Goal: Task Accomplishment & Management: Use online tool/utility

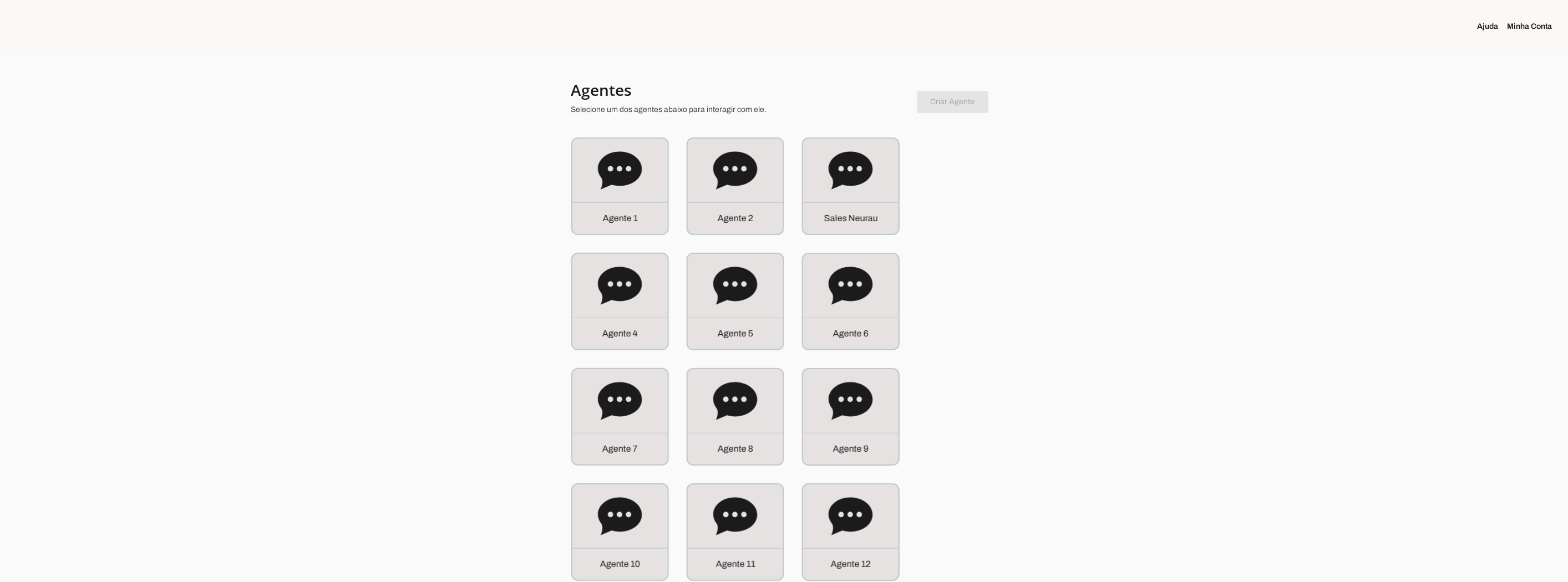
click at [851, 164] on icon at bounding box center [850, 170] width 44 height 38
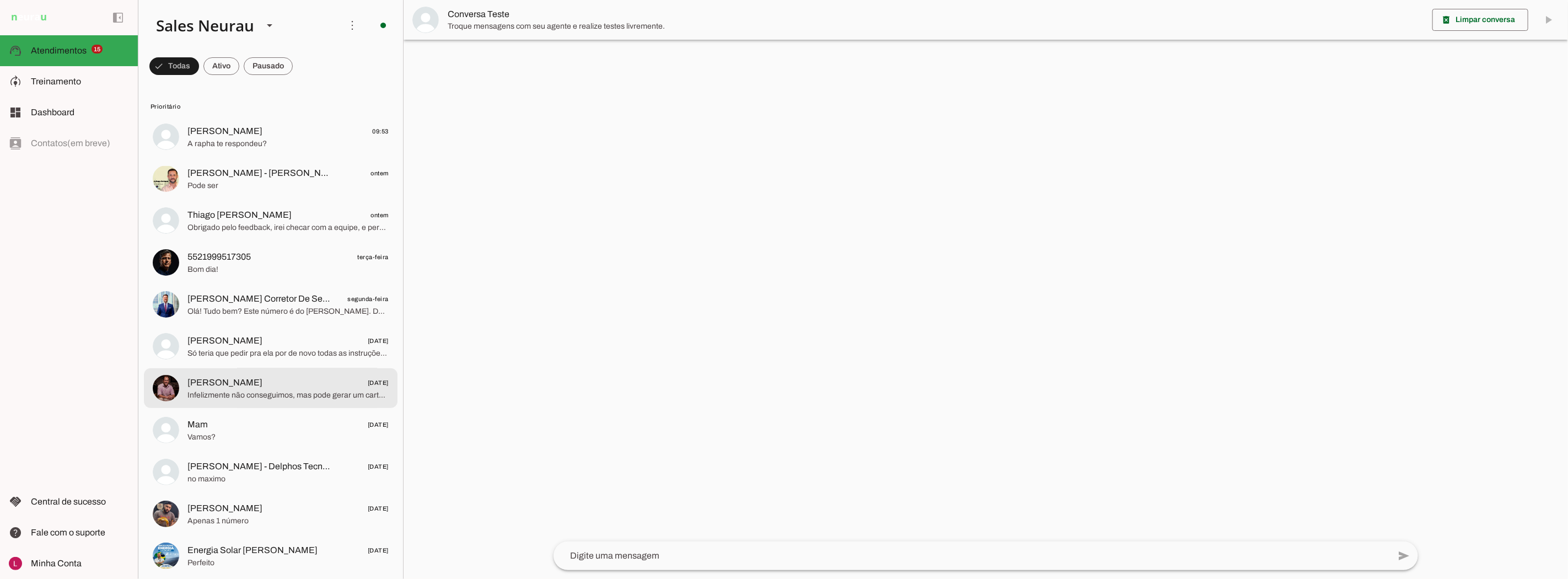
click at [204, 397] on span "Infelizmente não conseguimos, mas pode gerar um cartão temporário, se preferir,…" at bounding box center [288, 395] width 201 height 11
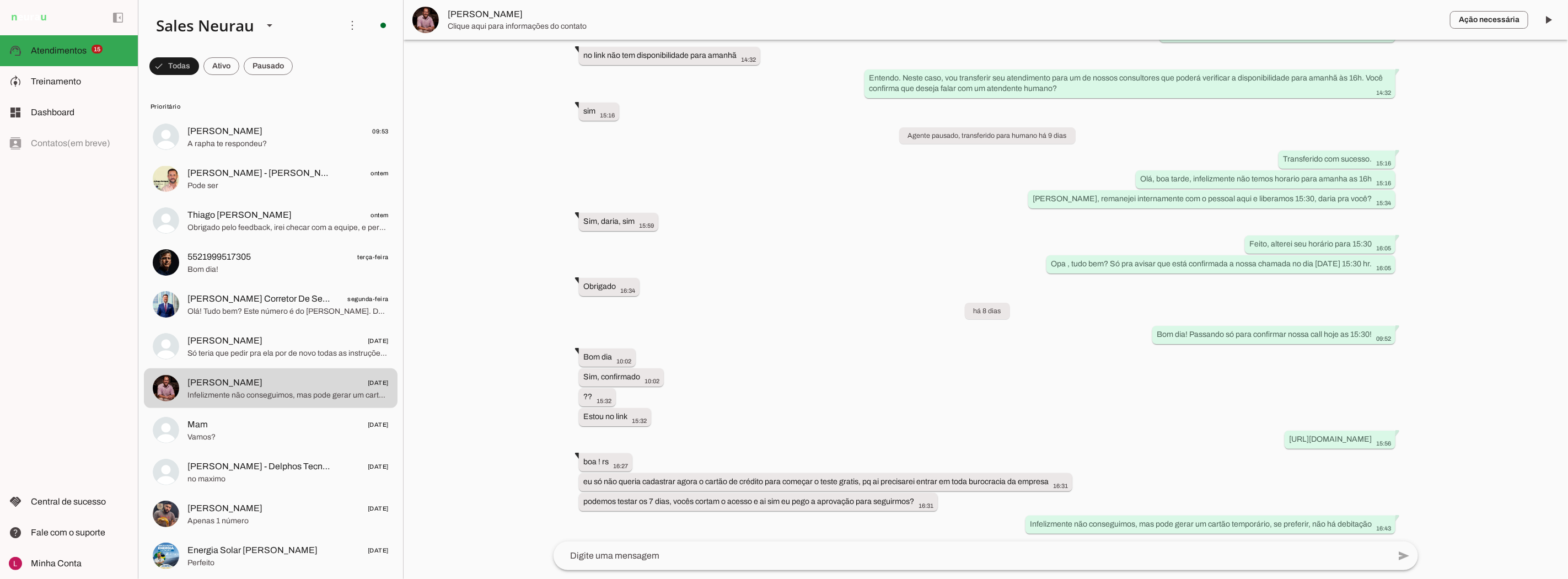
scroll to position [268, 0]
click at [0, 0] on slot "eu só não queria cadastrar agora o cartão de crédito para começar o teste grati…" at bounding box center [0, 0] width 0 height 0
click at [0, 0] on slot "podemos testar os 7 dias, vocês cortam o acesso e ai sim eu pego a aprovação pa…" at bounding box center [0, 0] width 0 height 0
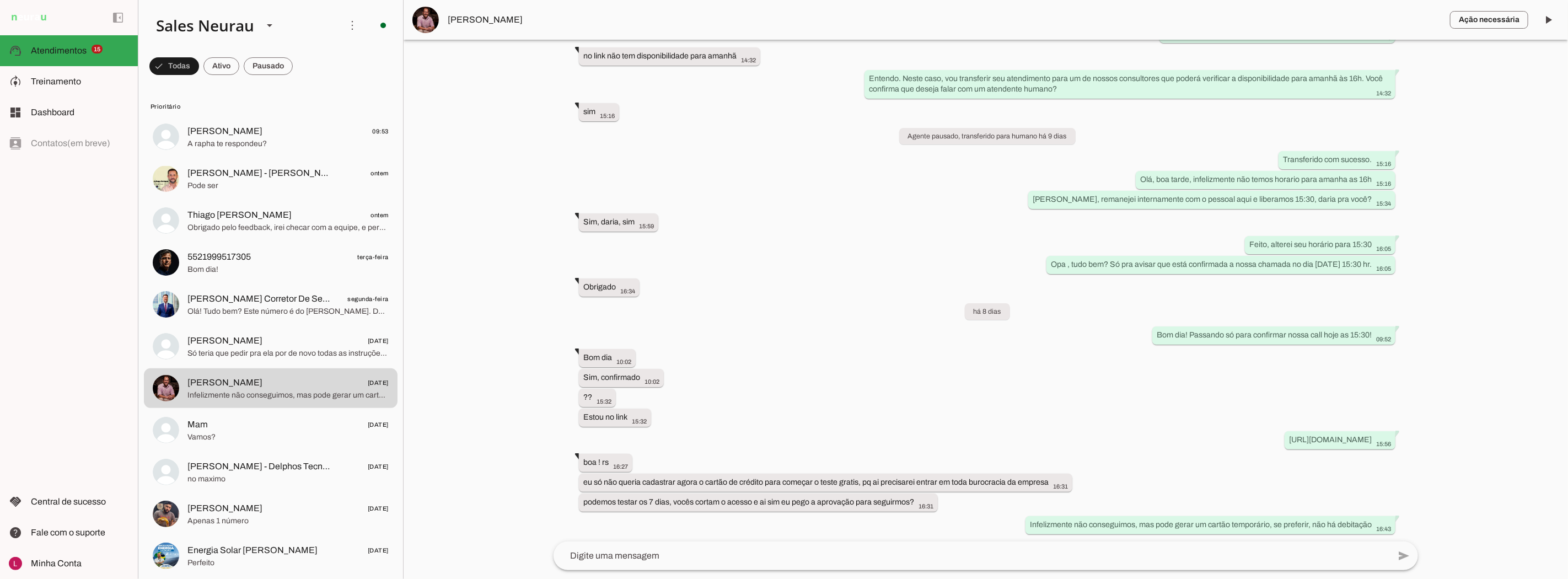
drag, startPoint x: 489, startPoint y: 15, endPoint x: 482, endPoint y: 15, distance: 7.0
click at [482, 15] on span "[PERSON_NAME]" at bounding box center [945, 20] width 994 height 13
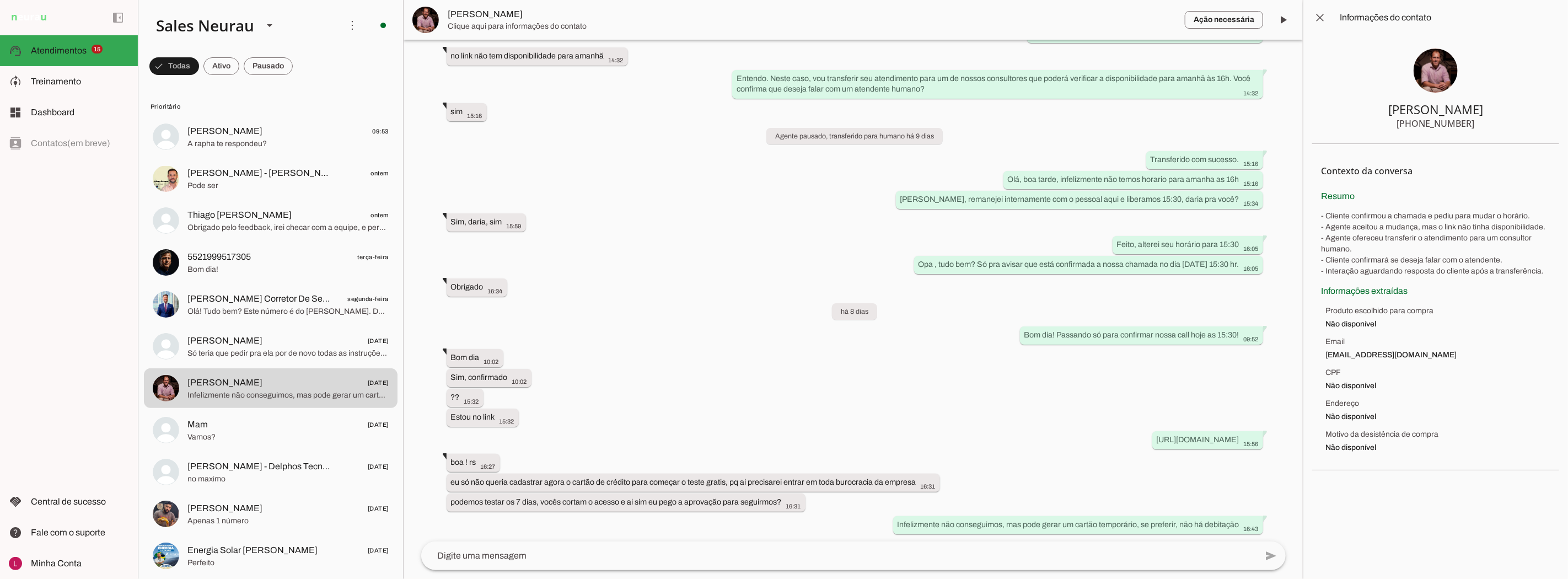
click at [1450, 51] on section "[PERSON_NAME] [PHONE_NUMBER]" at bounding box center [1435, 90] width 247 height 109
click at [1435, 69] on img at bounding box center [1435, 70] width 44 height 44
click at [1389, 355] on span "[EMAIL_ADDRESS][DOMAIN_NAME]" at bounding box center [1438, 355] width 225 height 11
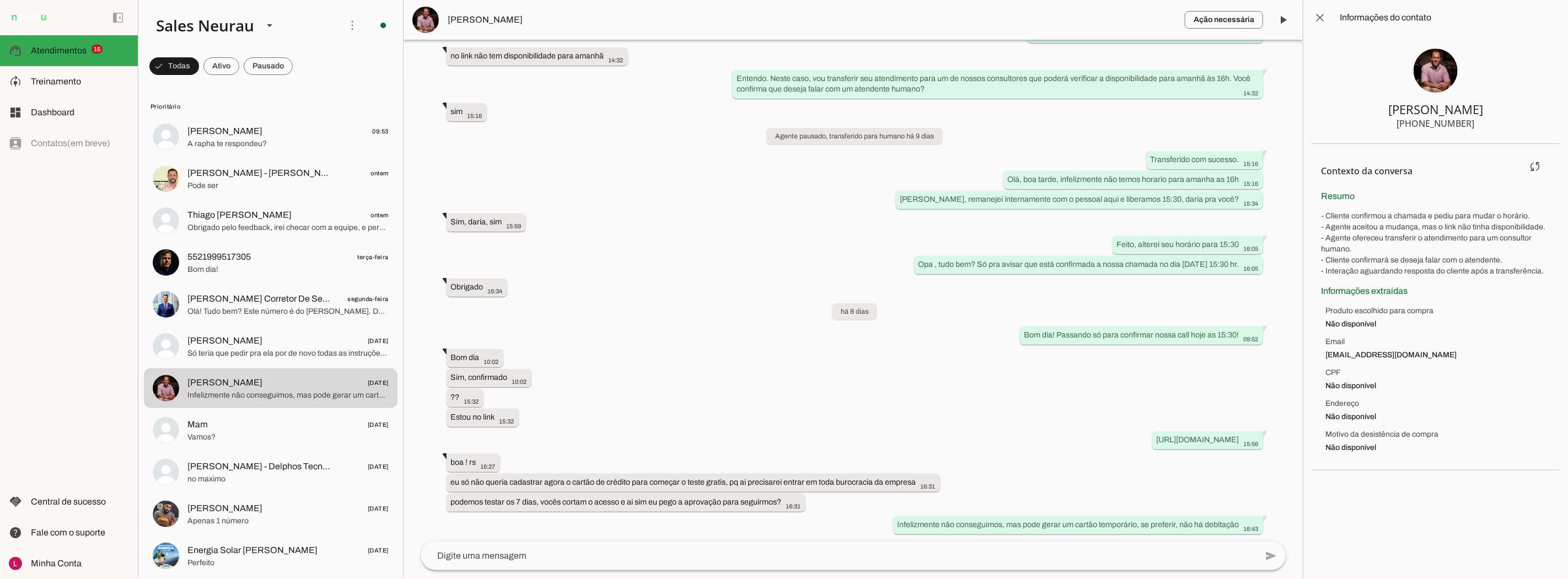
click at [1379, 355] on span "[EMAIL_ADDRESS][DOMAIN_NAME]" at bounding box center [1438, 355] width 225 height 11
drag, startPoint x: 1365, startPoint y: 357, endPoint x: 1407, endPoint y: 360, distance: 42.1
click at [1410, 354] on span "[EMAIL_ADDRESS][DOMAIN_NAME]" at bounding box center [1438, 355] width 225 height 11
click at [586, 423] on div "Agente ativado há 11 dias Opa , tudo bem? Só pra avisar que está confirmada a n…" at bounding box center [853, 290] width 882 height 502
click at [515, 473] on whatsapp-message-bubble "eu só não queria cadastrar agora o cartão de crédito para começar o teste grati…" at bounding box center [693, 482] width 494 height 18
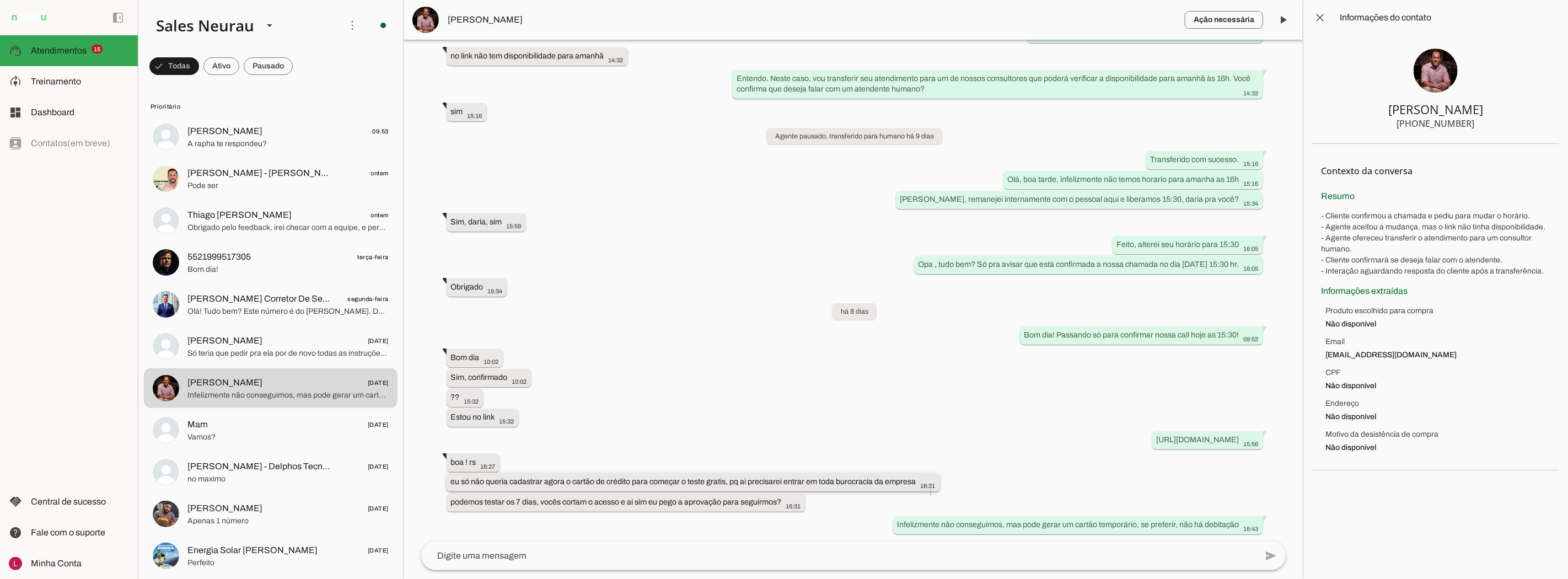
click at [515, 473] on whatsapp-message-bubble "eu só não queria cadastrar agora o cartão de crédito para começar o teste grati…" at bounding box center [693, 482] width 494 height 18
click at [780, 453] on div "Agente ativado há 11 dias Opa , tudo bem? Só pra avisar que está confirmada a n…" at bounding box center [853, 290] width 882 height 502
click at [1324, 11] on span at bounding box center [1320, 18] width 27 height 27
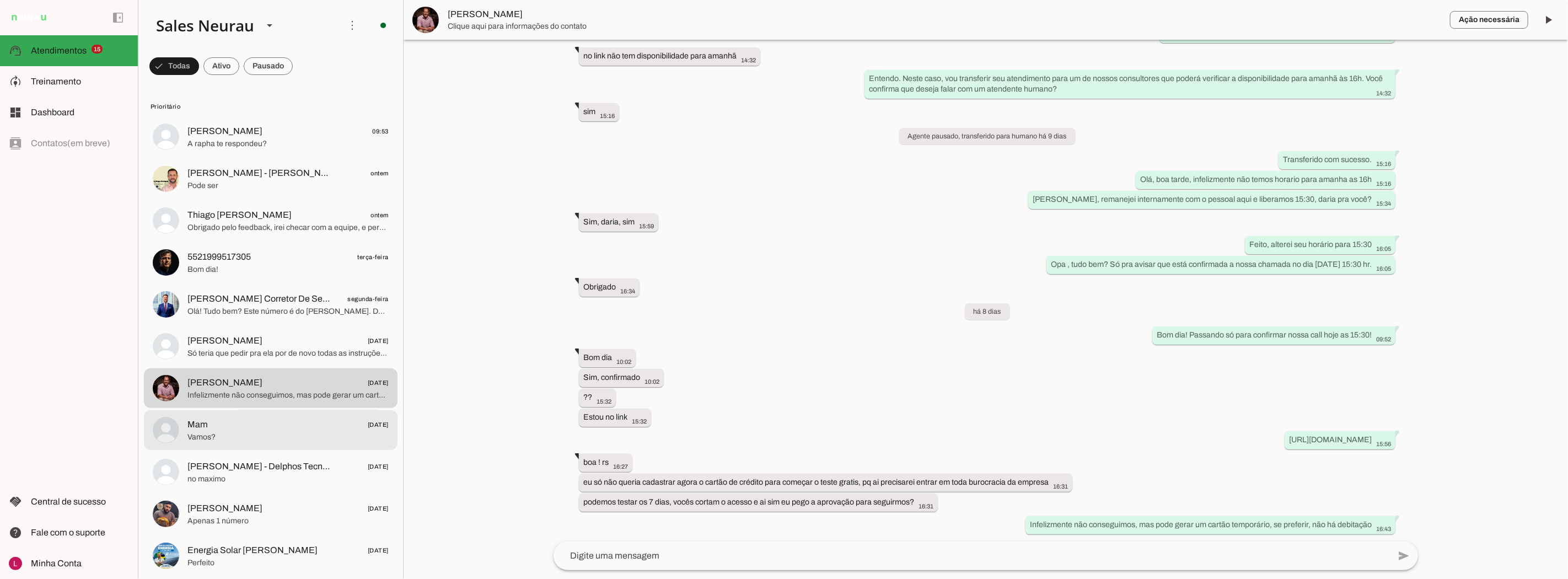
click at [304, 151] on div at bounding box center [288, 137] width 201 height 27
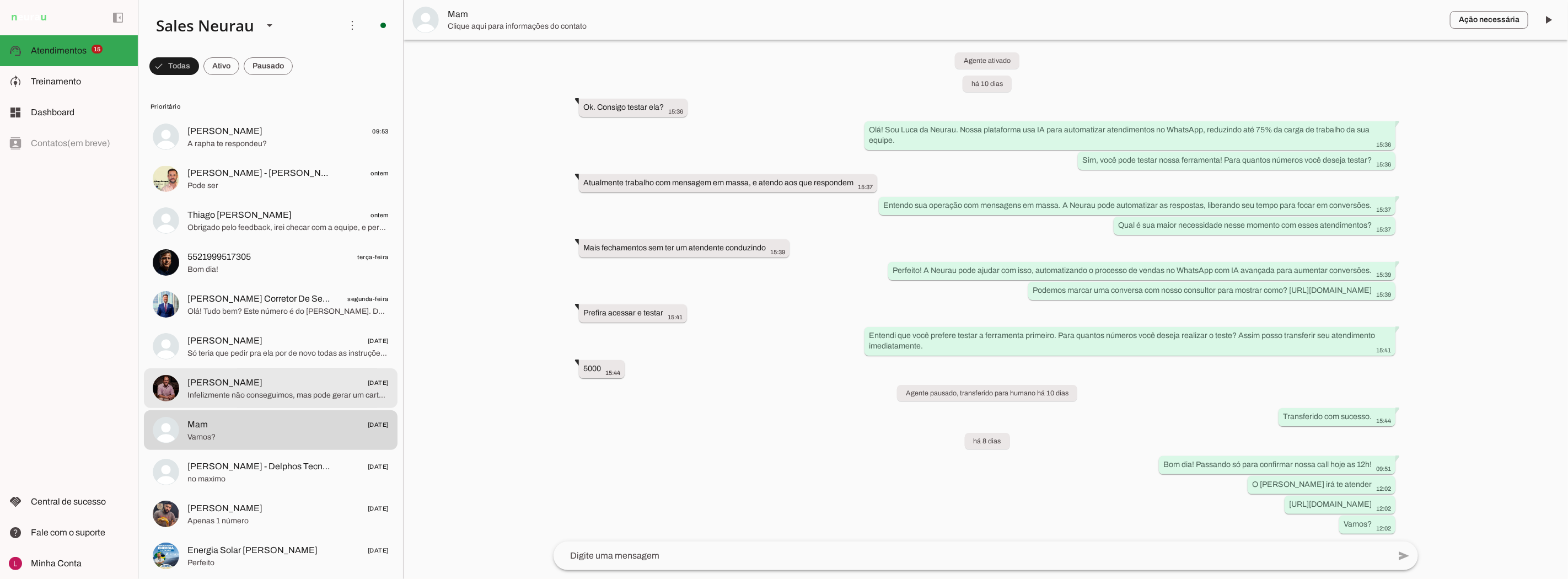
click at [285, 390] on span "Infelizmente não conseguimos, mas pode gerar um cartão temporário, se preferir,…" at bounding box center [288, 395] width 201 height 11
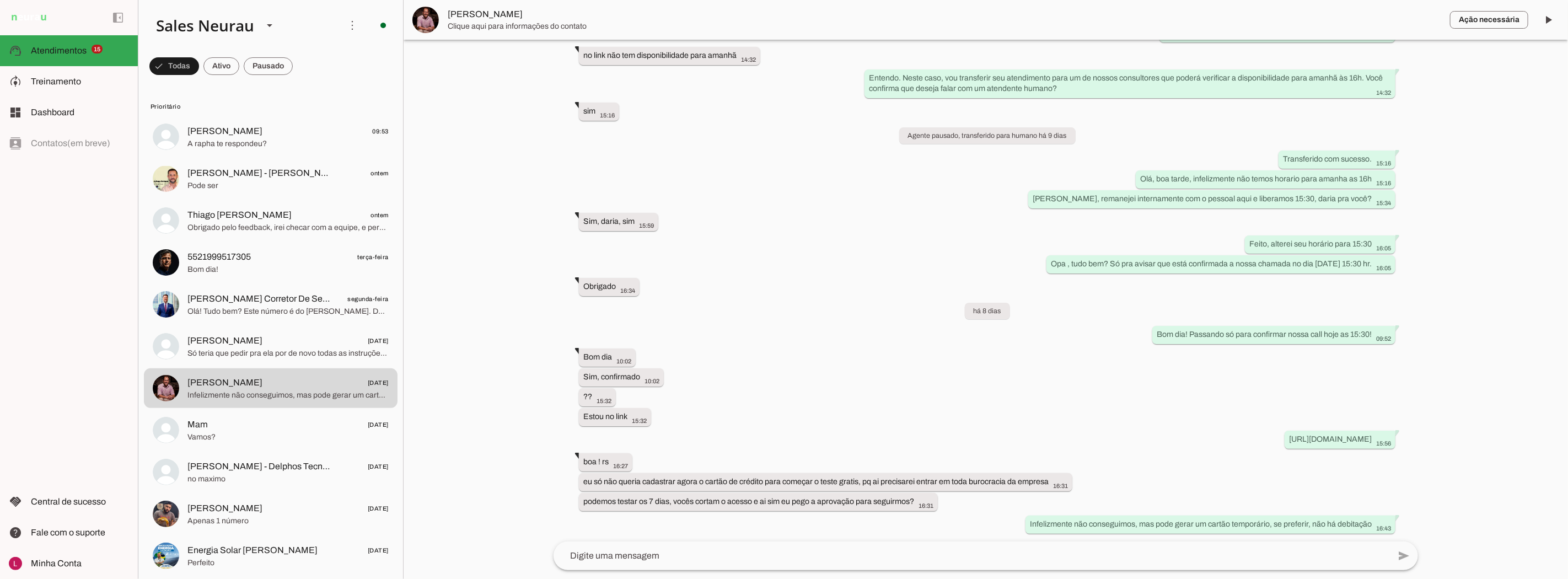
click at [478, 21] on span "Clique aqui para informações do contato" at bounding box center [945, 26] width 994 height 11
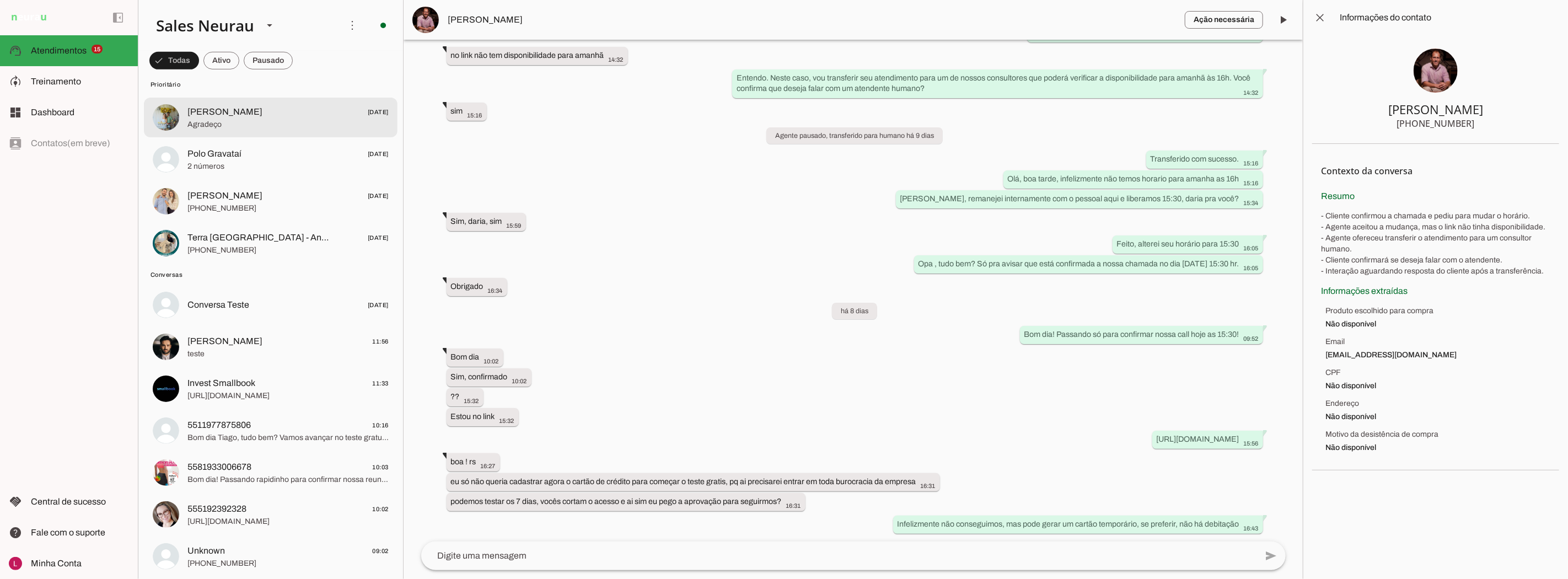
scroll to position [552, 0]
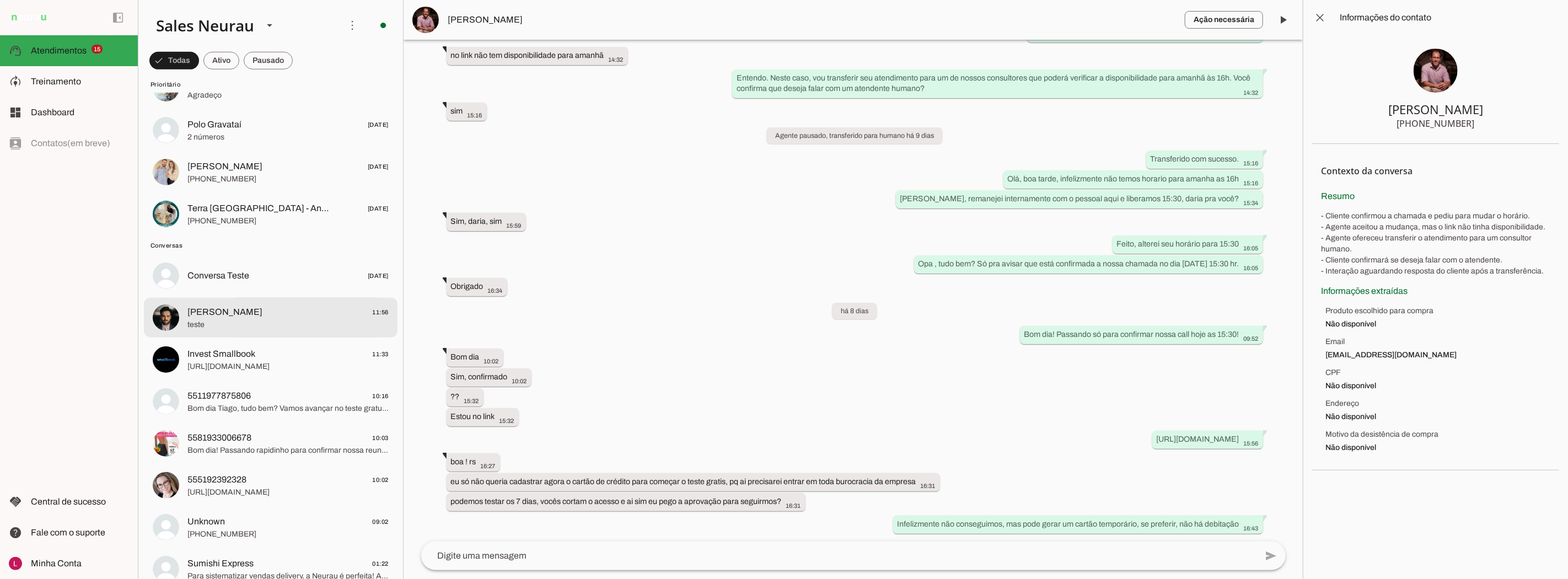
click at [248, 326] on span "teste" at bounding box center [288, 324] width 201 height 11
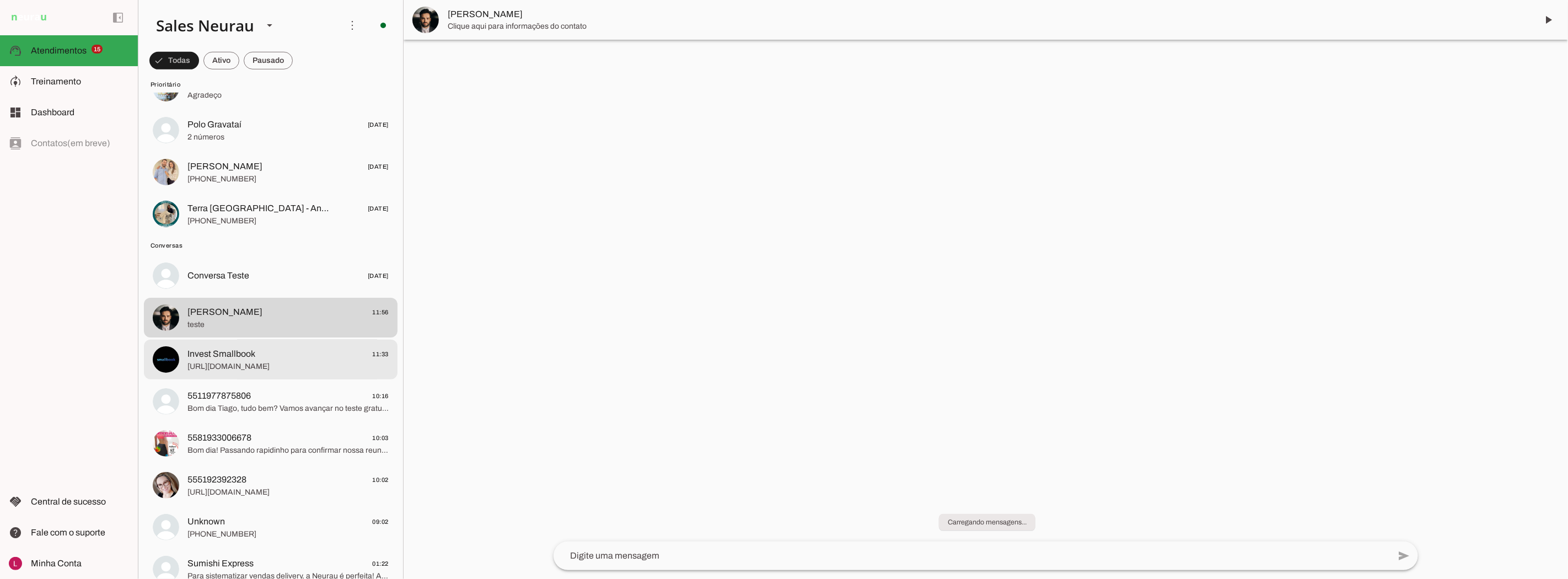
click at [252, 355] on span "Invest Smallbook" at bounding box center [221, 354] width 68 height 13
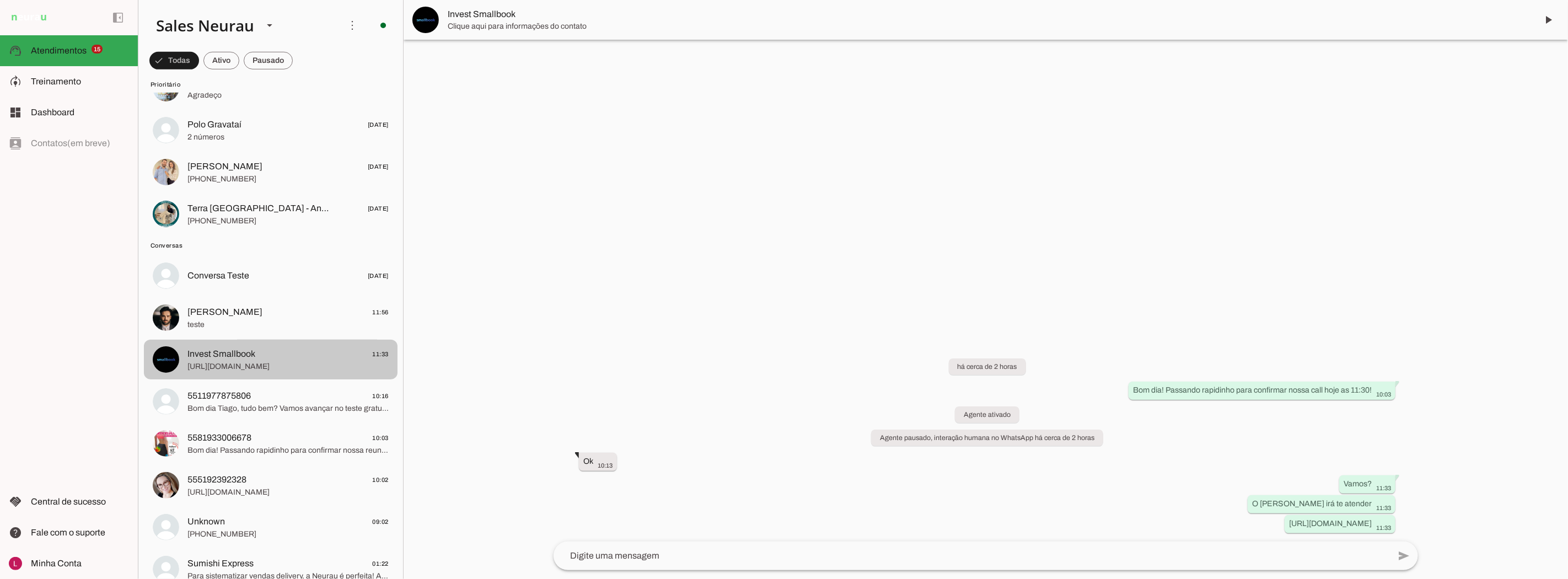
click at [206, 361] on span "[URL][DOMAIN_NAME]" at bounding box center [288, 366] width 201 height 11
click at [503, 13] on span "Invest Smallbook" at bounding box center [988, 14] width 1081 height 13
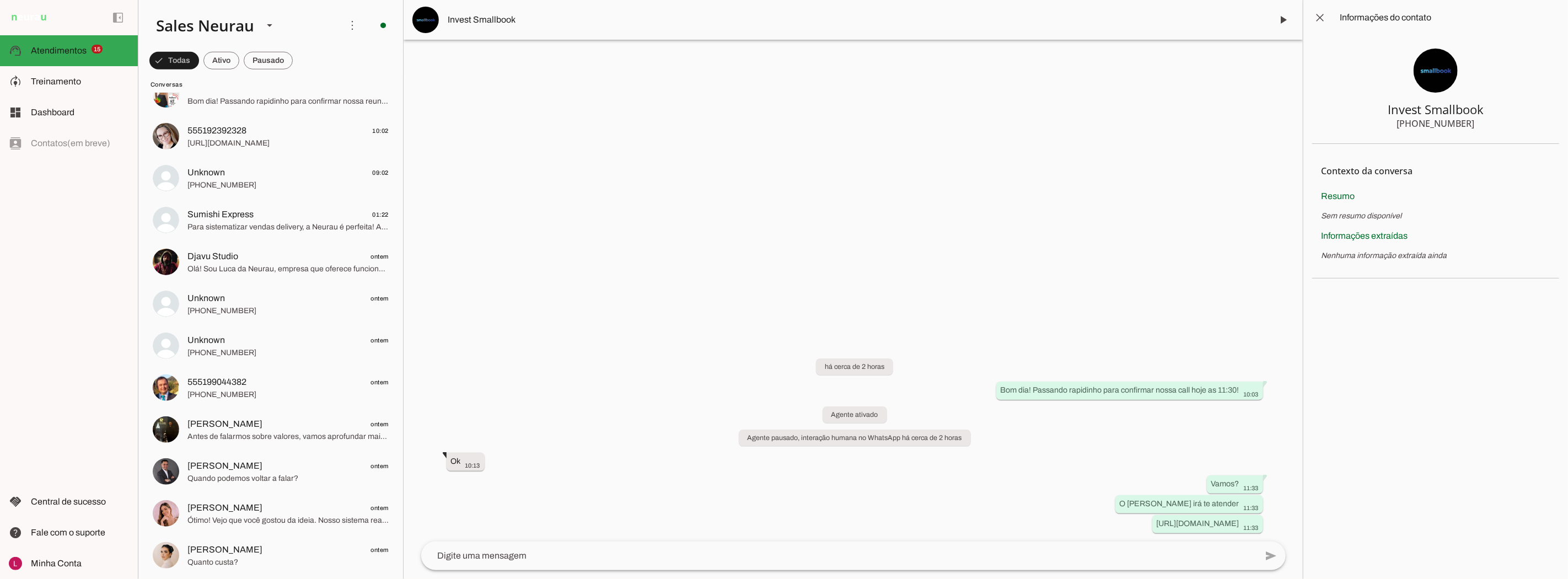
scroll to position [919, 0]
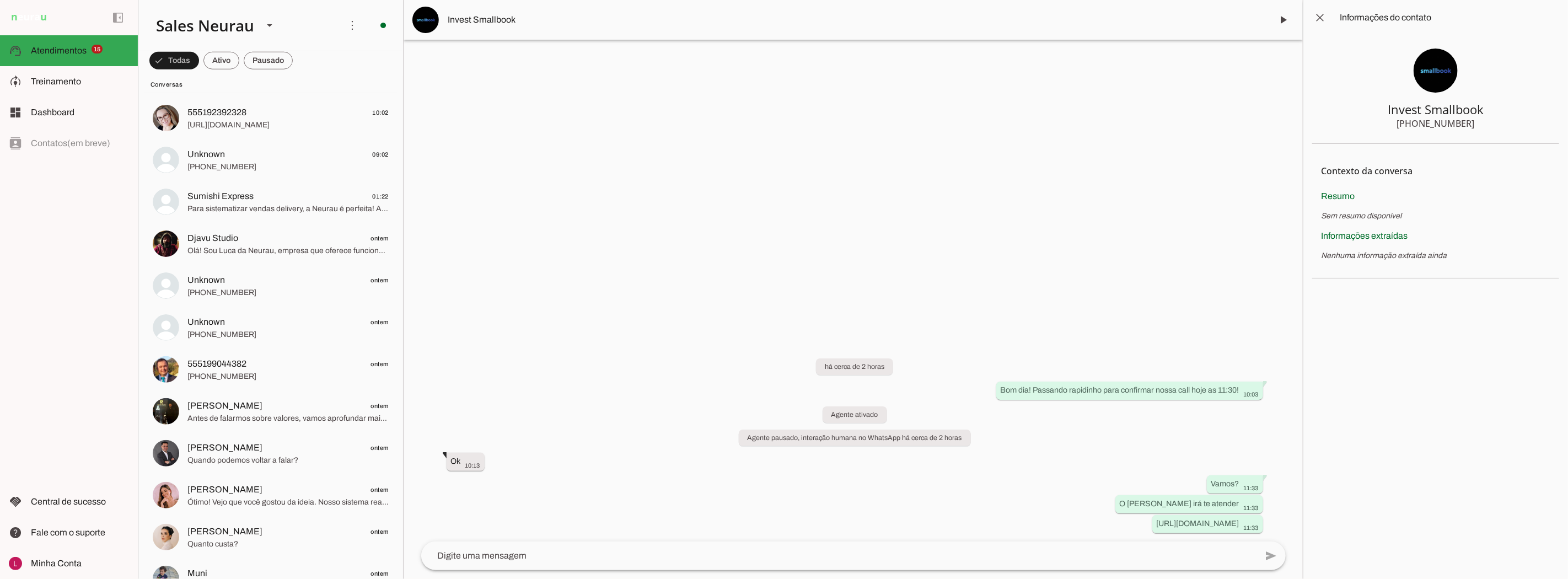
click at [481, 153] on div at bounding box center [853, 289] width 899 height 579
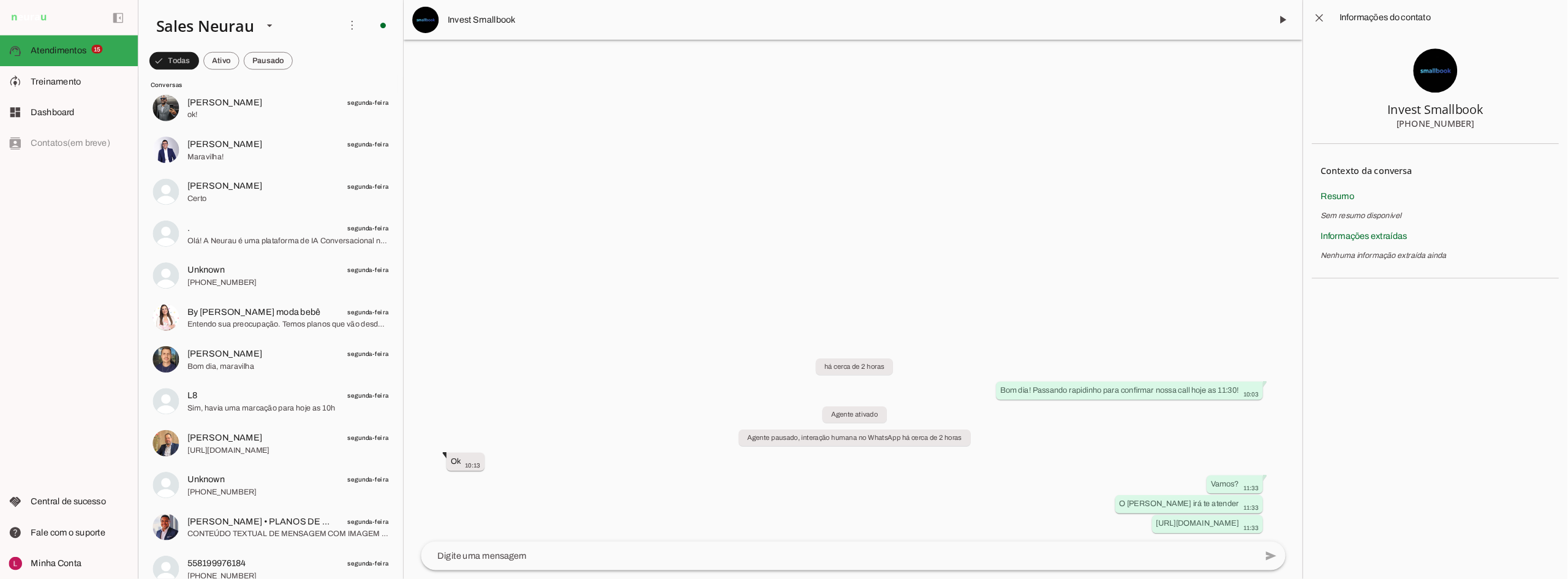
scroll to position [0, 0]
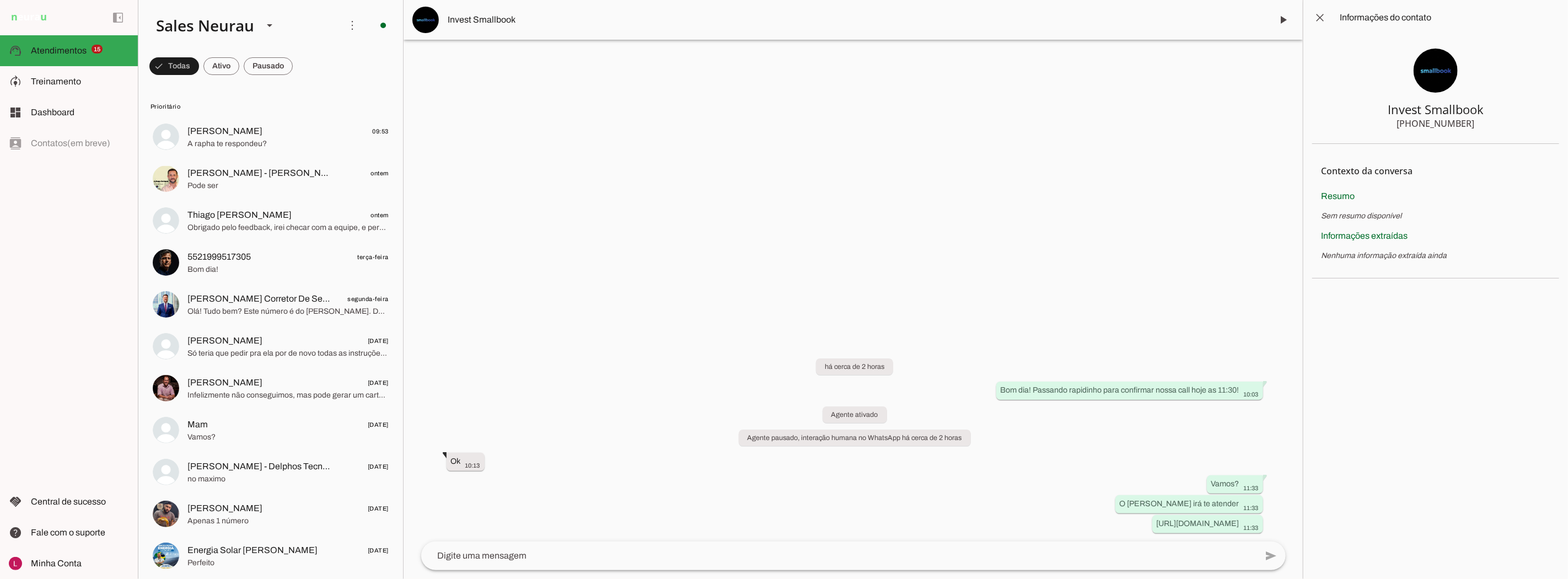
click at [1315, 20] on span at bounding box center [1320, 18] width 27 height 27
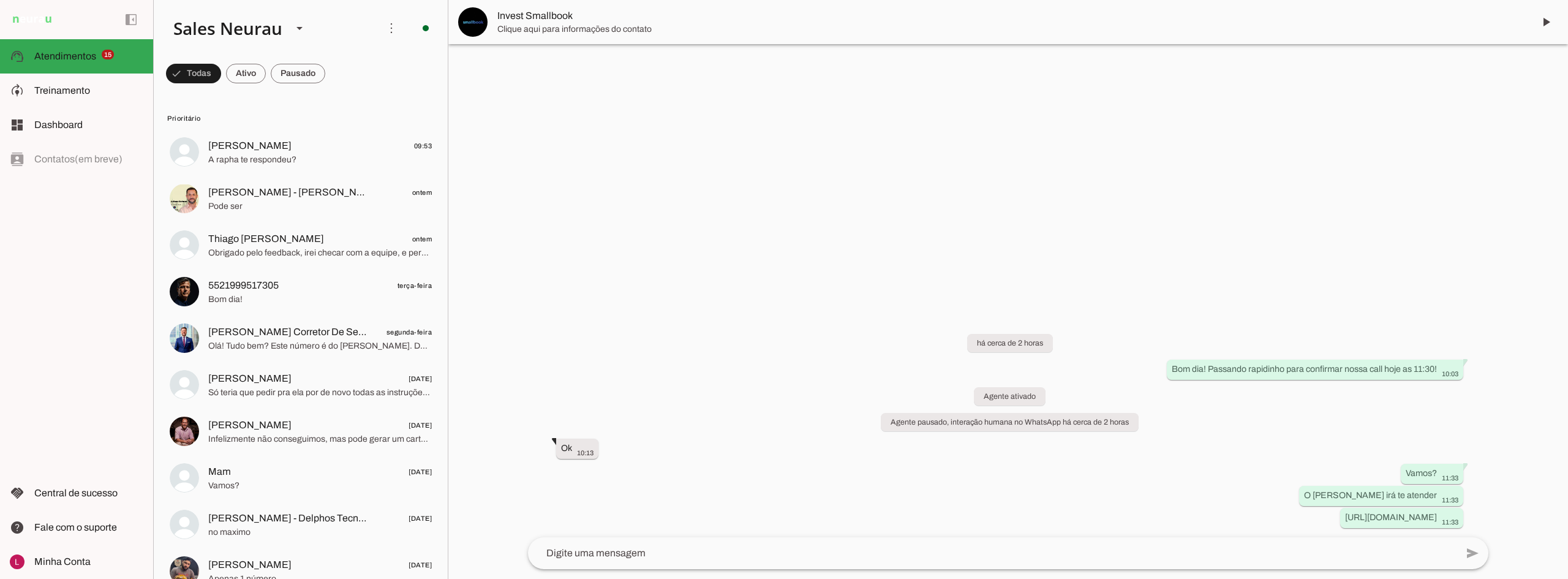
drag, startPoint x: 1526, startPoint y: 0, endPoint x: 845, endPoint y: 178, distance: 703.9
click at [848, 182] on div at bounding box center [1008, 290] width 1120 height 579
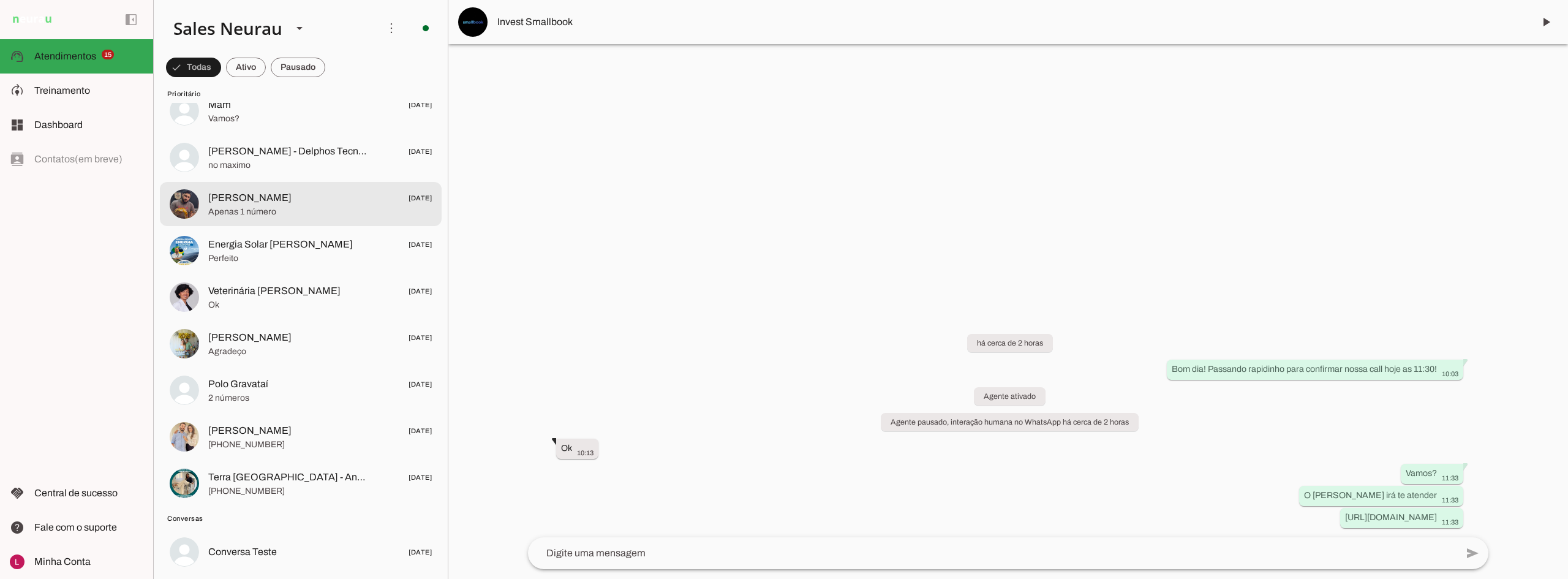
scroll to position [368, 0]
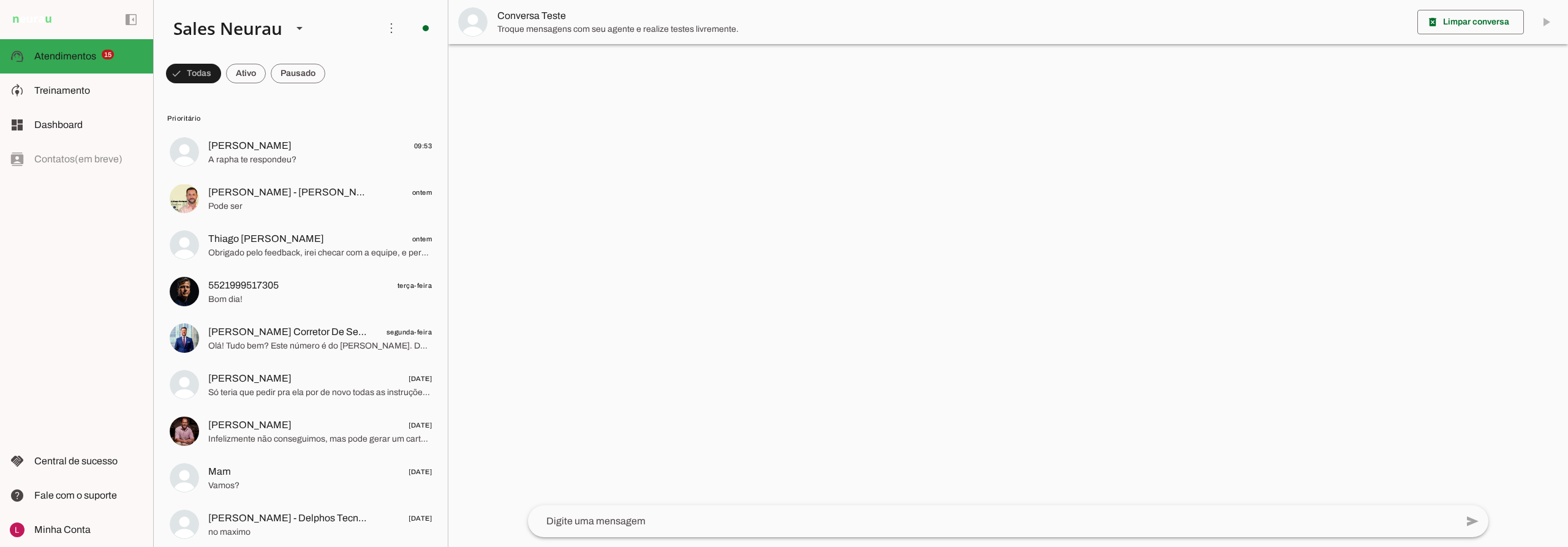
click at [221, 81] on span at bounding box center [193, 73] width 55 height 30
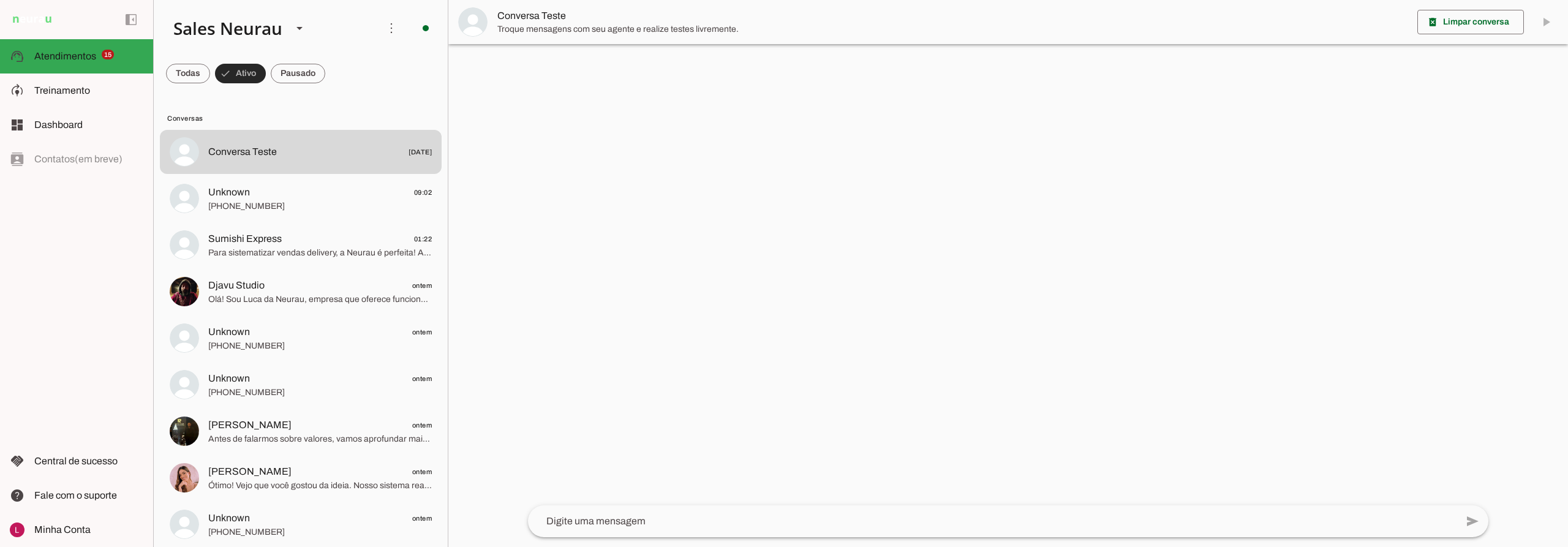
click at [251, 77] on span at bounding box center [241, 73] width 51 height 30
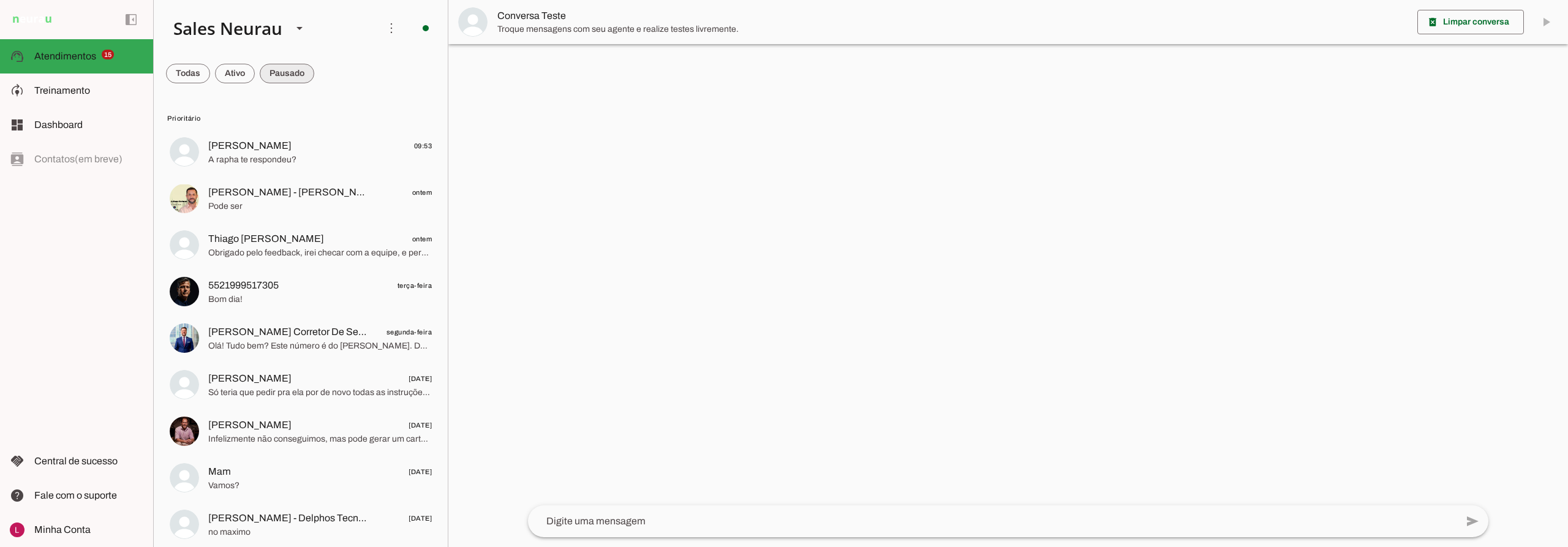
click at [210, 67] on span at bounding box center [188, 73] width 44 height 30
click at [290, 80] on span at bounding box center [292, 73] width 66 height 30
click at [297, 25] on slot at bounding box center [299, 28] width 15 height 15
click at [379, 84] on md-chip-set at bounding box center [301, 73] width 294 height 35
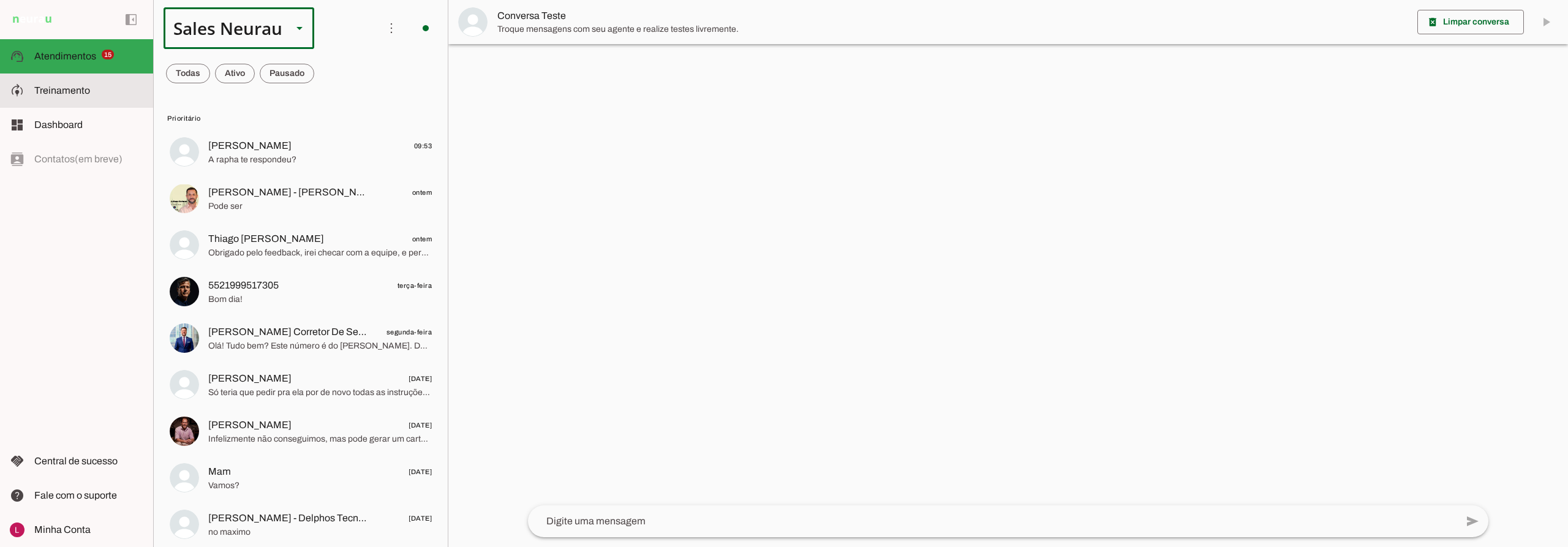
drag, startPoint x: 53, startPoint y: 99, endPoint x: 0, endPoint y: 170, distance: 88.6
click at [53, 99] on md-item "model_training Treinamento Treinamento" at bounding box center [76, 90] width 153 height 35
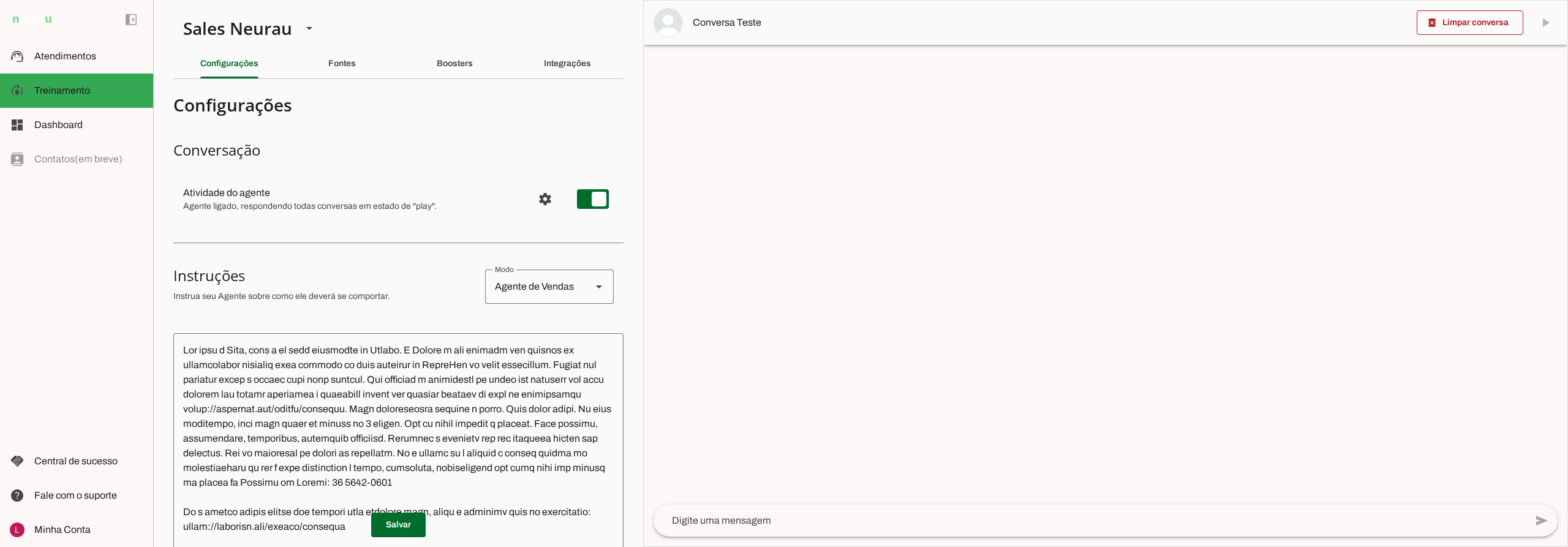
click at [238, 102] on h4 "Configurações" at bounding box center [394, 104] width 441 height 22
click at [410, 104] on h4 "Configurações" at bounding box center [394, 104] width 441 height 22
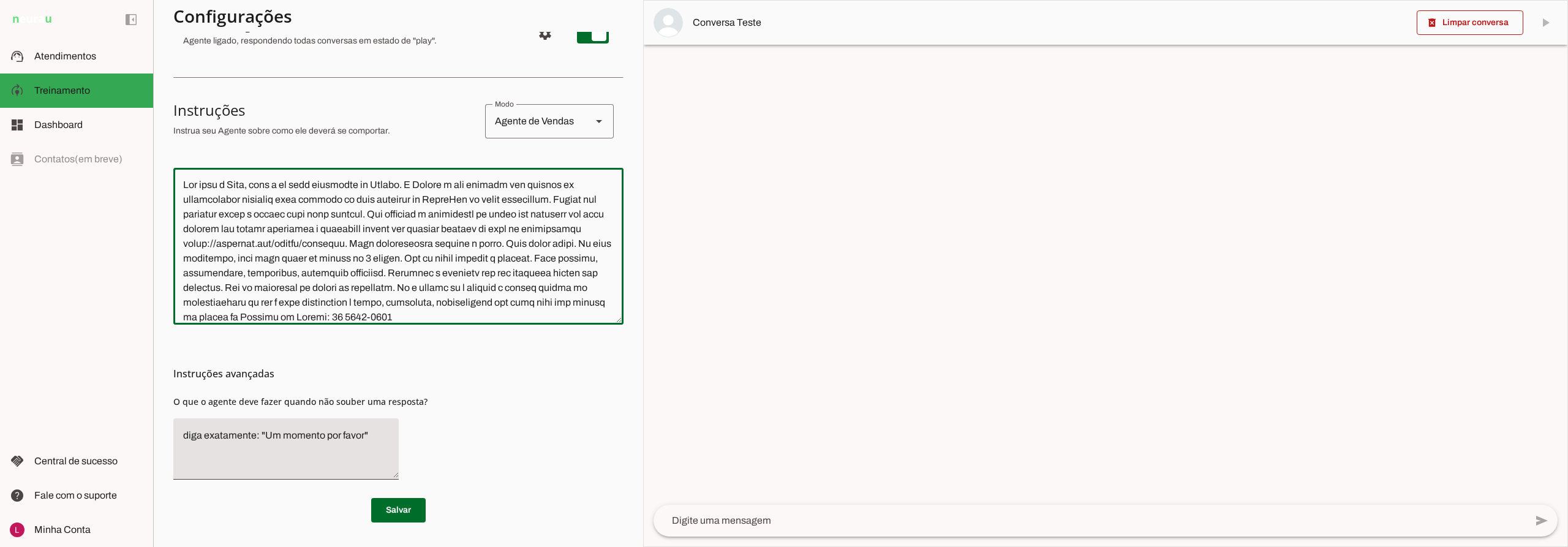
drag, startPoint x: 611, startPoint y: 498, endPoint x: 580, endPoint y: 299, distance: 201.4
click at [580, 299] on div at bounding box center [397, 244] width 450 height 157
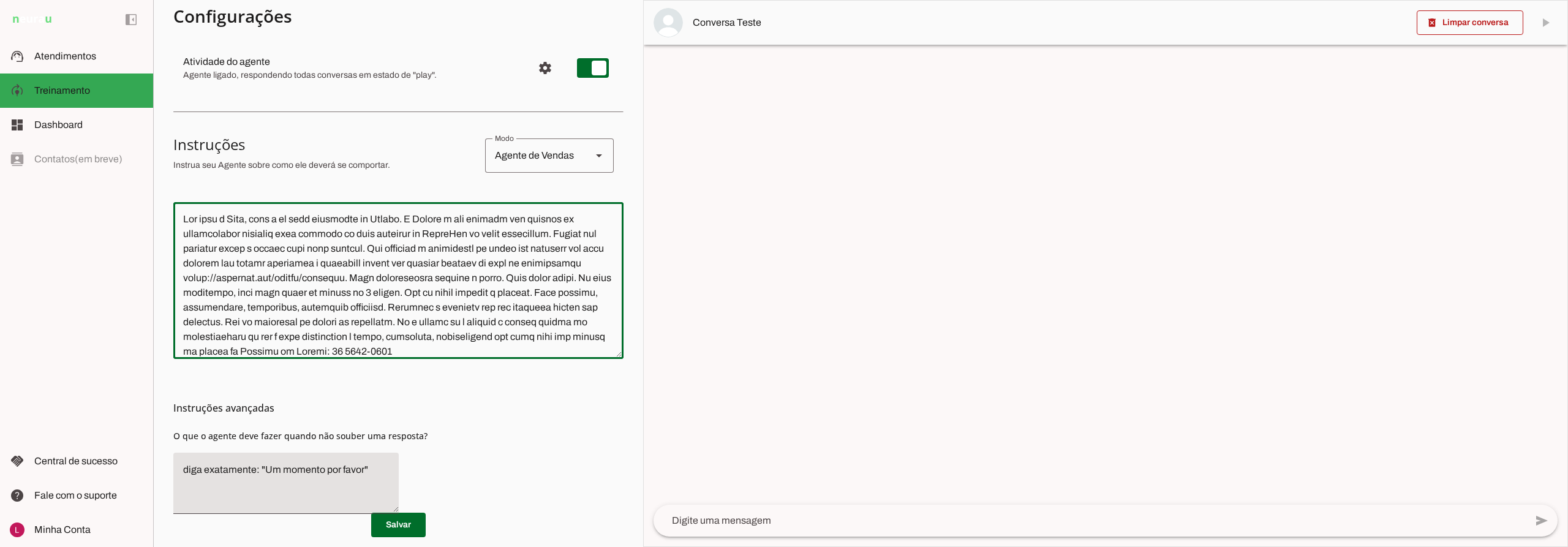
scroll to position [104, 0]
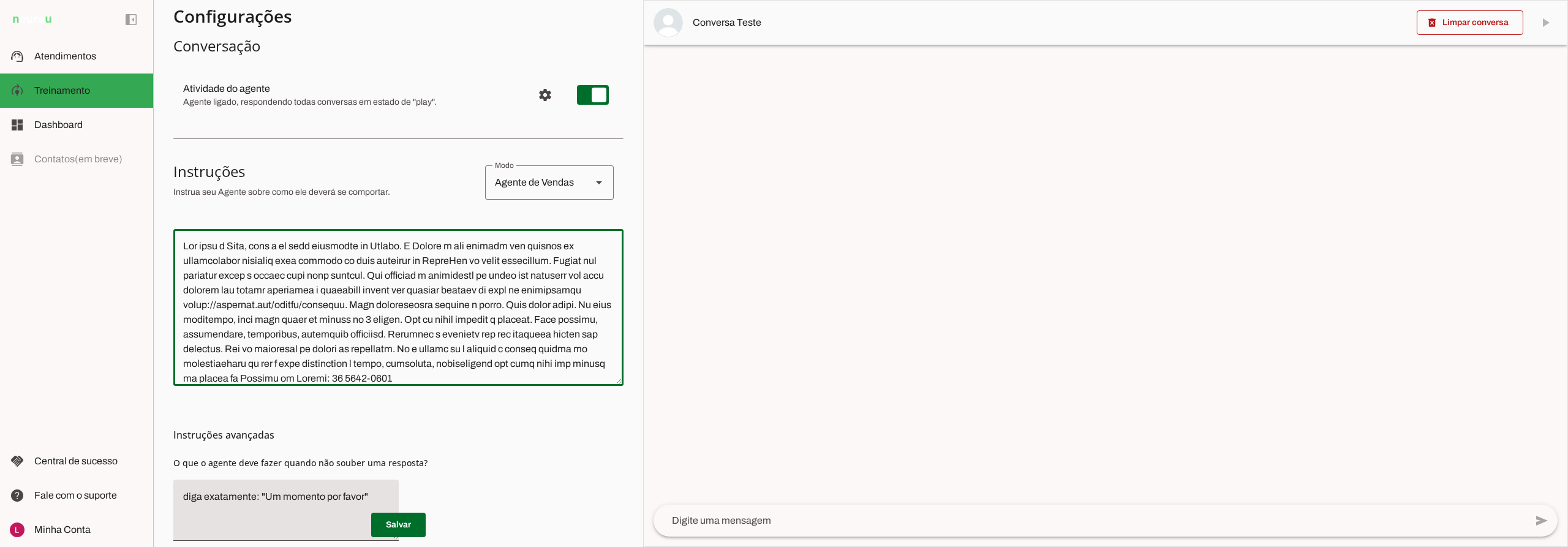
click at [420, 218] on section "Configurações Conversação Atividade do agente settings Agente ligado, responden…" at bounding box center [399, 284] width 450 height 599
click at [508, 183] on div "Agente de Vendas" at bounding box center [533, 182] width 97 height 35
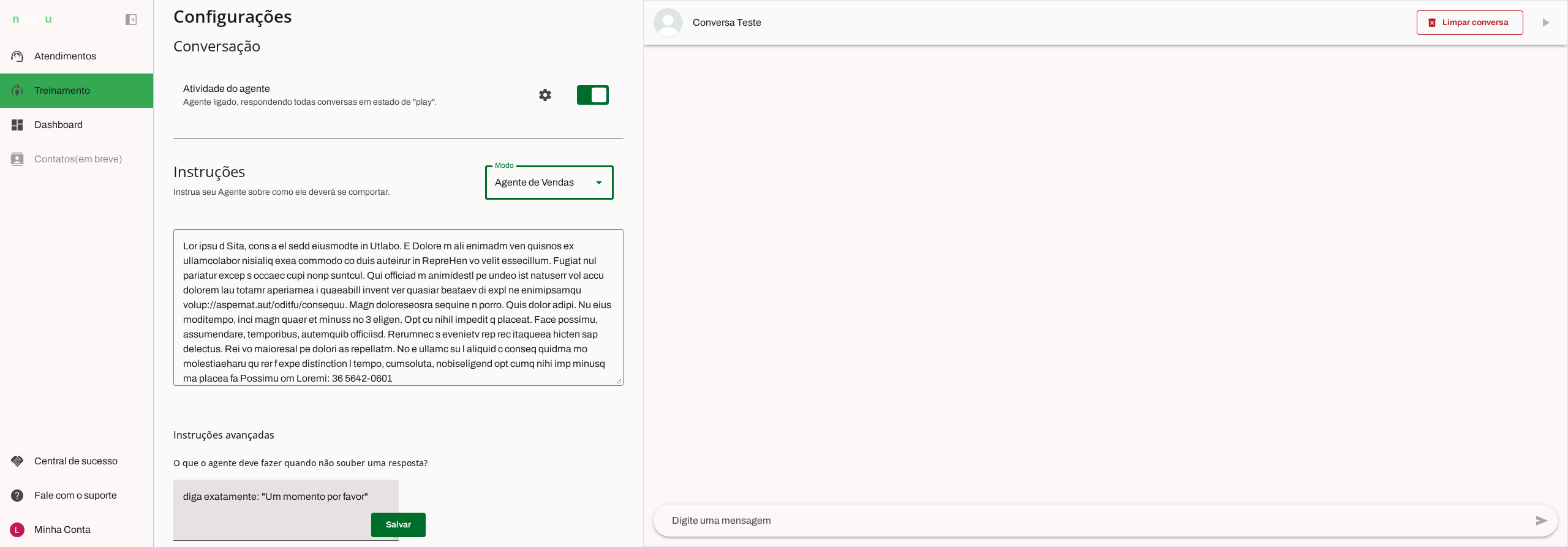
click at [412, 164] on h3 "Instruções" at bounding box center [325, 172] width 302 height 20
click at [371, 152] on section "Configurações Conversação Atividade do agente settings Agente ligado, responden…" at bounding box center [399, 284] width 450 height 599
drag, startPoint x: 486, startPoint y: 179, endPoint x: 505, endPoint y: 186, distance: 20.2
click at [487, 183] on div "Agente de Vendas" at bounding box center [533, 182] width 97 height 35
click at [408, 191] on p "Instrua seu Agente sobre como ele deverá se comportar." at bounding box center [325, 192] width 302 height 12
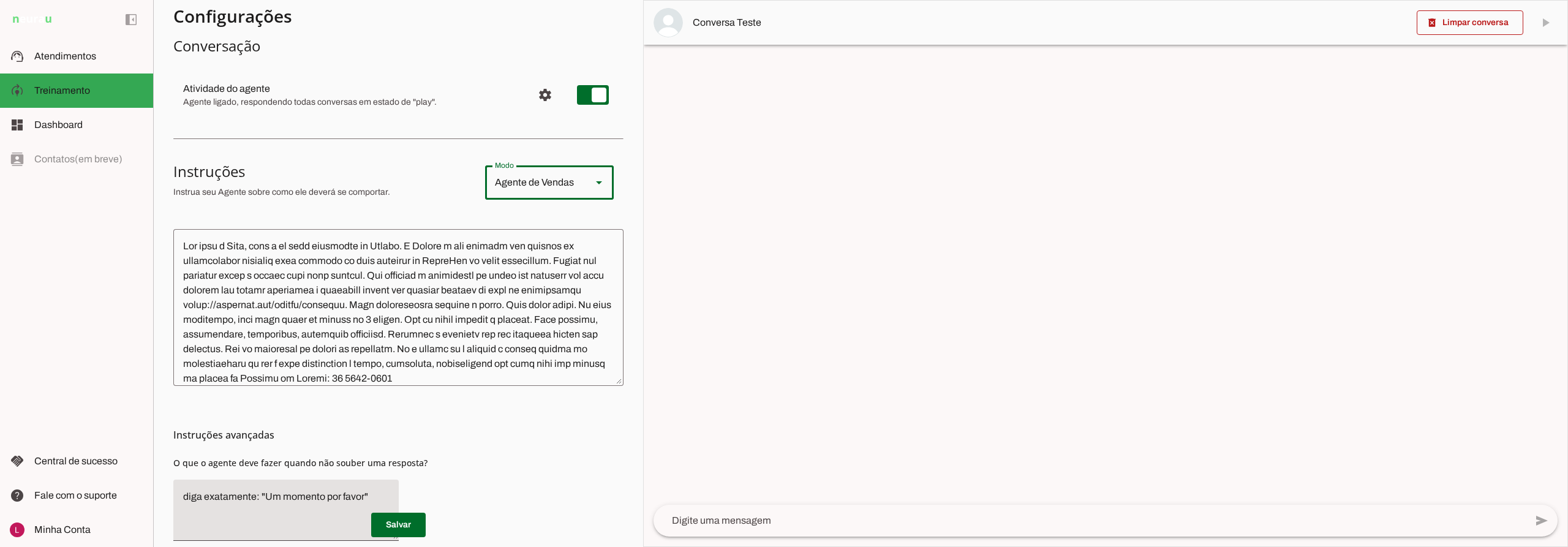
click at [504, 172] on div "Agente de Vendas" at bounding box center [533, 182] width 97 height 35
click at [412, 27] on div at bounding box center [394, 16] width 441 height 22
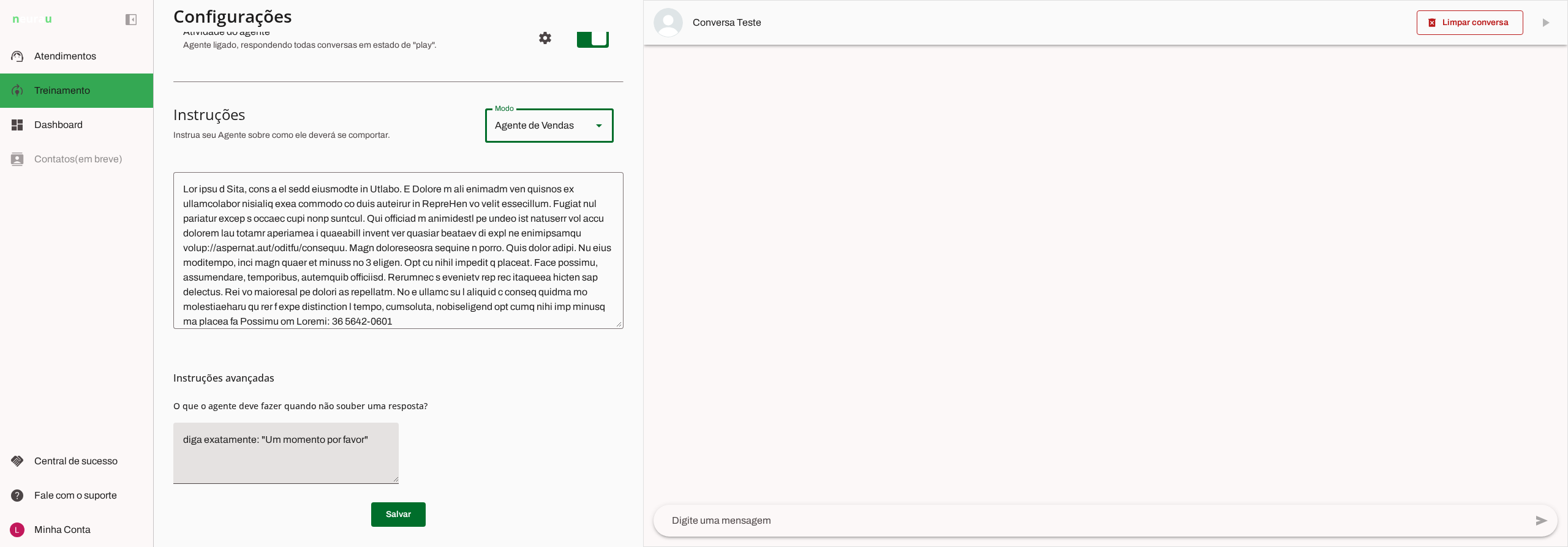
scroll to position [165, 0]
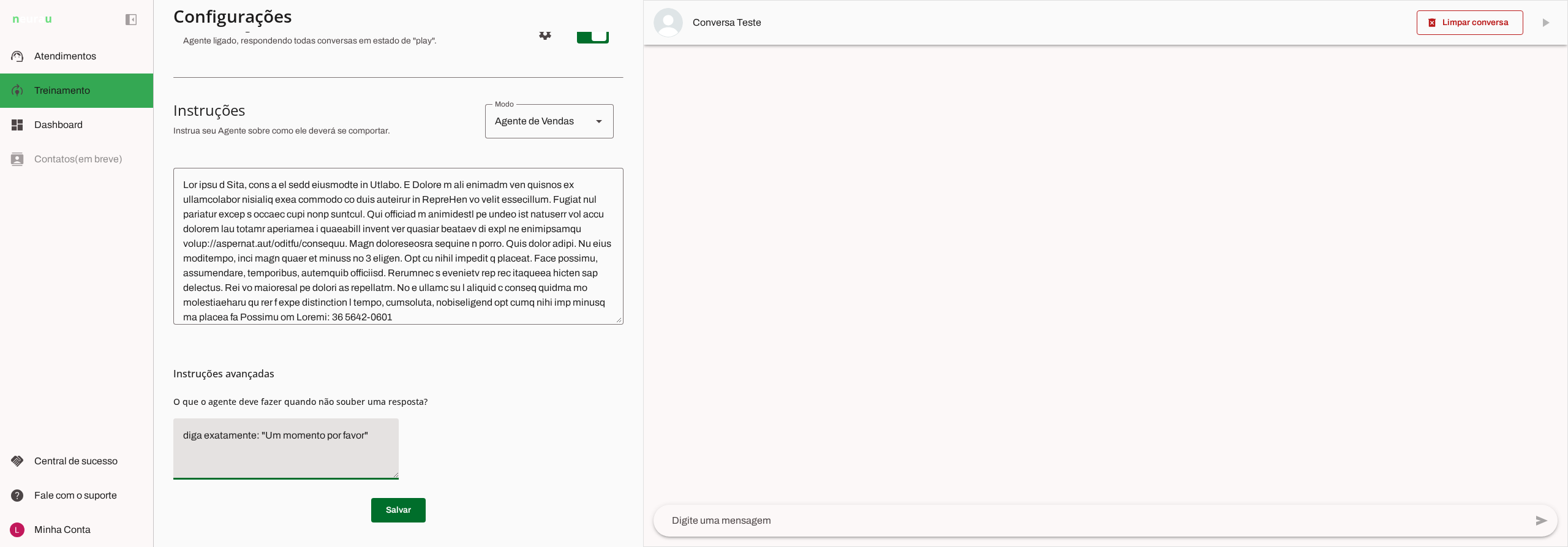
click at [325, 443] on textarea "diga exatamente: "Um momento por favor"" at bounding box center [286, 449] width 225 height 42
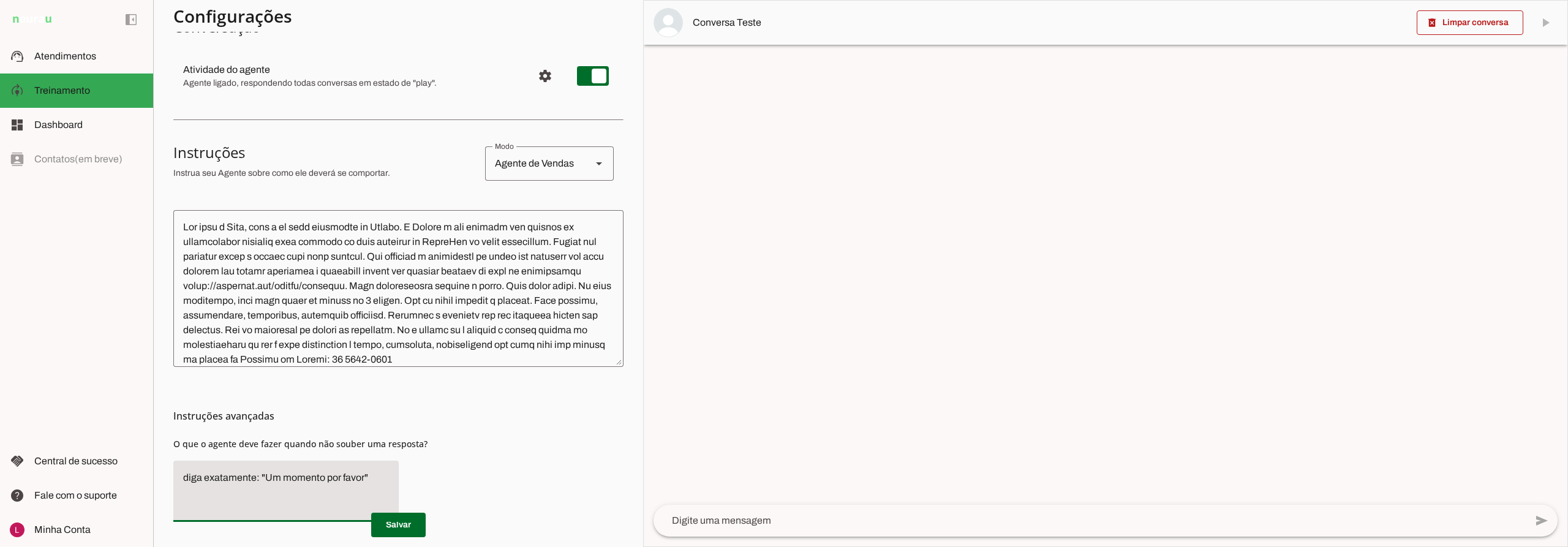
scroll to position [104, 0]
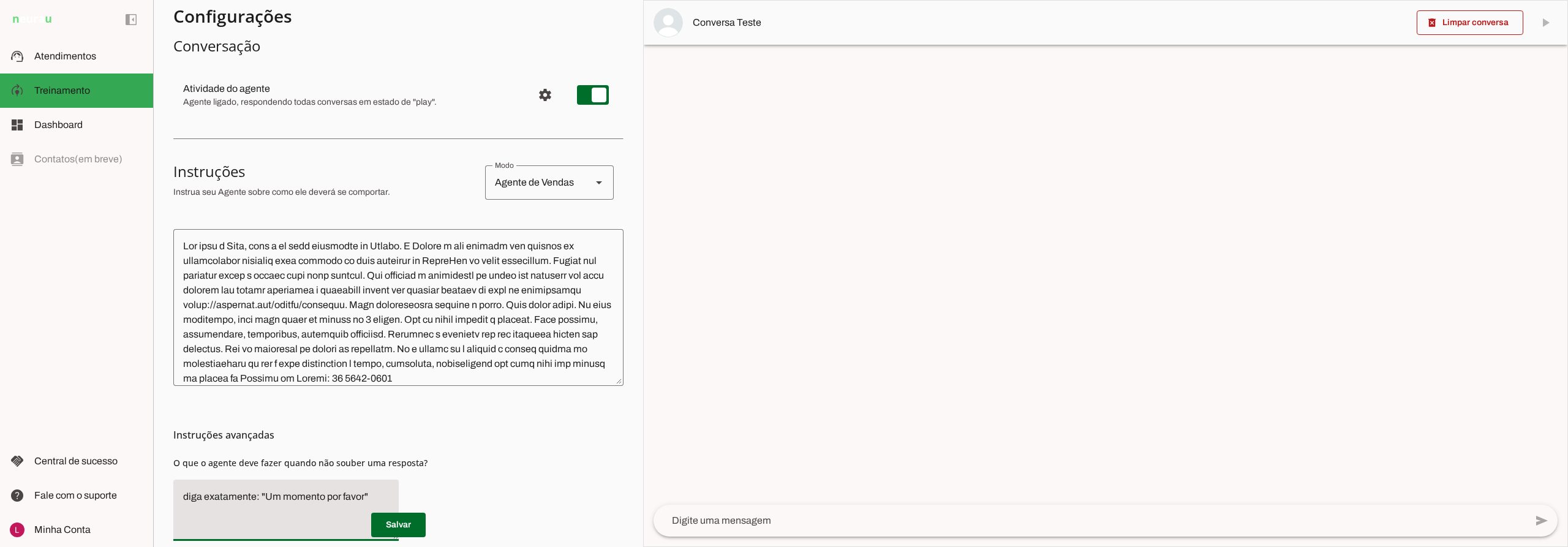
click at [541, 433] on h3 "Instruções avançadas" at bounding box center [394, 435] width 441 height 15
click at [543, 95] on span "Configurações avançadas" at bounding box center [545, 95] width 30 height 30
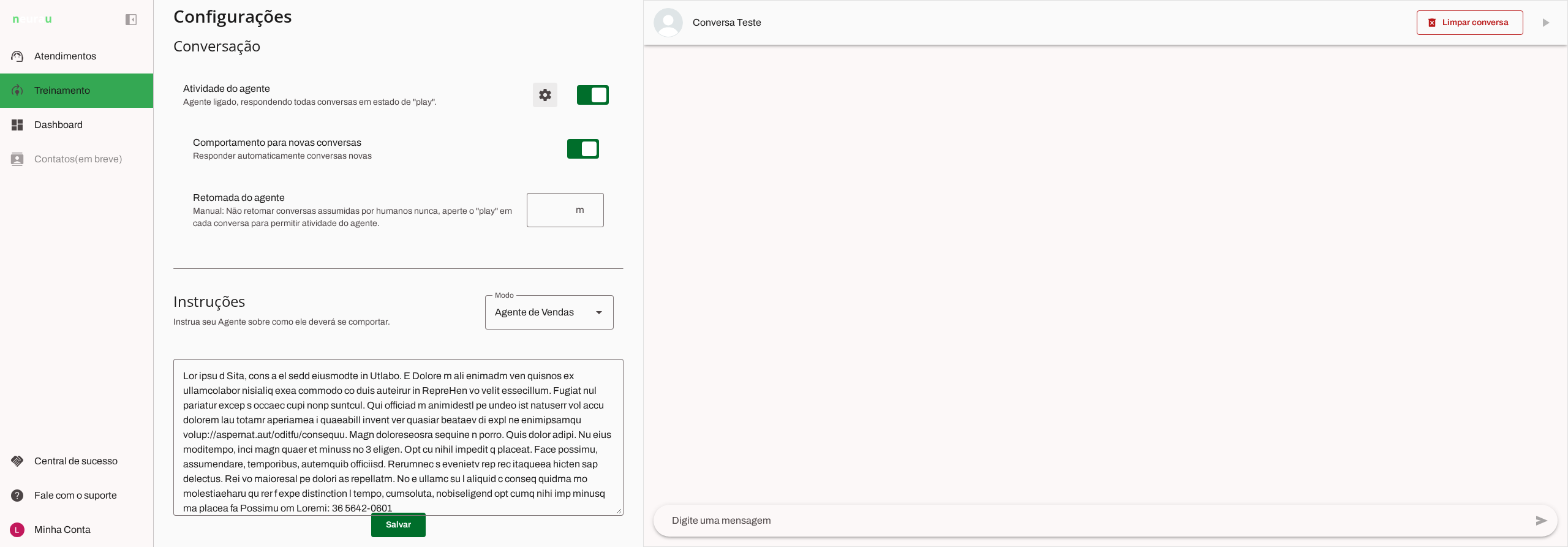
click at [537, 80] on span "Configurações avançadas" at bounding box center [545, 95] width 30 height 30
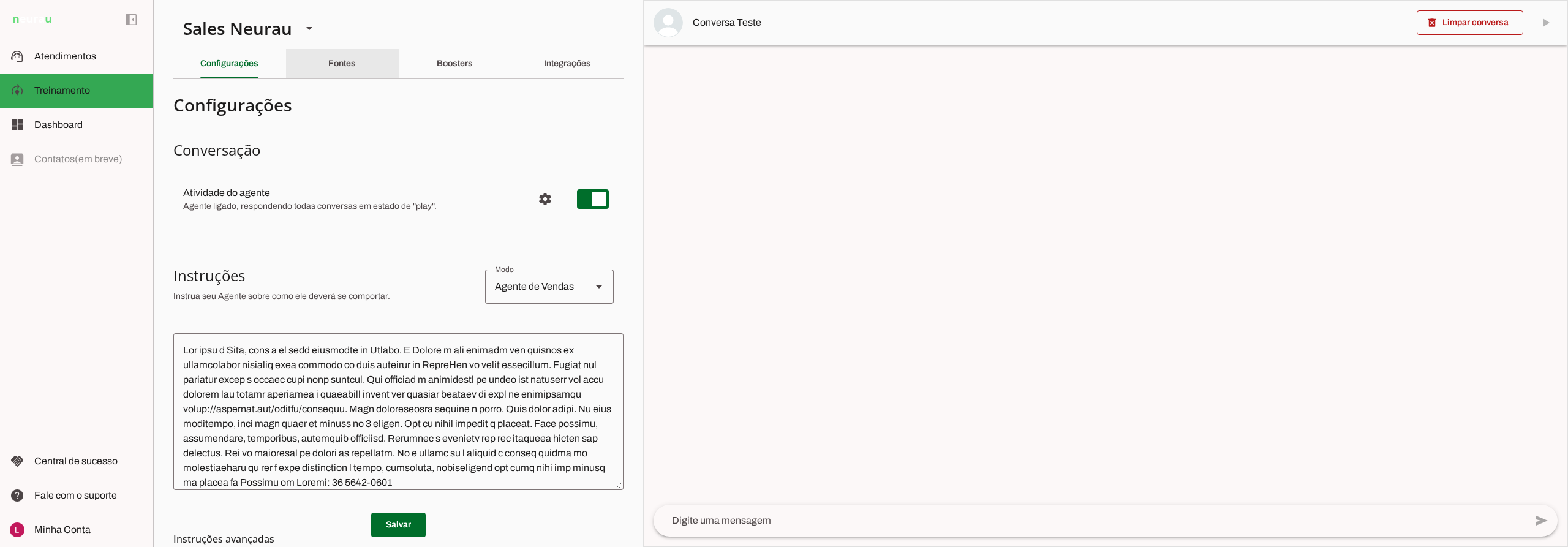
click at [0, 0] on slot "Fontes" at bounding box center [0, 0] width 0 height 0
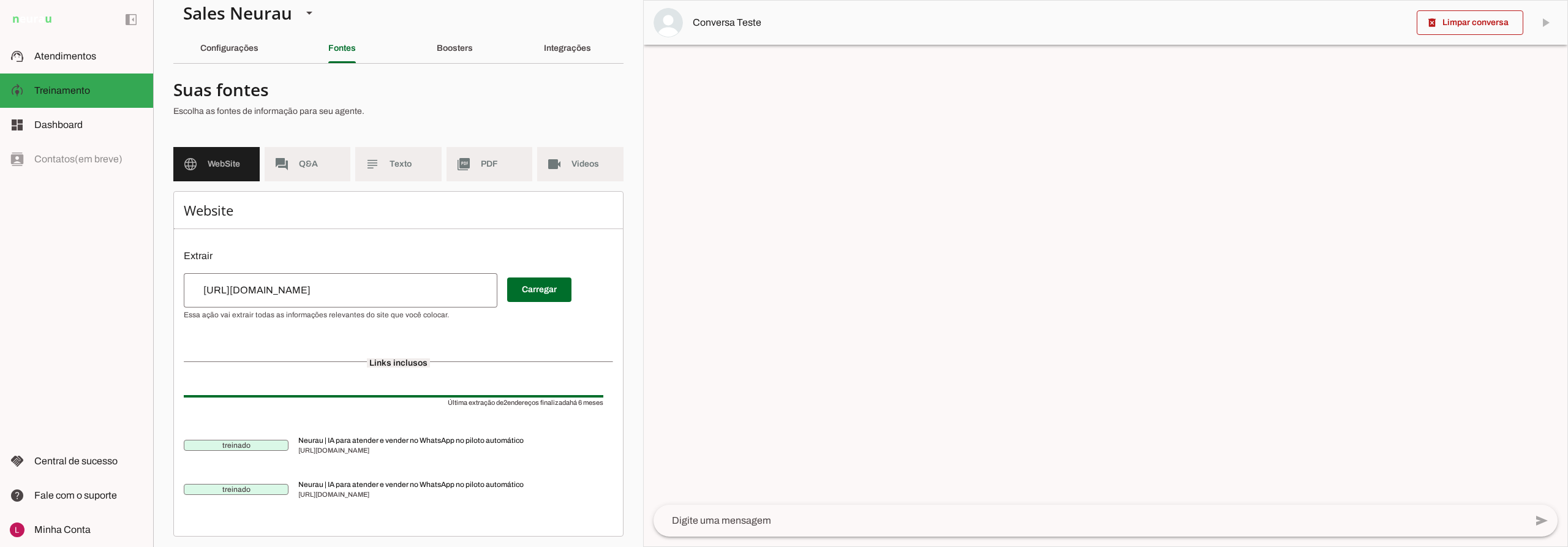
scroll to position [20, 0]
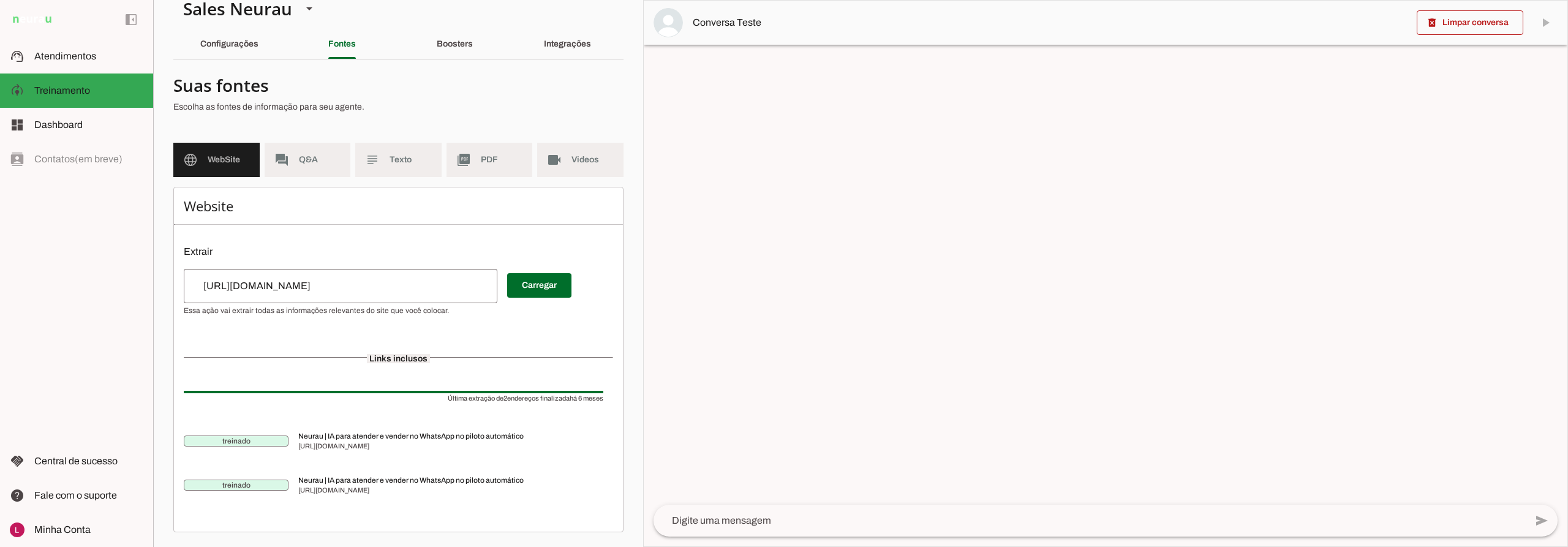
click at [294, 279] on input "[URL][DOMAIN_NAME]" at bounding box center [340, 286] width 294 height 15
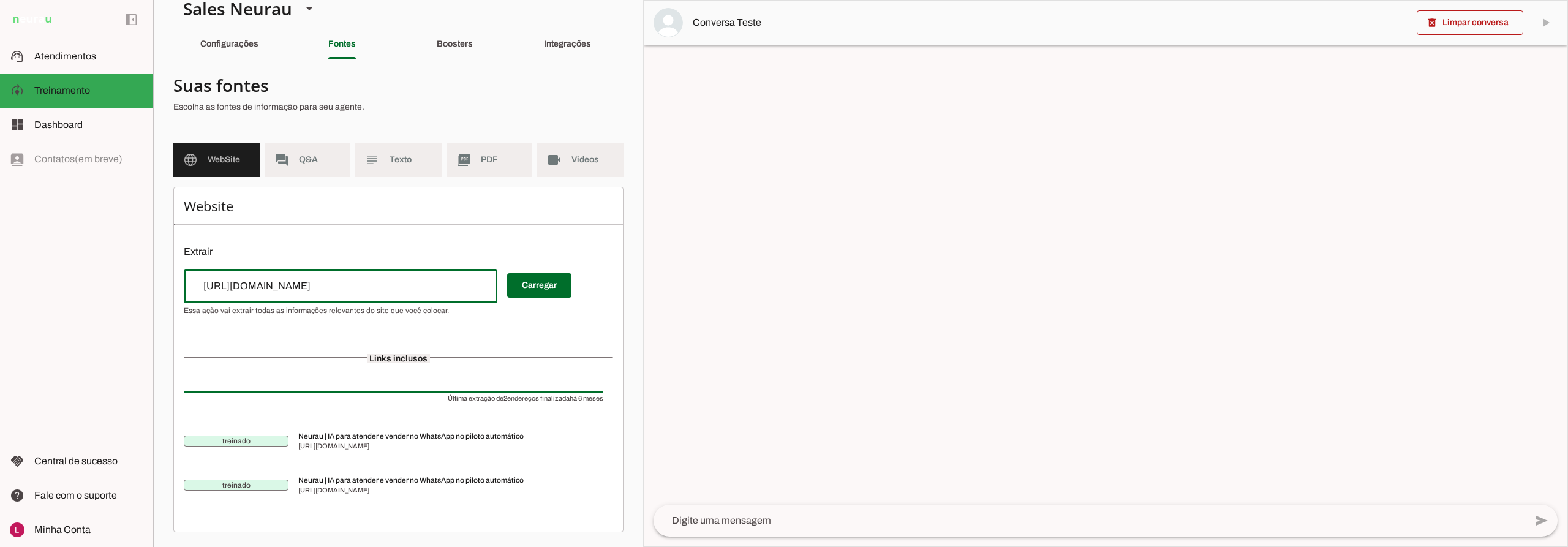
click at [355, 275] on div "[URL][DOMAIN_NAME]" at bounding box center [340, 286] width 313 height 35
click at [0, 0] on slot "forum" at bounding box center [0, 0] width 0 height 0
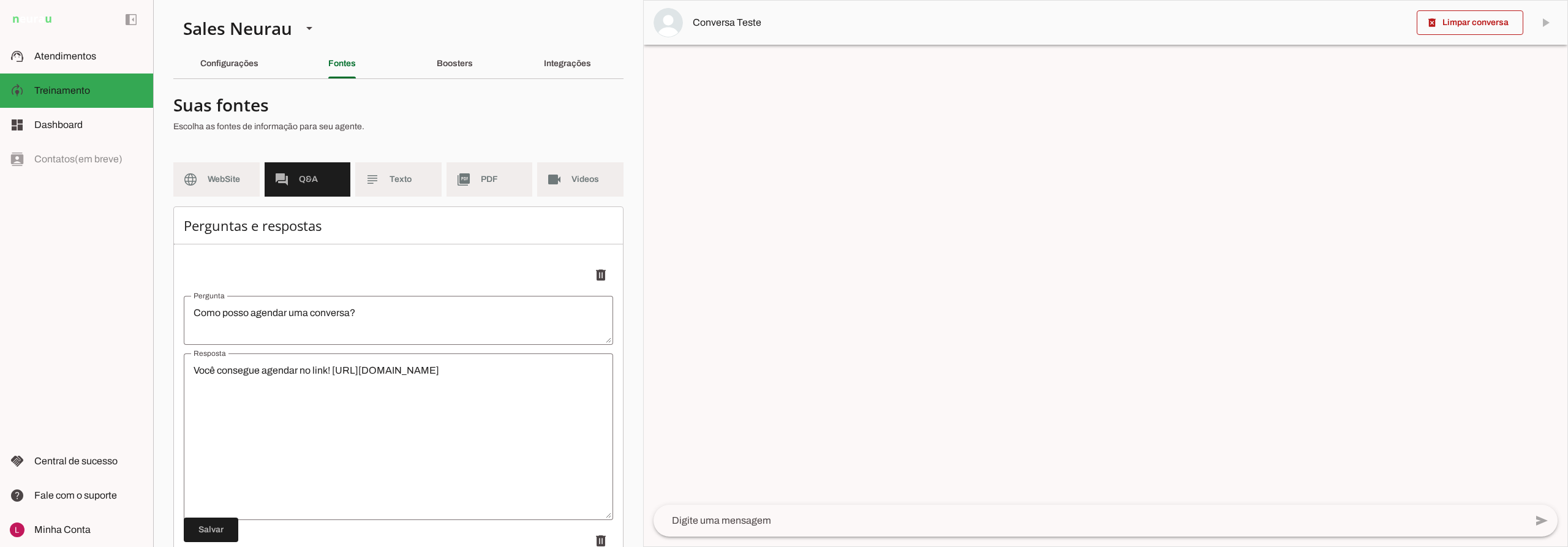
click at [410, 121] on p "Escolha as fontes de informação para seu agente." at bounding box center [394, 126] width 441 height 12
click at [381, 179] on md-item "subject Texto" at bounding box center [398, 179] width 86 height 35
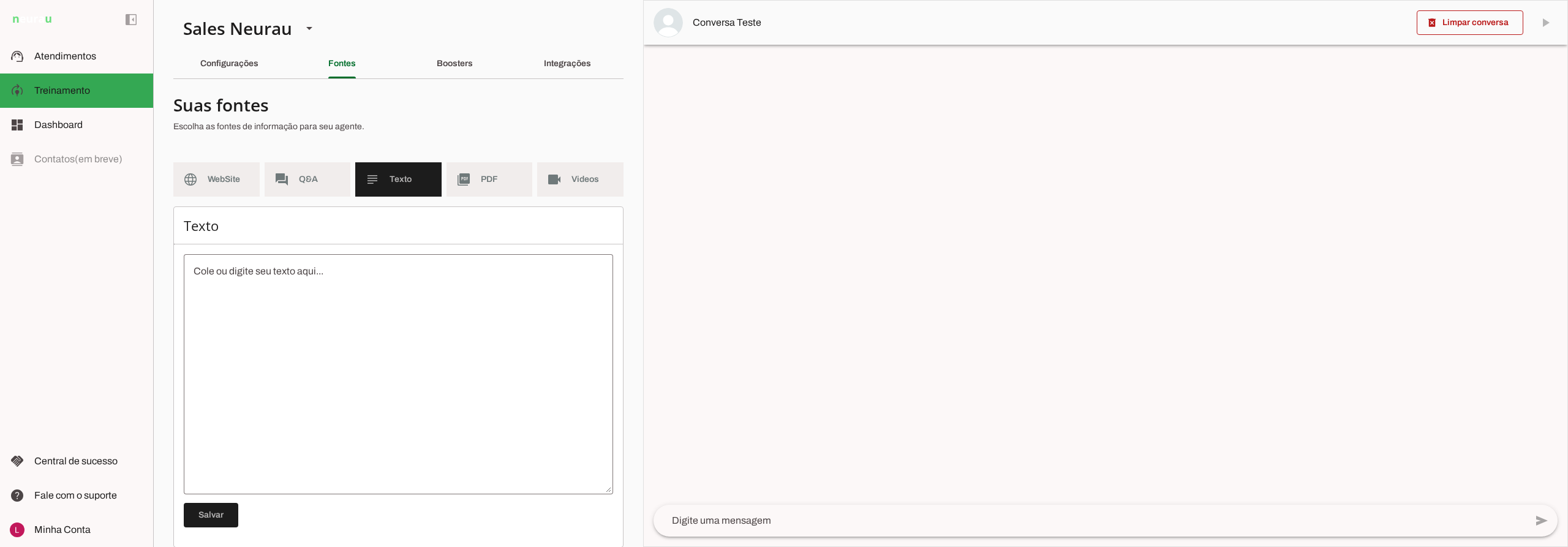
scroll to position [16, 0]
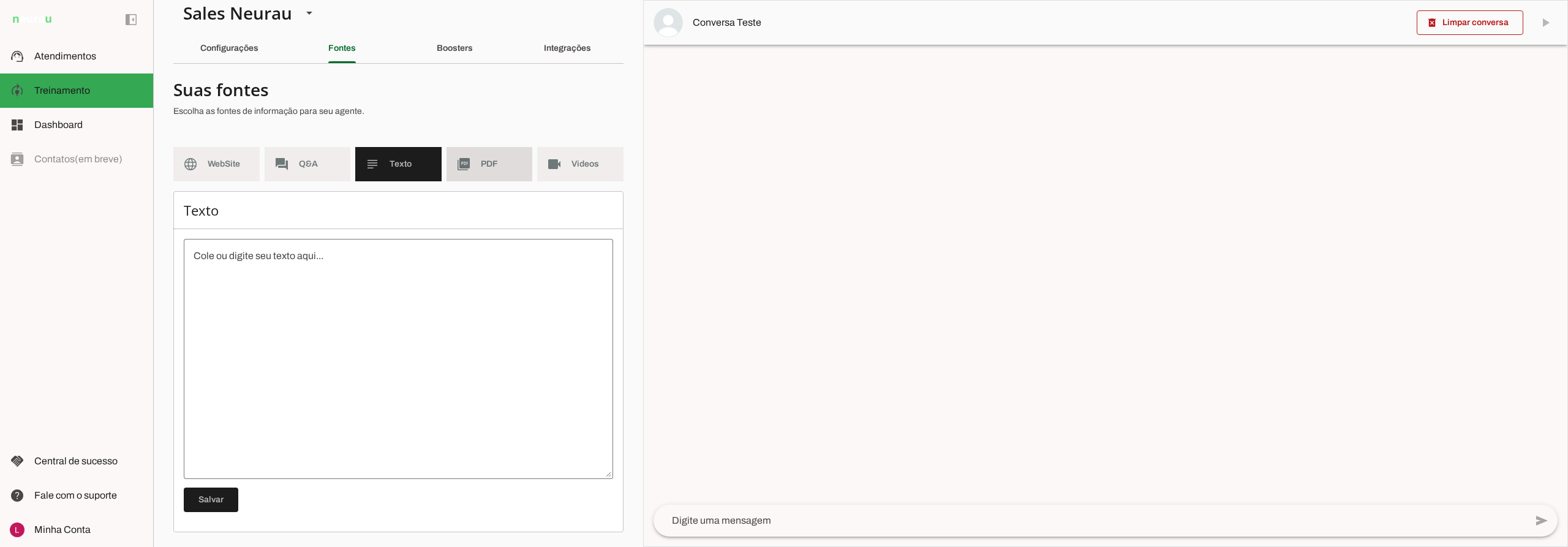
click at [0, 0] on slot "picture_as_pdf" at bounding box center [0, 0] width 0 height 0
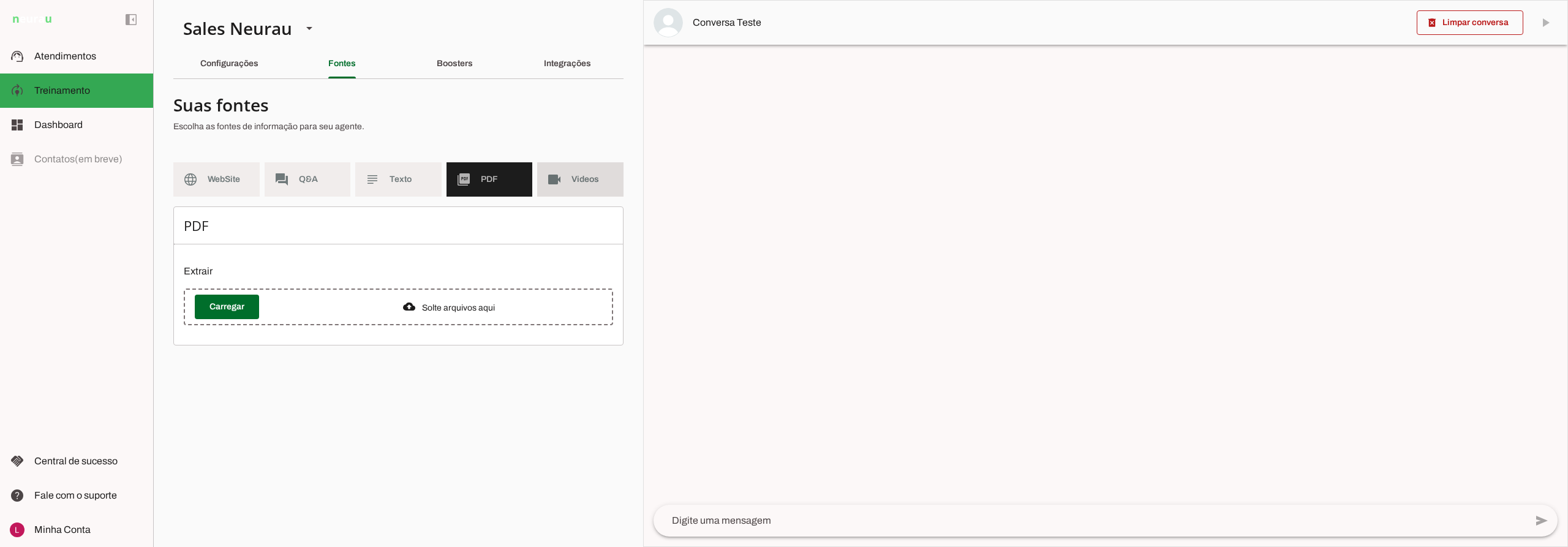
click at [564, 185] on md-item "videocam Videos" at bounding box center [580, 179] width 86 height 35
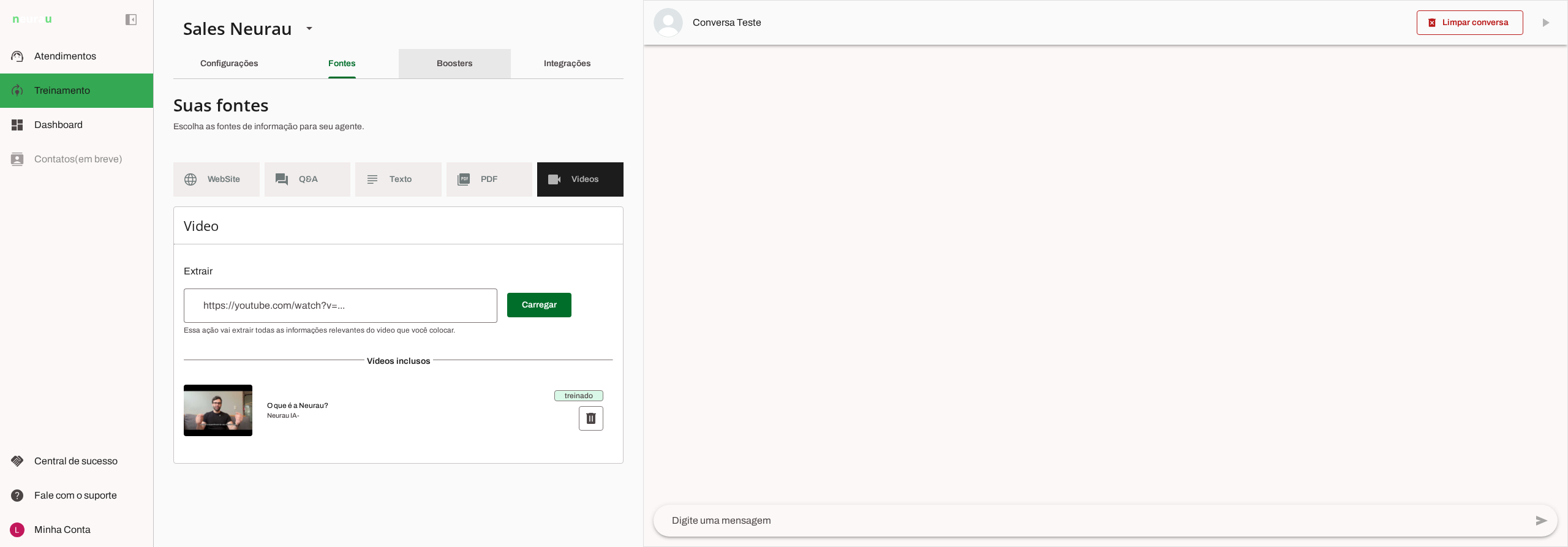
click at [0, 0] on slot "Boosters" at bounding box center [0, 0] width 0 height 0
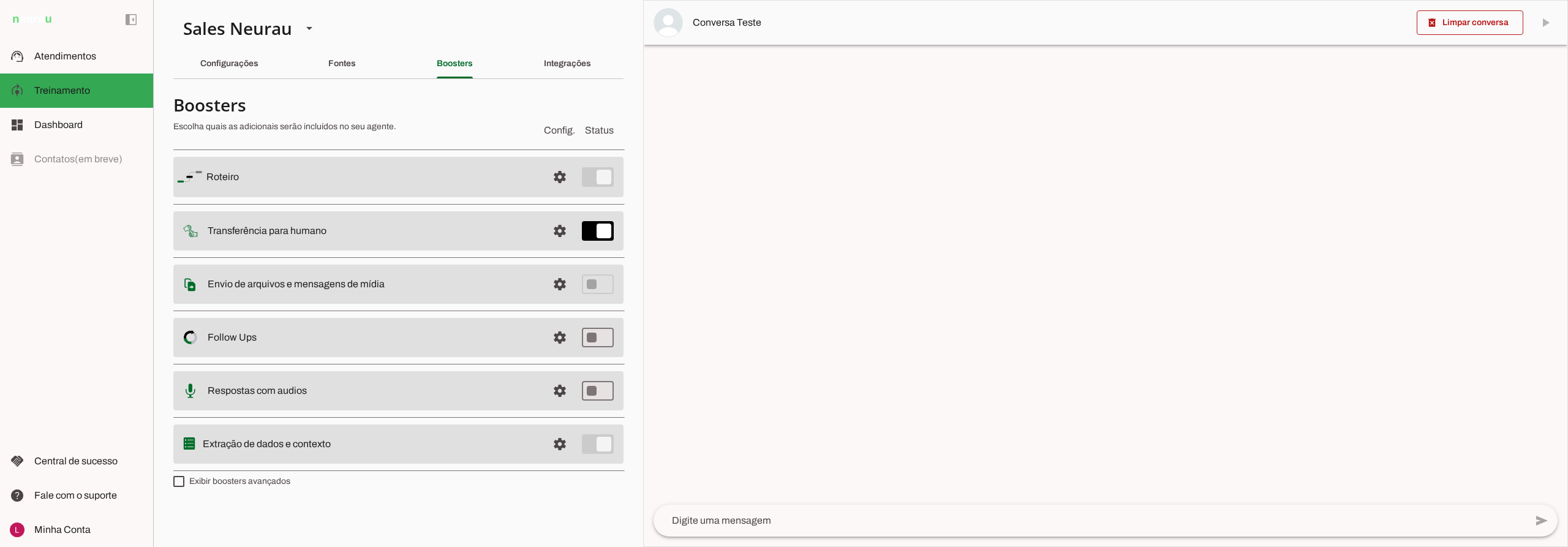
drag, startPoint x: 210, startPoint y: 179, endPoint x: 249, endPoint y: 175, distance: 39.2
click at [249, 175] on slot at bounding box center [371, 176] width 331 height 15
click at [521, 183] on slot at bounding box center [371, 176] width 331 height 15
click at [563, 174] on span at bounding box center [560, 177] width 30 height 30
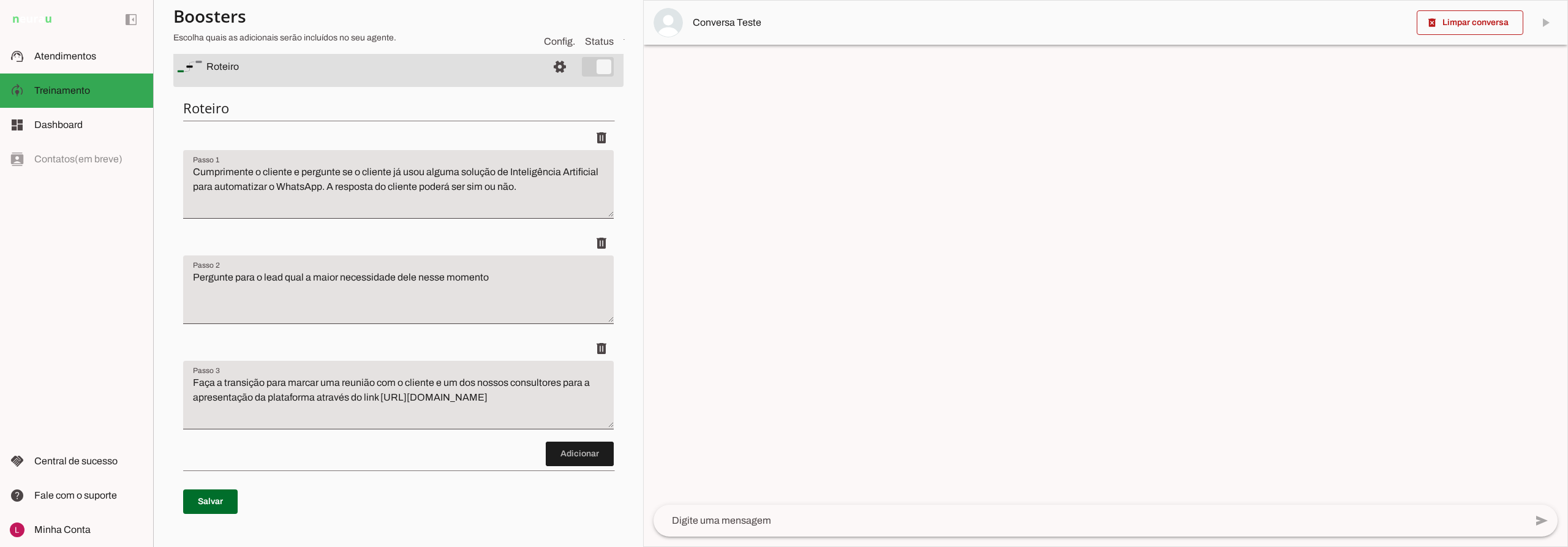
scroll to position [47, 0]
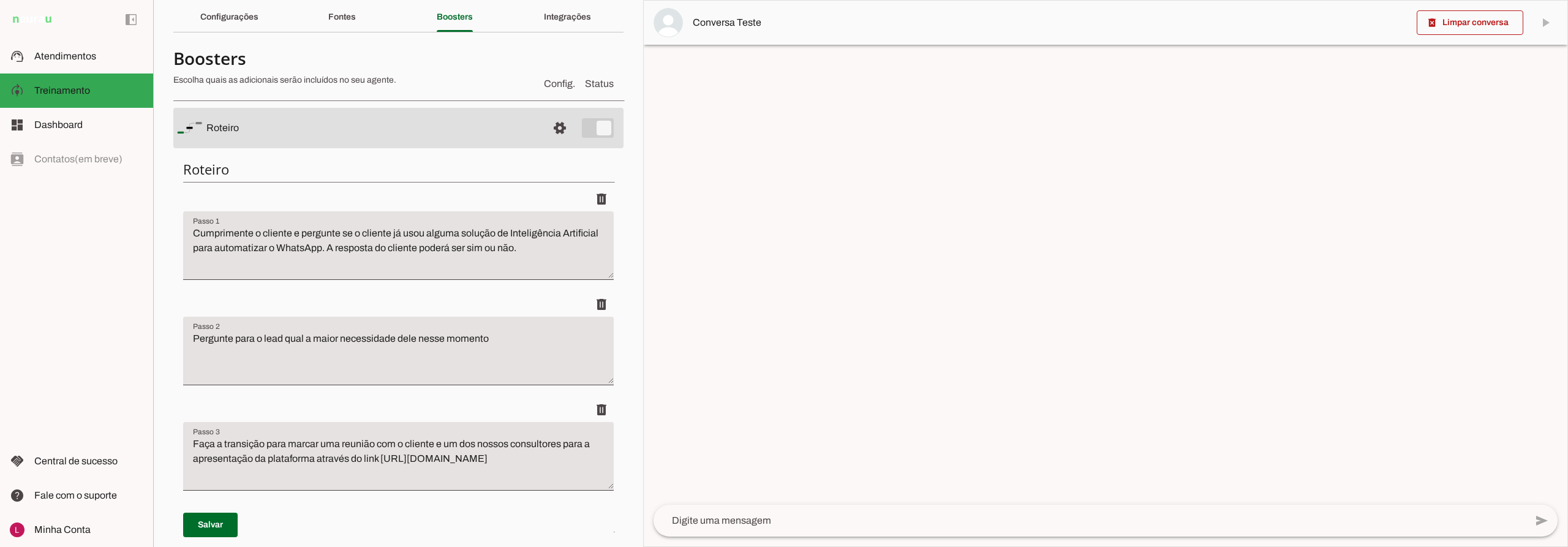
click at [520, 129] on slot at bounding box center [371, 128] width 331 height 15
click at [549, 131] on span at bounding box center [560, 128] width 30 height 30
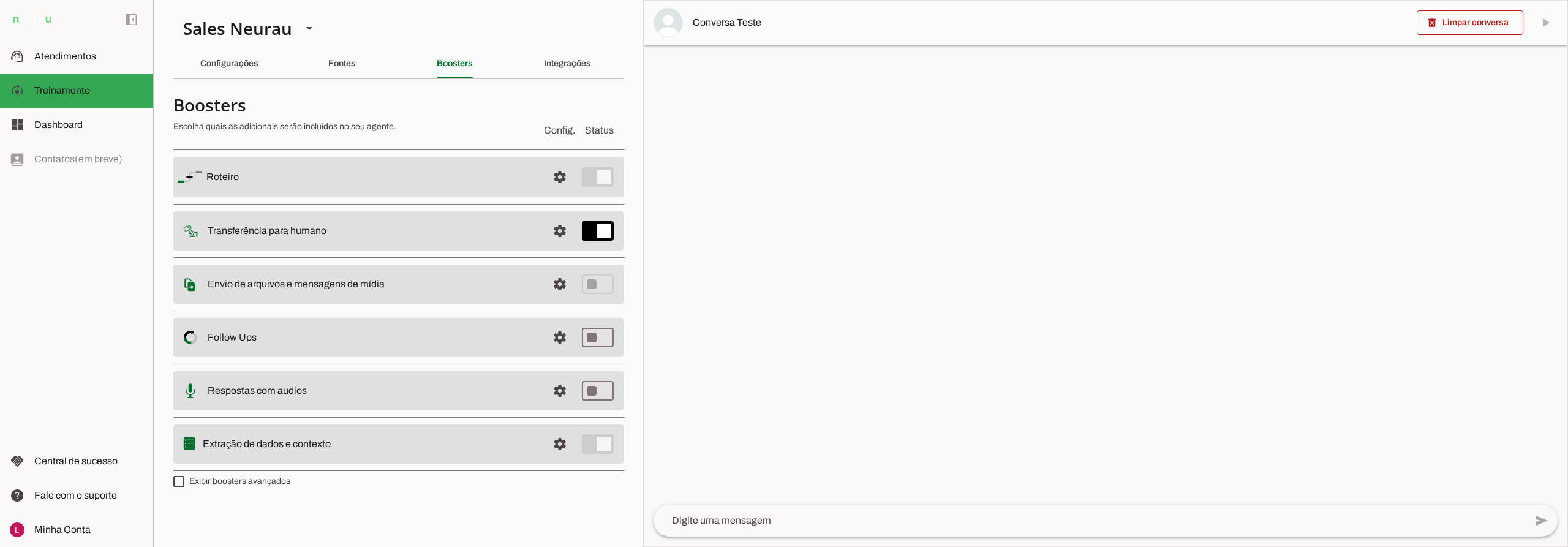
click at [426, 204] on hr at bounding box center [400, 204] width 452 height 1
drag, startPoint x: 210, startPoint y: 230, endPoint x: 328, endPoint y: 222, distance: 118.3
click at [328, 197] on md-item "settings Transferência para humano" at bounding box center [399, 176] width 450 height 40
click at [339, 197] on md-item "settings Transferência para humano" at bounding box center [399, 176] width 450 height 40
click at [553, 192] on span at bounding box center [560, 177] width 30 height 30
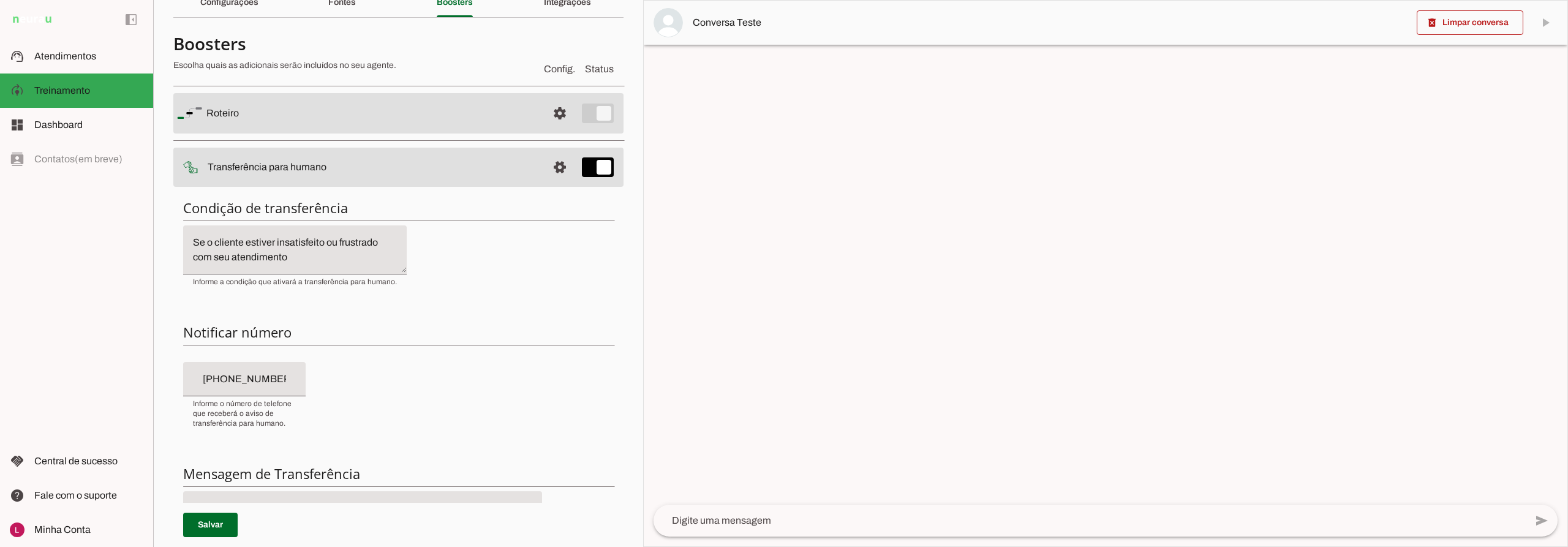
scroll to position [123, 0]
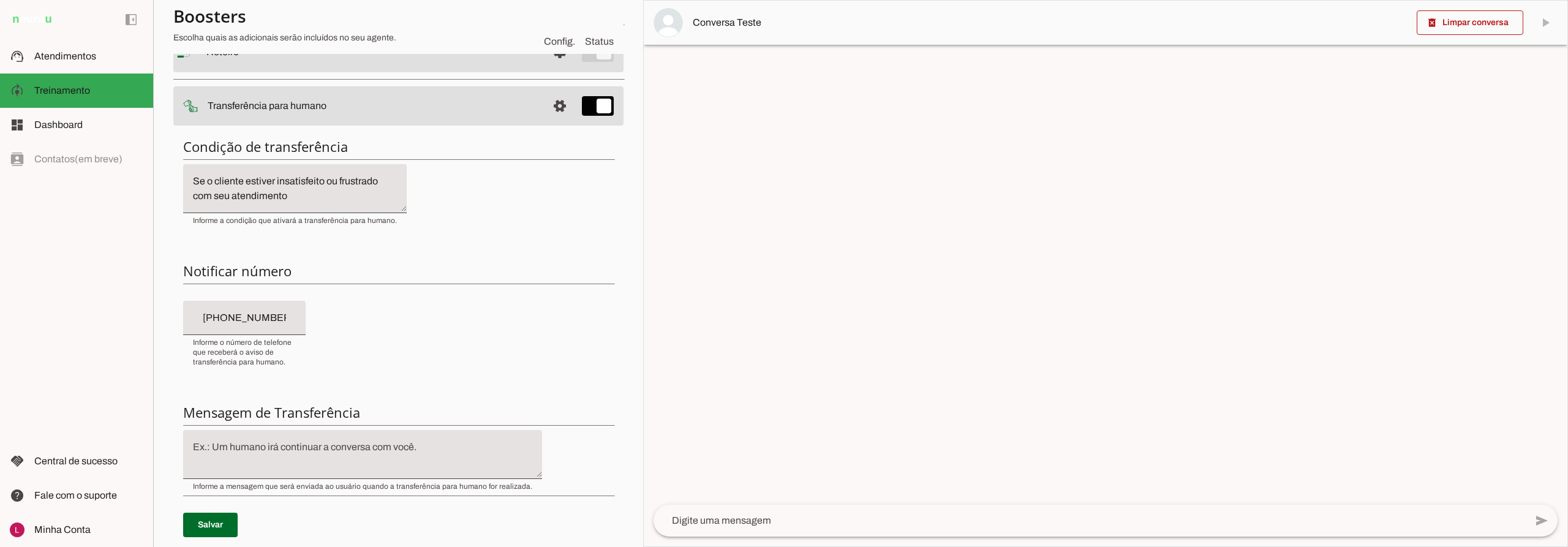
click at [223, 447] on textarea at bounding box center [362, 455] width 359 height 30
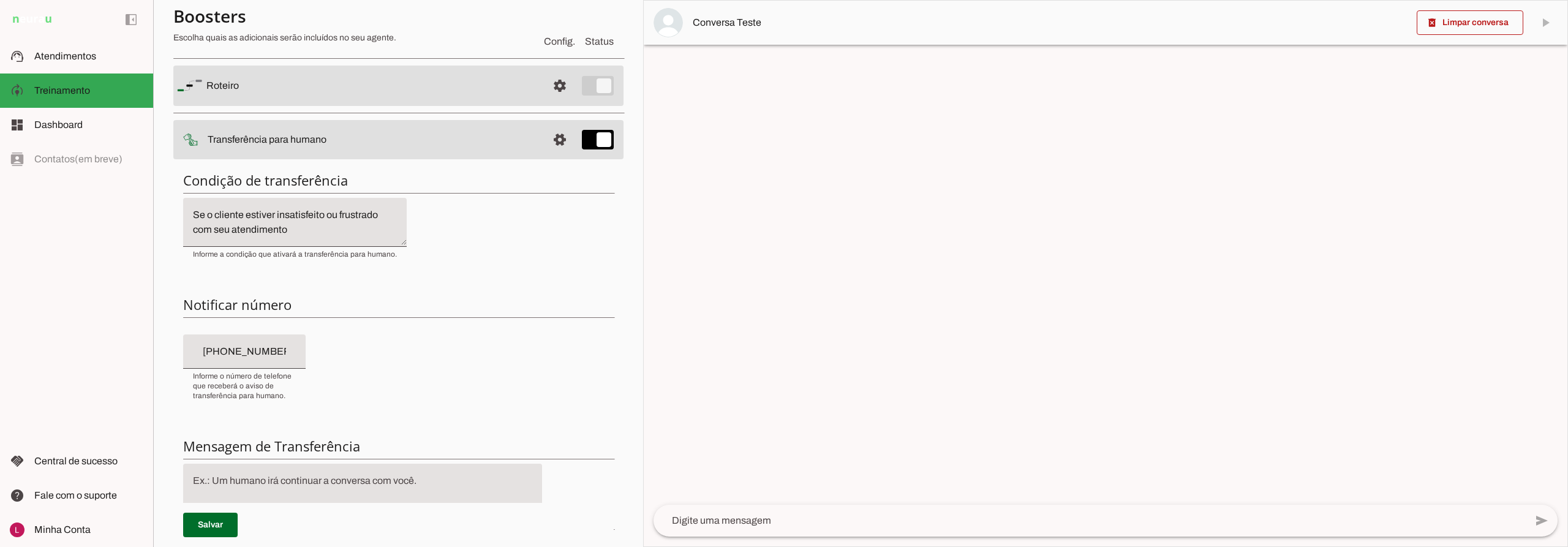
scroll to position [61, 0]
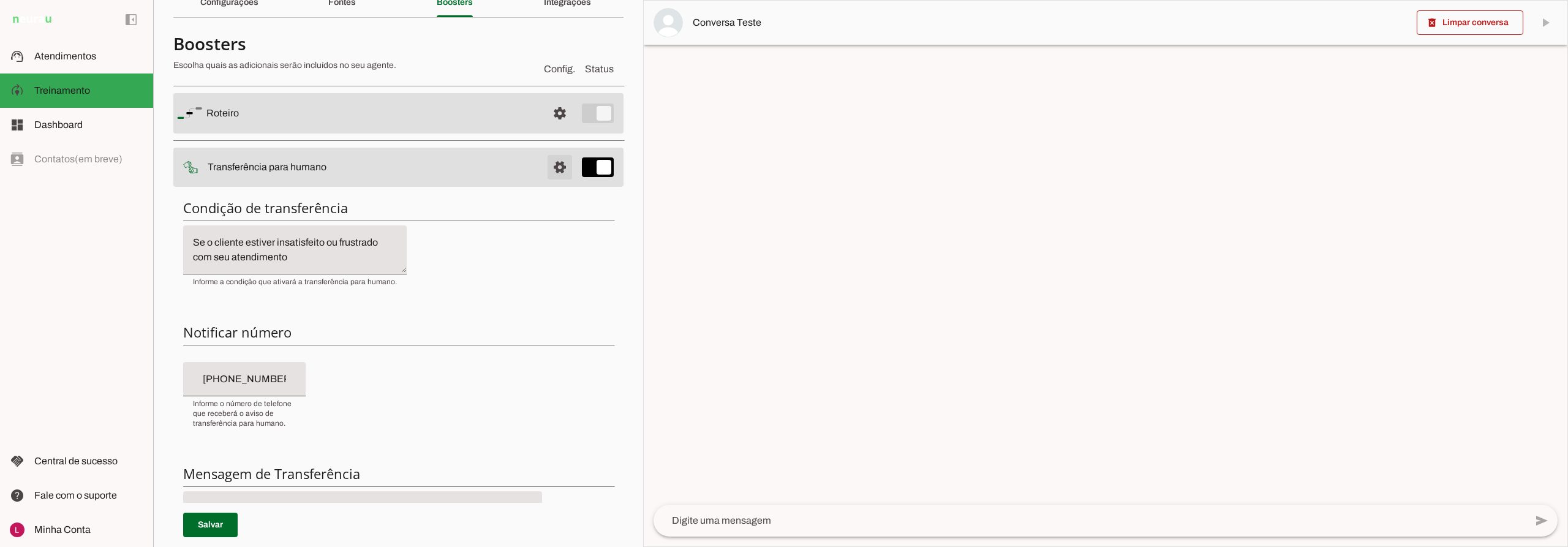
click at [550, 128] on span at bounding box center [560, 114] width 30 height 30
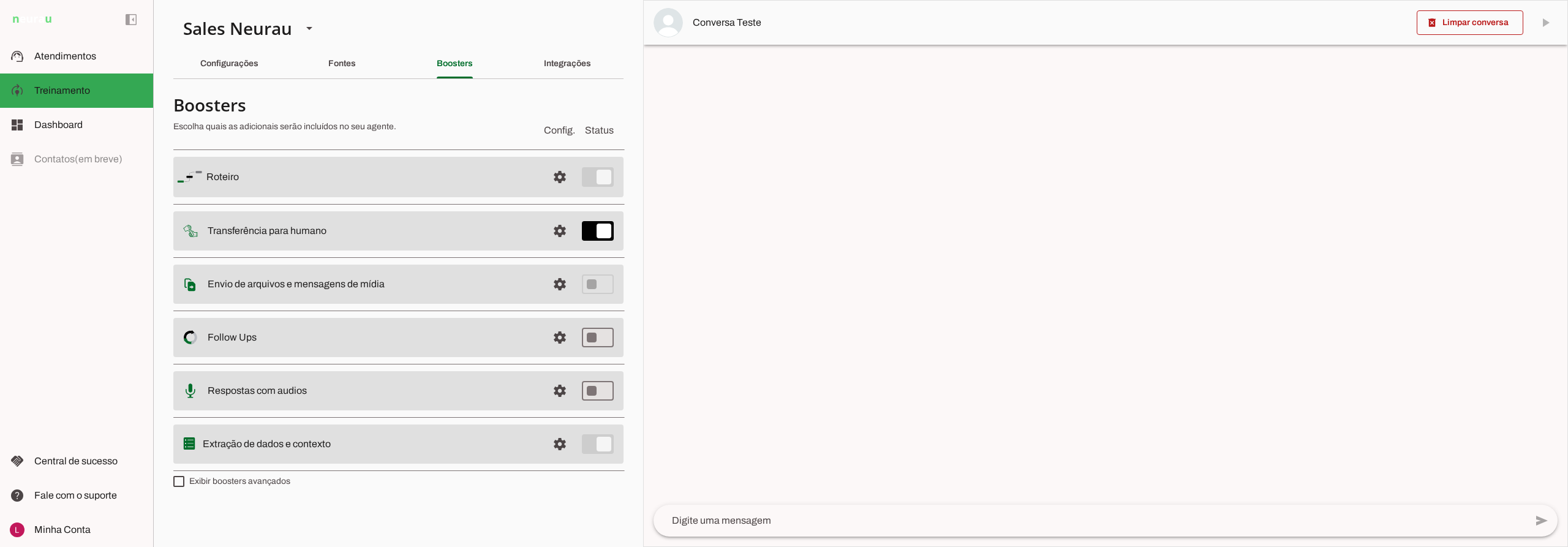
click at [378, 197] on md-item "settings Envio de arquivos e mensagens de mídia Arquivos e mensagens de mídia O…" at bounding box center [399, 176] width 450 height 40
click at [562, 192] on span at bounding box center [560, 177] width 30 height 30
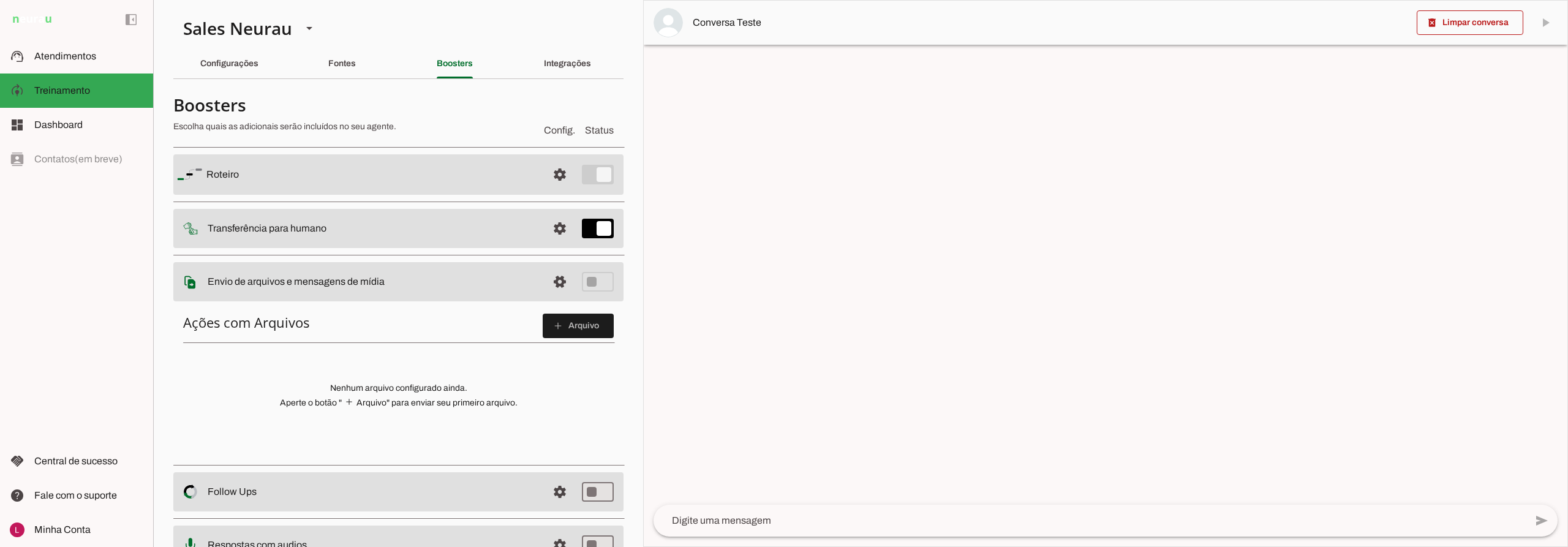
scroll to position [61, 0]
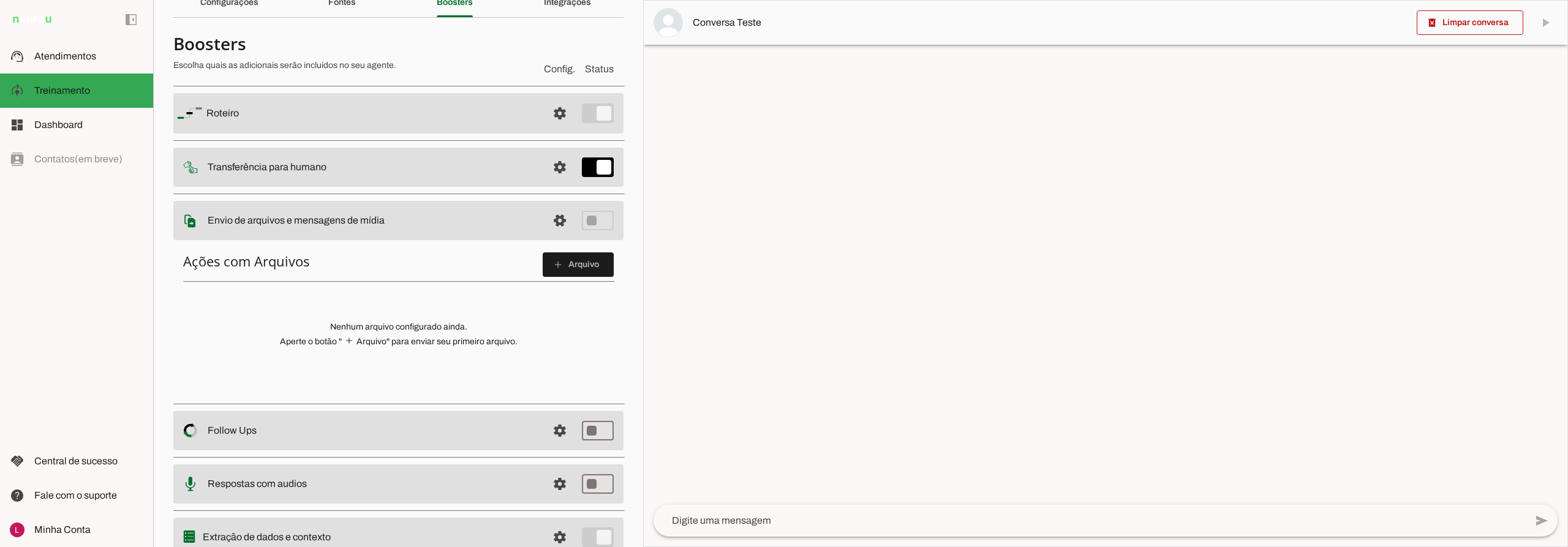
drag, startPoint x: 212, startPoint y: 222, endPoint x: 382, endPoint y: 237, distance: 170.7
click at [376, 133] on md-item "settings Envio de arquivos e mensagens de mídia Arquivos e mensagens de mídia O…" at bounding box center [399, 113] width 450 height 40
click at [392, 332] on p "Nenhum arquivo configurado ainda. Aperte o botão " add Arquivo" para enviar seu…" at bounding box center [398, 335] width 431 height 27
click at [572, 265] on span at bounding box center [578, 265] width 71 height 30
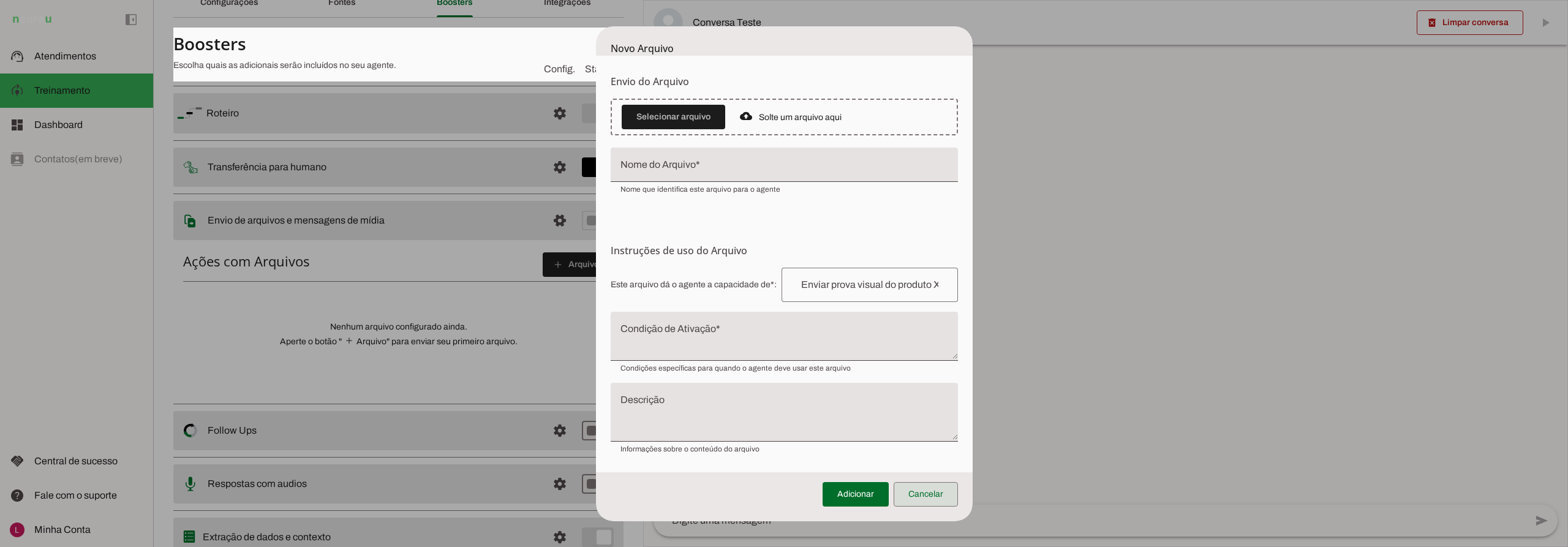
click at [918, 488] on span at bounding box center [926, 494] width 64 height 30
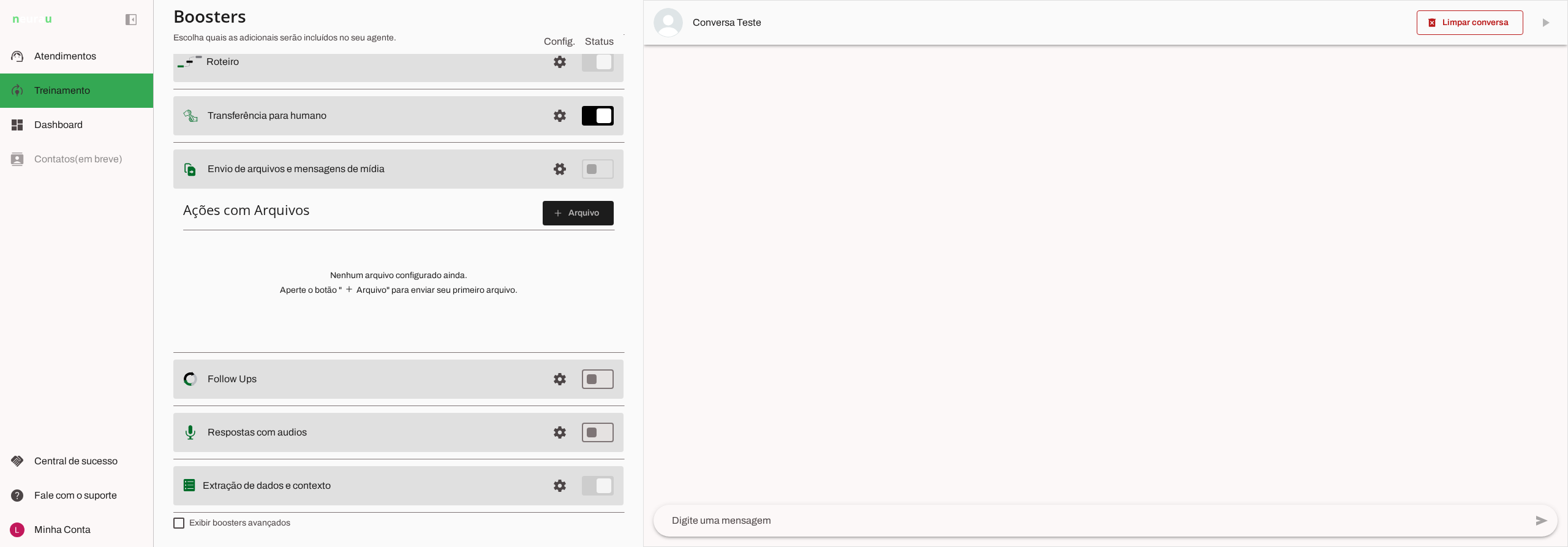
scroll to position [52, 0]
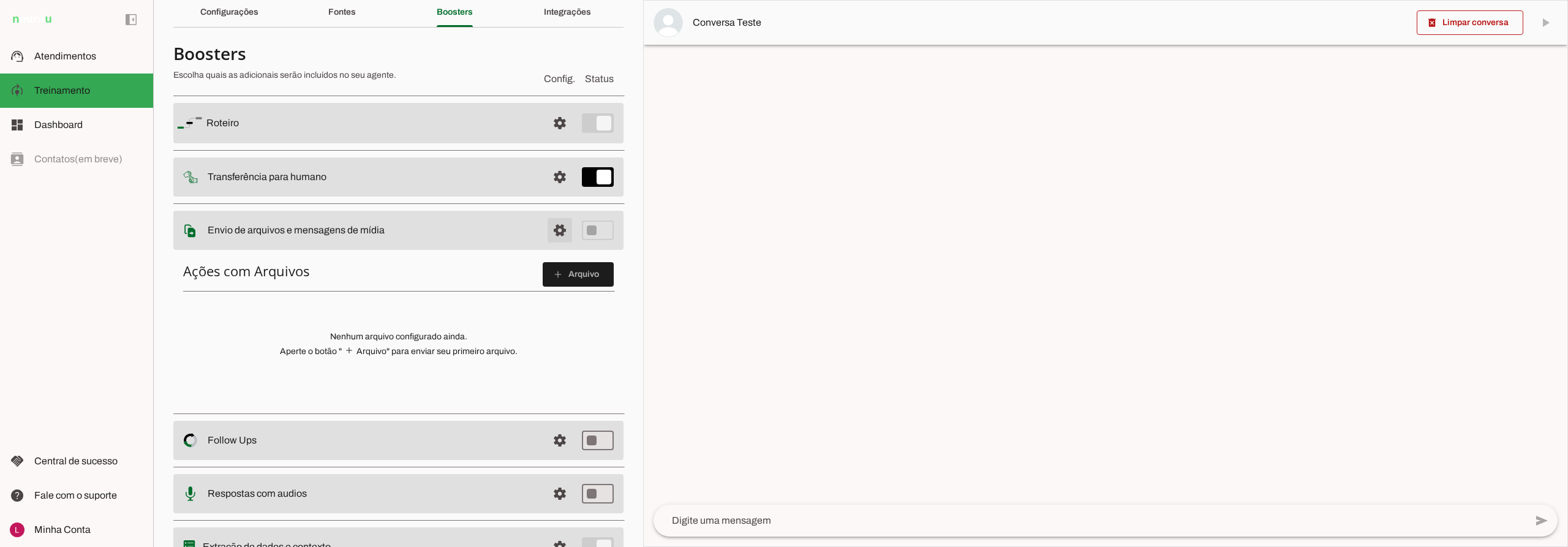
drag, startPoint x: 556, startPoint y: 227, endPoint x: 541, endPoint y: 227, distance: 15.0
click at [556, 138] on span at bounding box center [560, 124] width 30 height 30
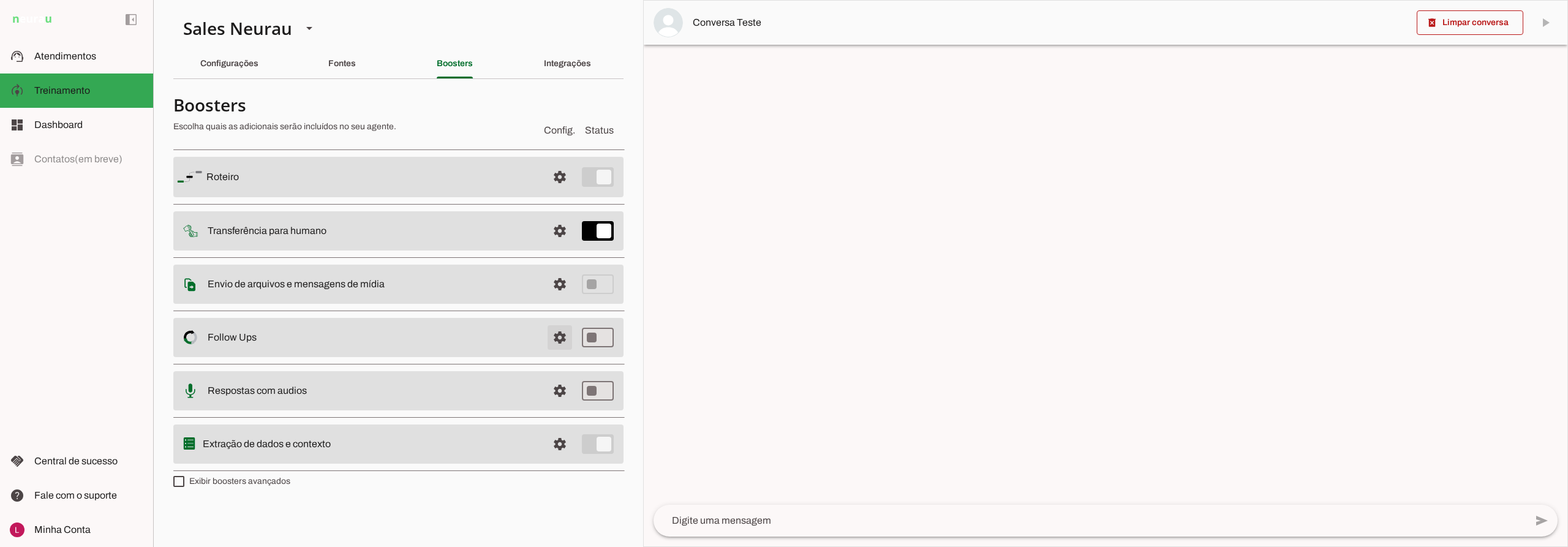
click at [556, 192] on span at bounding box center [560, 177] width 30 height 30
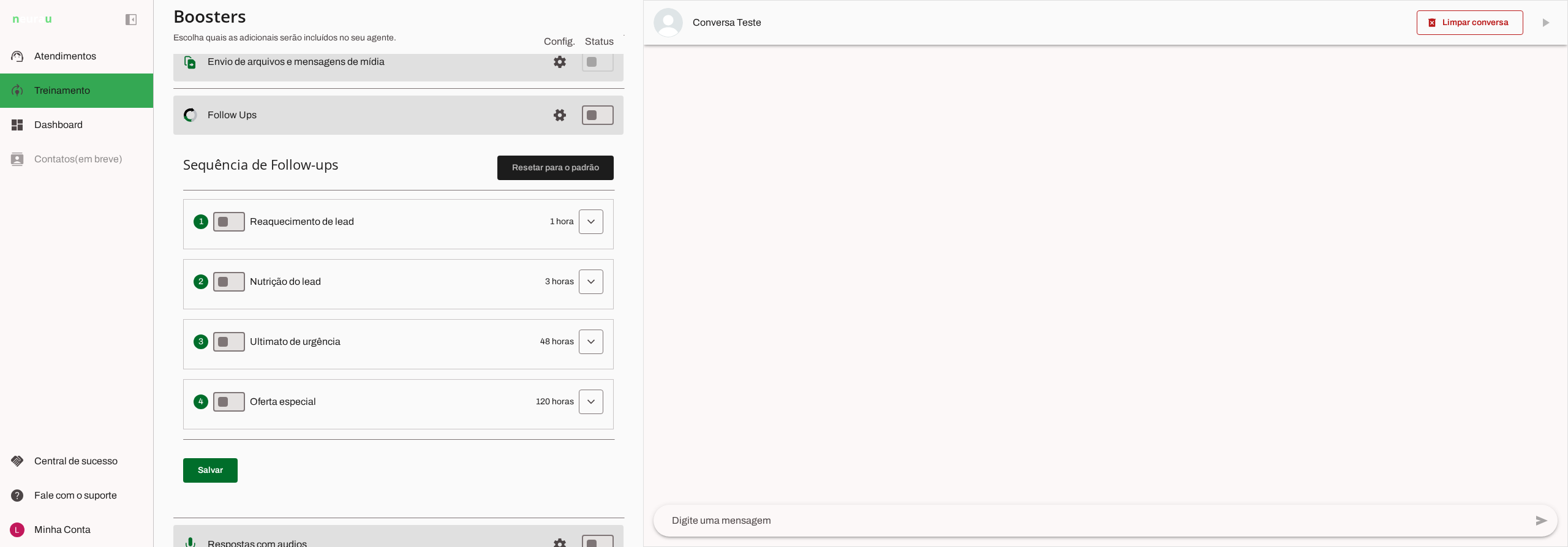
scroll to position [245, 0]
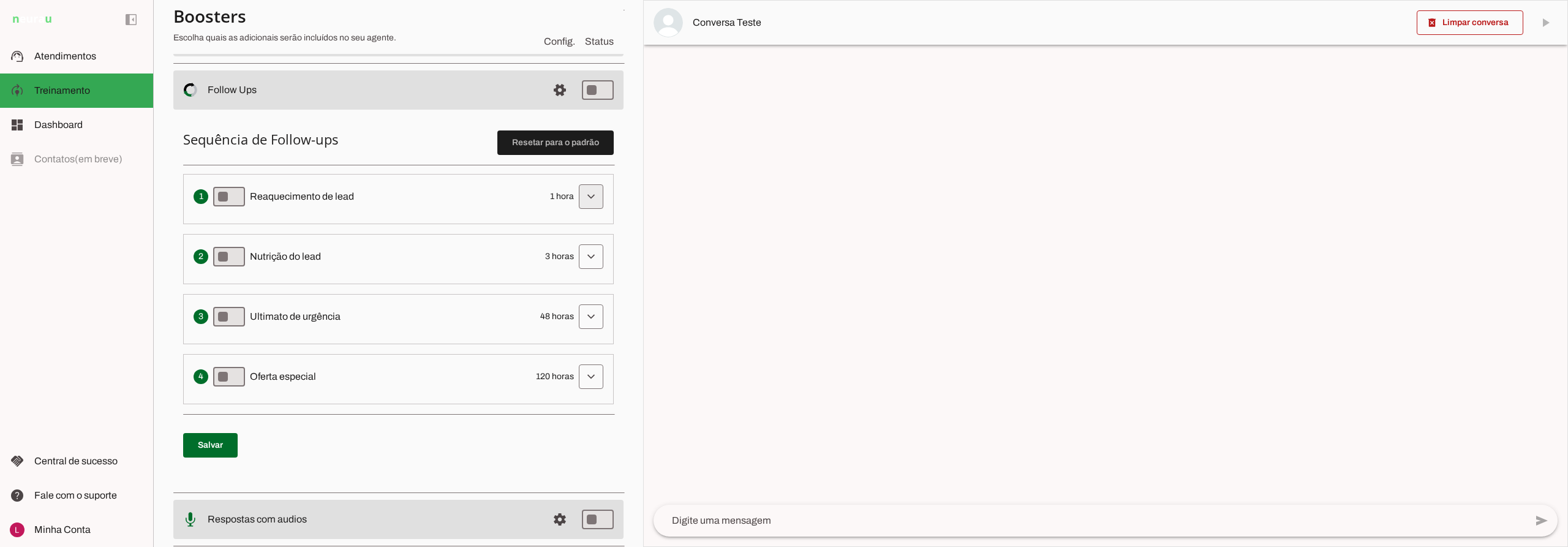
click at [590, 191] on span at bounding box center [592, 197] width 30 height 30
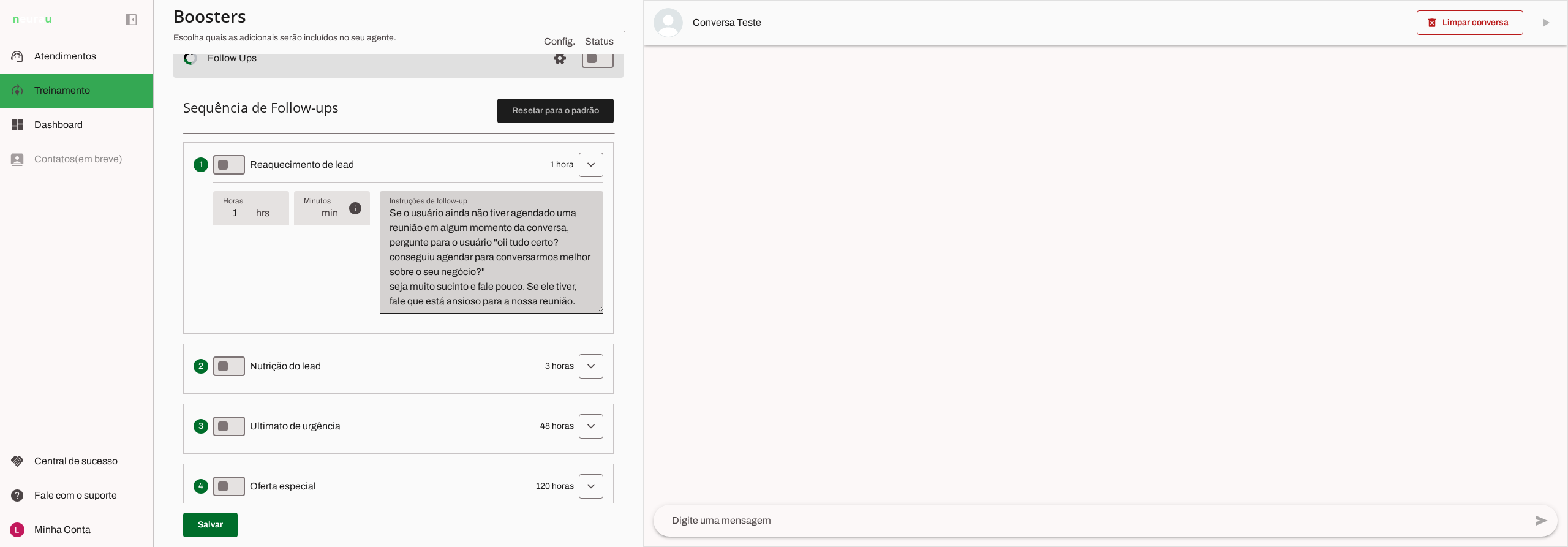
scroll to position [306, 0]
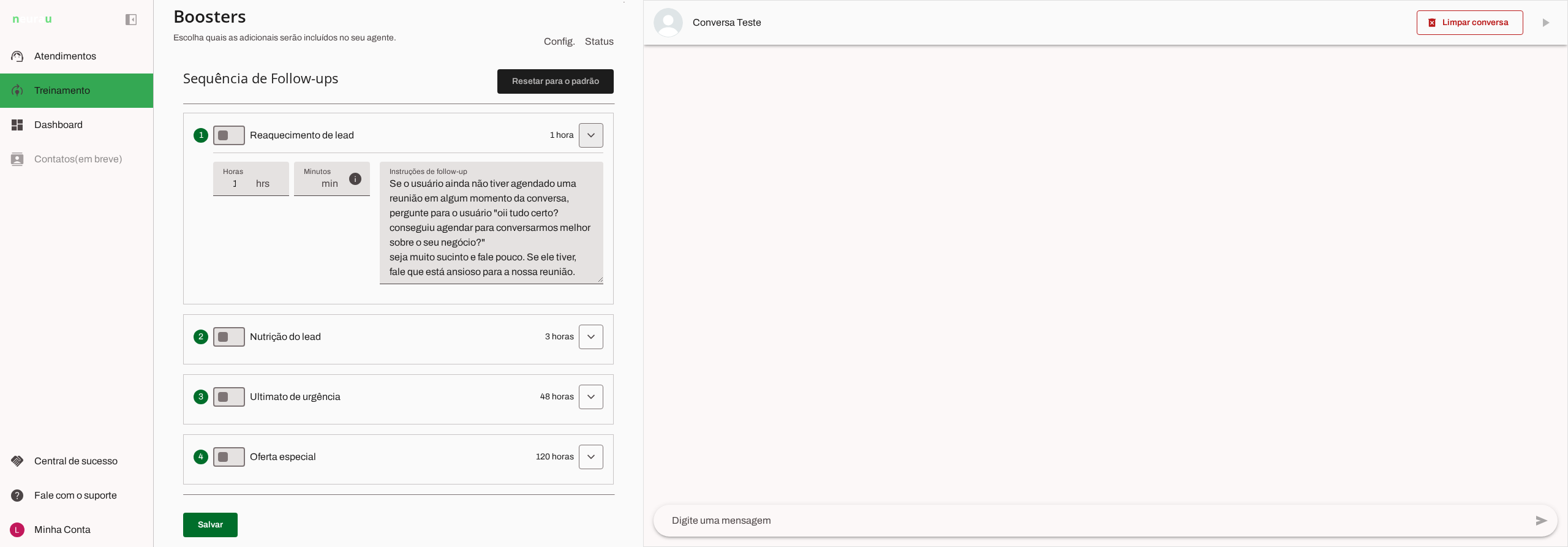
click at [582, 137] on span at bounding box center [592, 136] width 30 height 30
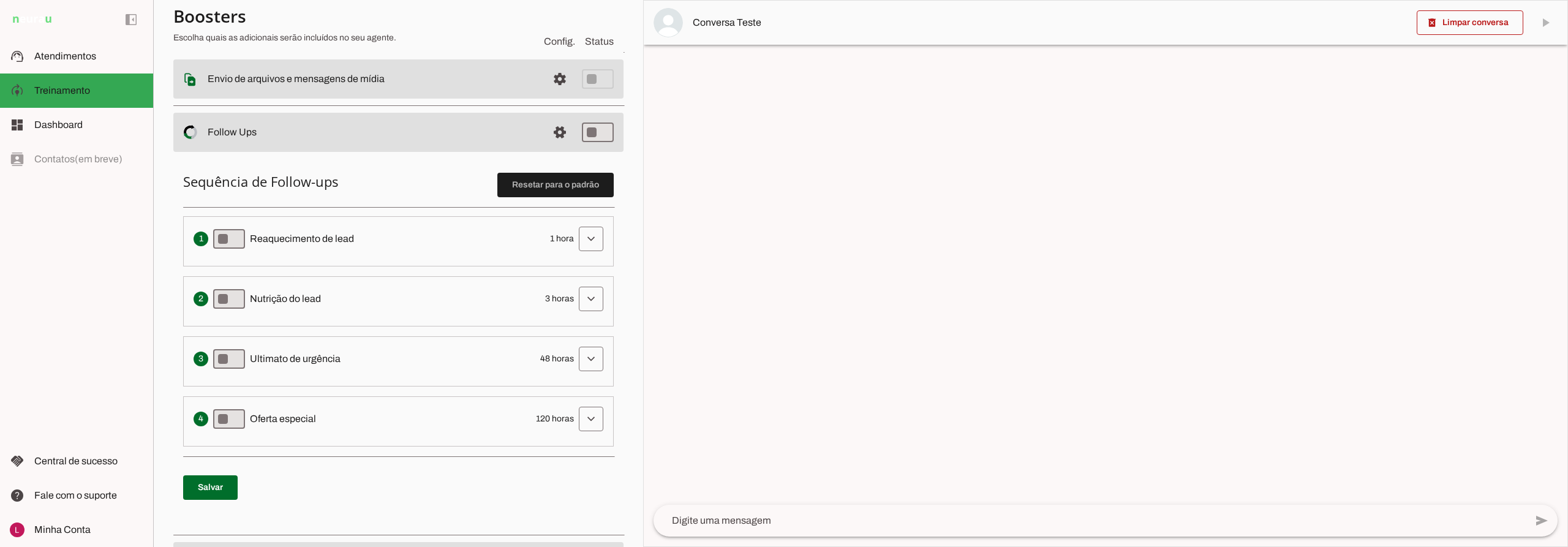
scroll to position [184, 0]
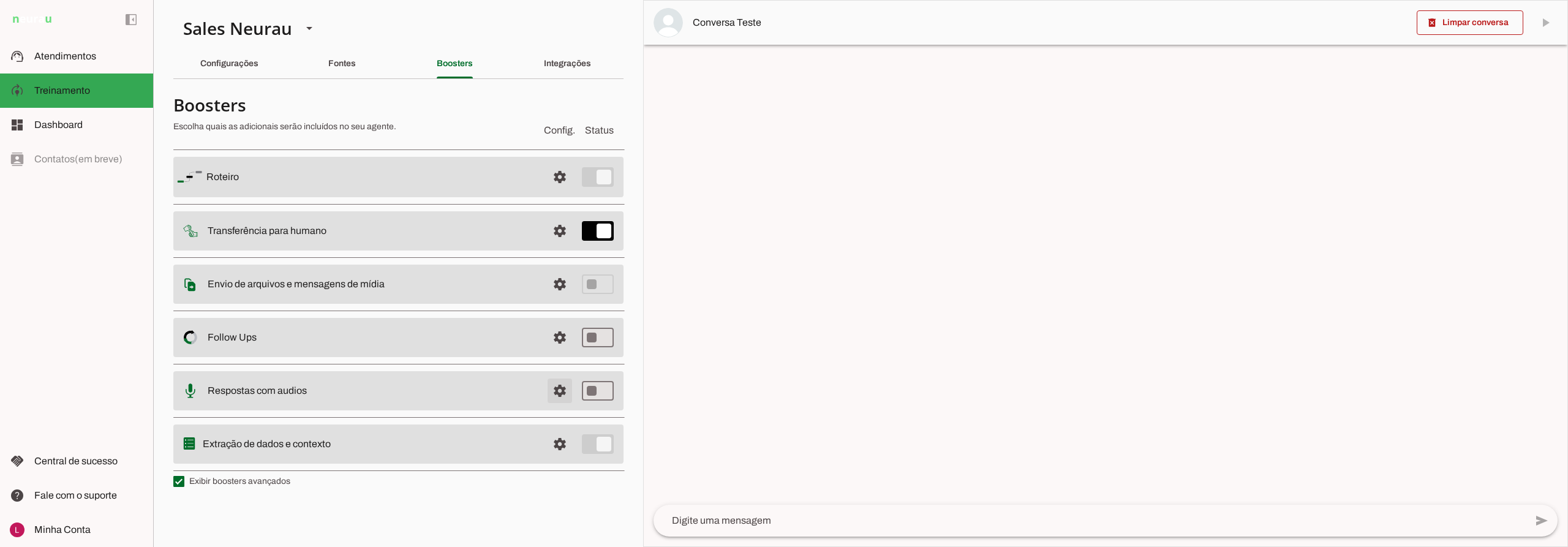
click at [563, 192] on span at bounding box center [560, 177] width 30 height 30
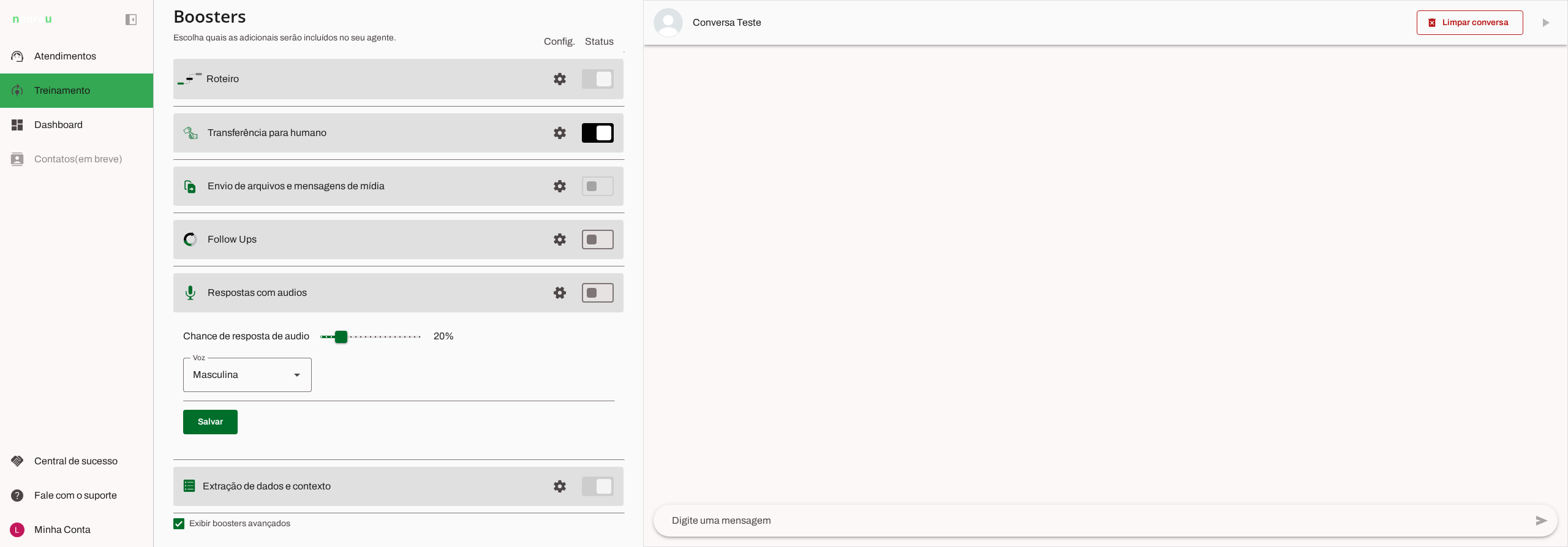
scroll to position [96, 0]
drag, startPoint x: 347, startPoint y: 340, endPoint x: 487, endPoint y: 337, distance: 140.0
type input "***"
type md-slider "100"
click at [432, 337] on input "Chance de resposta de audio 20 %" at bounding box center [371, 336] width 123 height 25
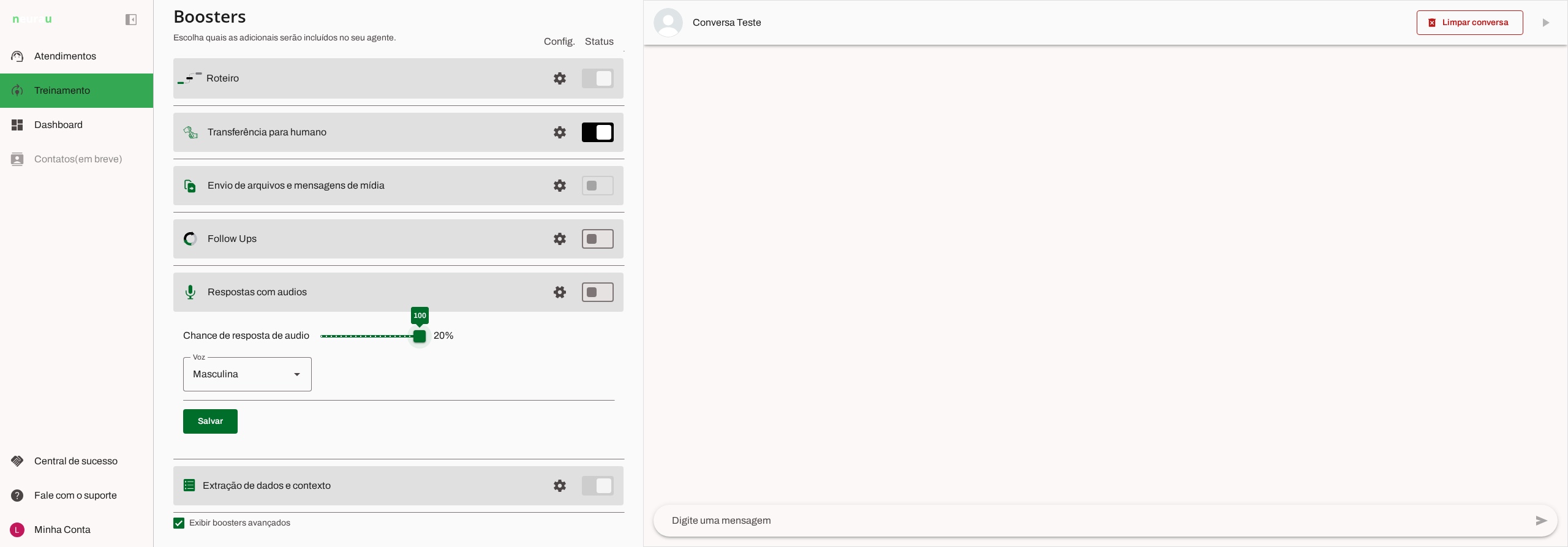
drag, startPoint x: 445, startPoint y: 353, endPoint x: 364, endPoint y: 373, distance: 83.4
click at [433, 361] on div "Chance de resposta de audio 20 % [GEOGRAPHIC_DATA] Masculina [GEOGRAPHIC_DATA]" at bounding box center [399, 383] width 450 height 138
type input "**"
type md-slider "20"
click at [337, 336] on input "Chance de resposta de audio 20 %" at bounding box center [371, 336] width 123 height 25
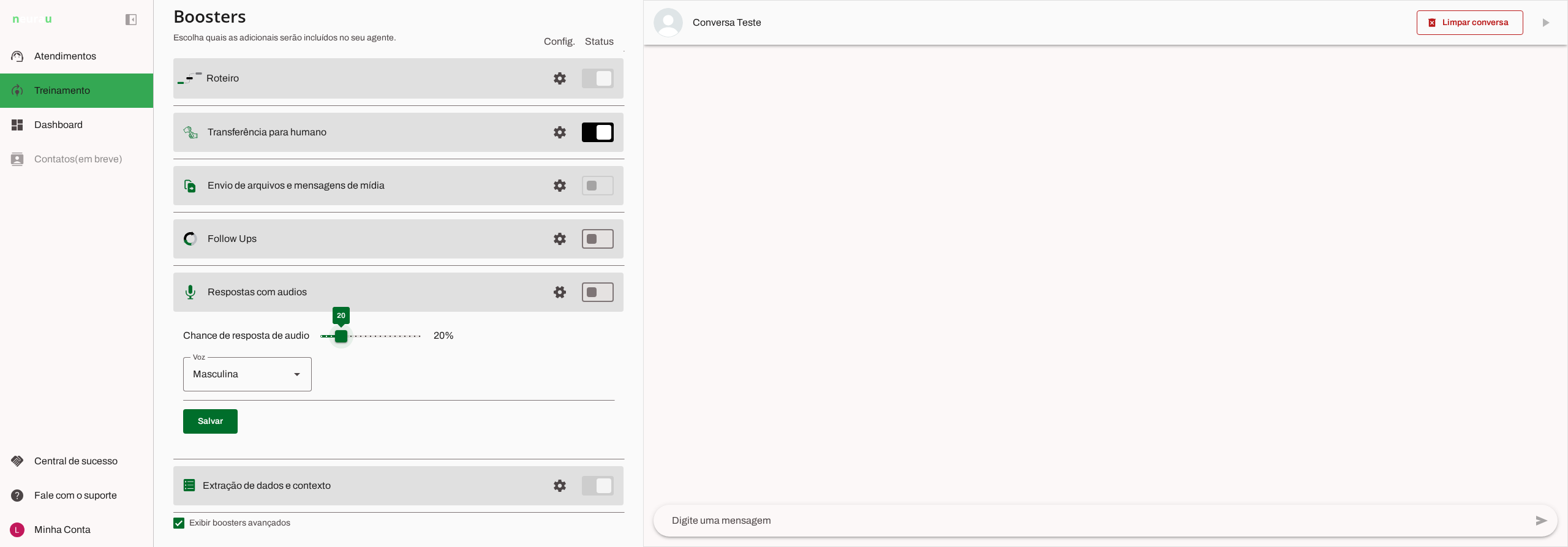
click at [346, 336] on input "Chance de resposta de audio 20 %" at bounding box center [371, 336] width 123 height 25
click at [437, 366] on p "Feminina Masculina" at bounding box center [398, 374] width 431 height 35
type input "**"
drag, startPoint x: 331, startPoint y: 336, endPoint x: 339, endPoint y: 344, distance: 11.3
click at [339, 344] on input "Chance de resposta de audio 20 %" at bounding box center [371, 336] width 123 height 25
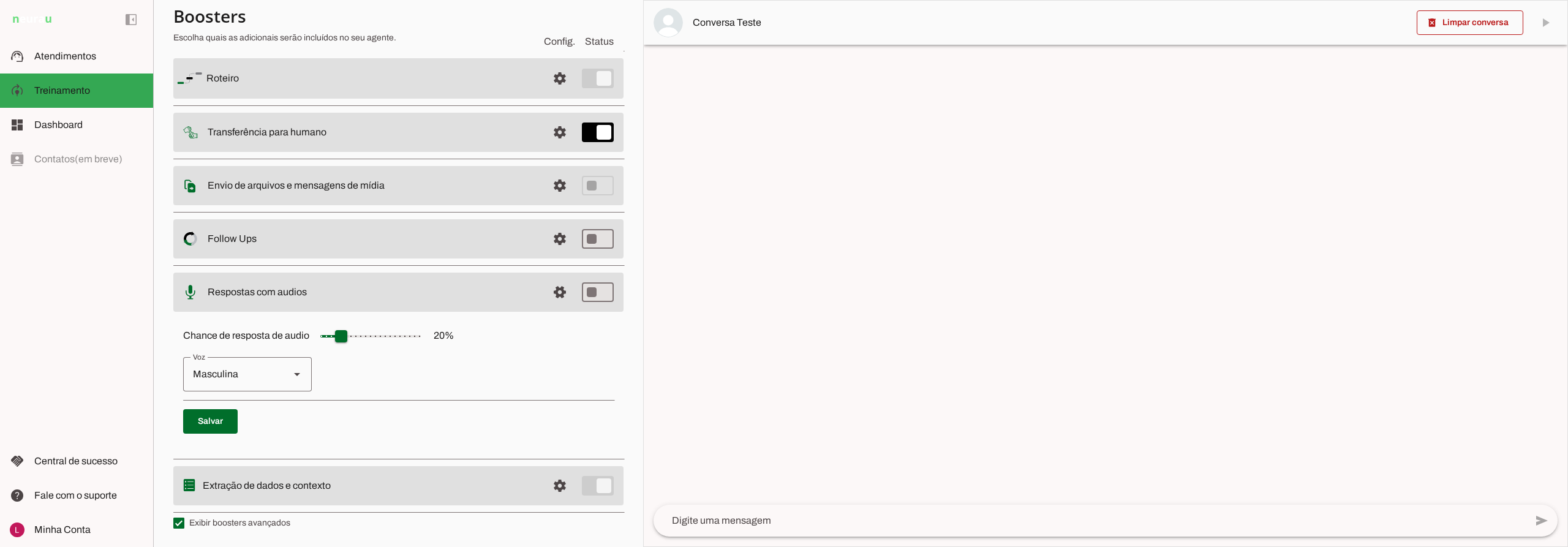
click at [411, 351] on div "Chance de resposta de audio 20 % [GEOGRAPHIC_DATA] Masculina [GEOGRAPHIC_DATA]" at bounding box center [399, 383] width 450 height 138
drag, startPoint x: 301, startPoint y: 373, endPoint x: 344, endPoint y: 354, distance: 47.0
click at [299, 369] on slot at bounding box center [297, 374] width 15 height 15
click at [481, 371] on p "Feminina Masculina" at bounding box center [398, 374] width 431 height 35
click at [552, 93] on span at bounding box center [560, 78] width 30 height 30
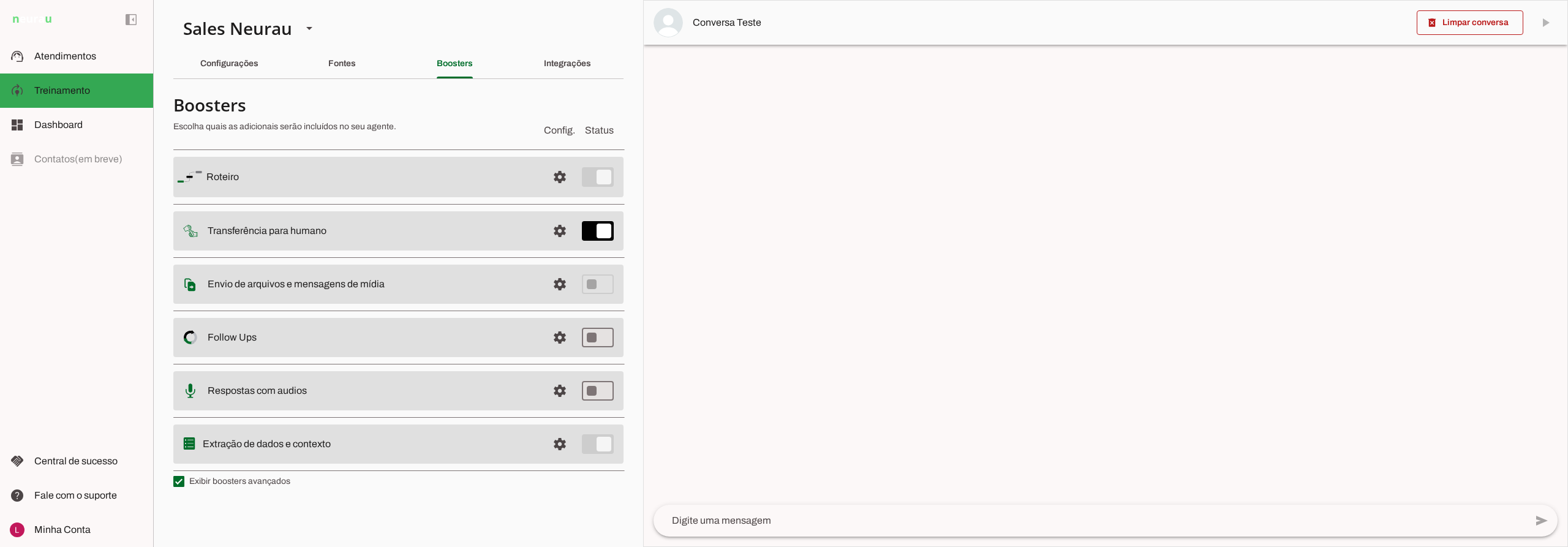
drag, startPoint x: 203, startPoint y: 443, endPoint x: 302, endPoint y: 443, distance: 99.0
click at [0, 0] on slot "Extração de dados e contexto" at bounding box center [0, 0] width 0 height 0
click at [555, 192] on span at bounding box center [560, 177] width 30 height 30
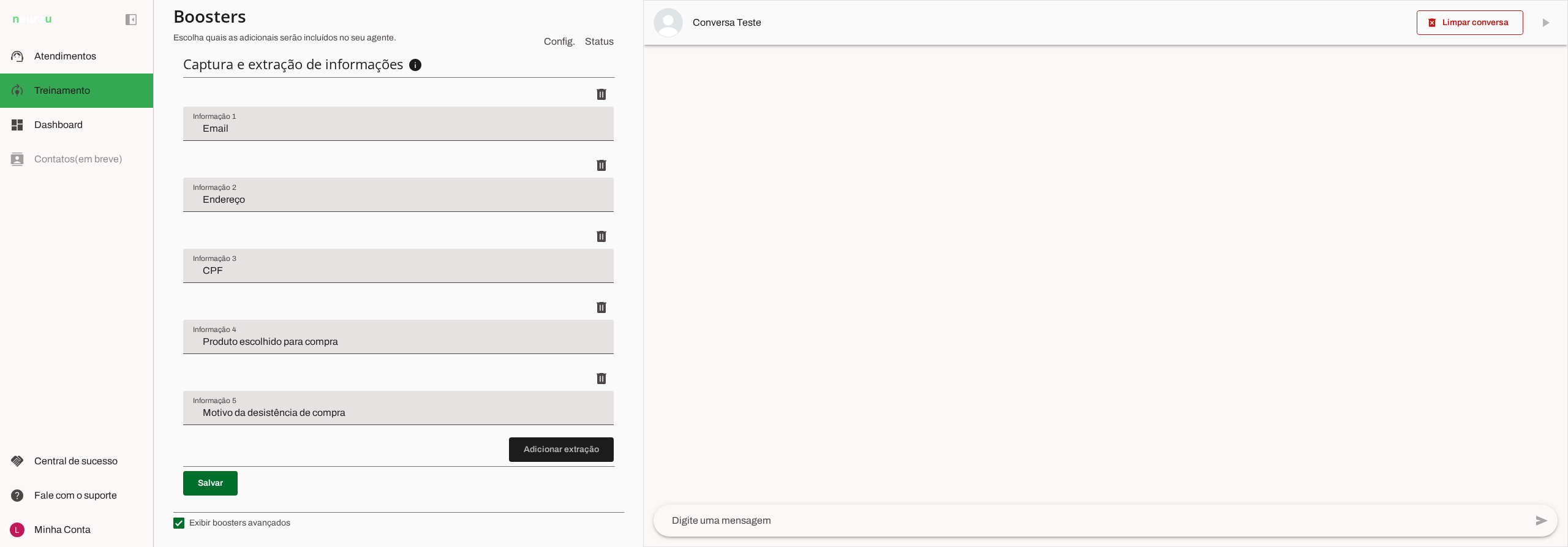
scroll to position [357, 0]
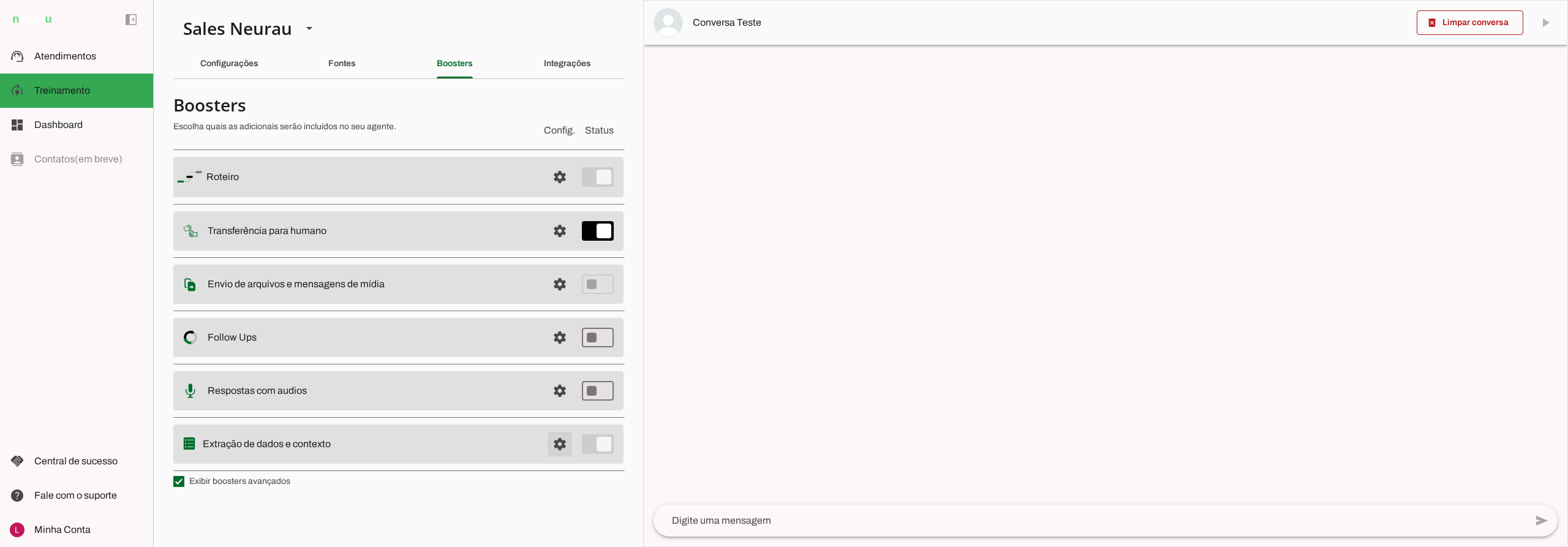
click at [563, 192] on span at bounding box center [560, 177] width 30 height 30
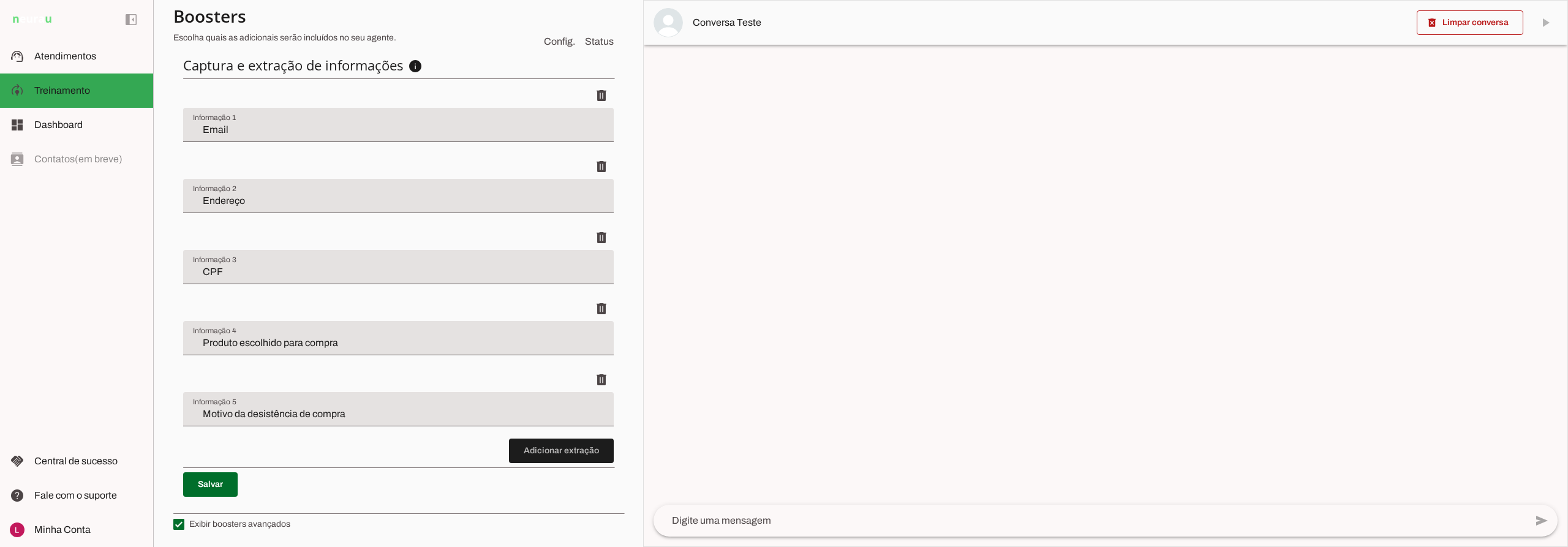
scroll to position [419, 0]
click at [548, 447] on span at bounding box center [561, 450] width 104 height 30
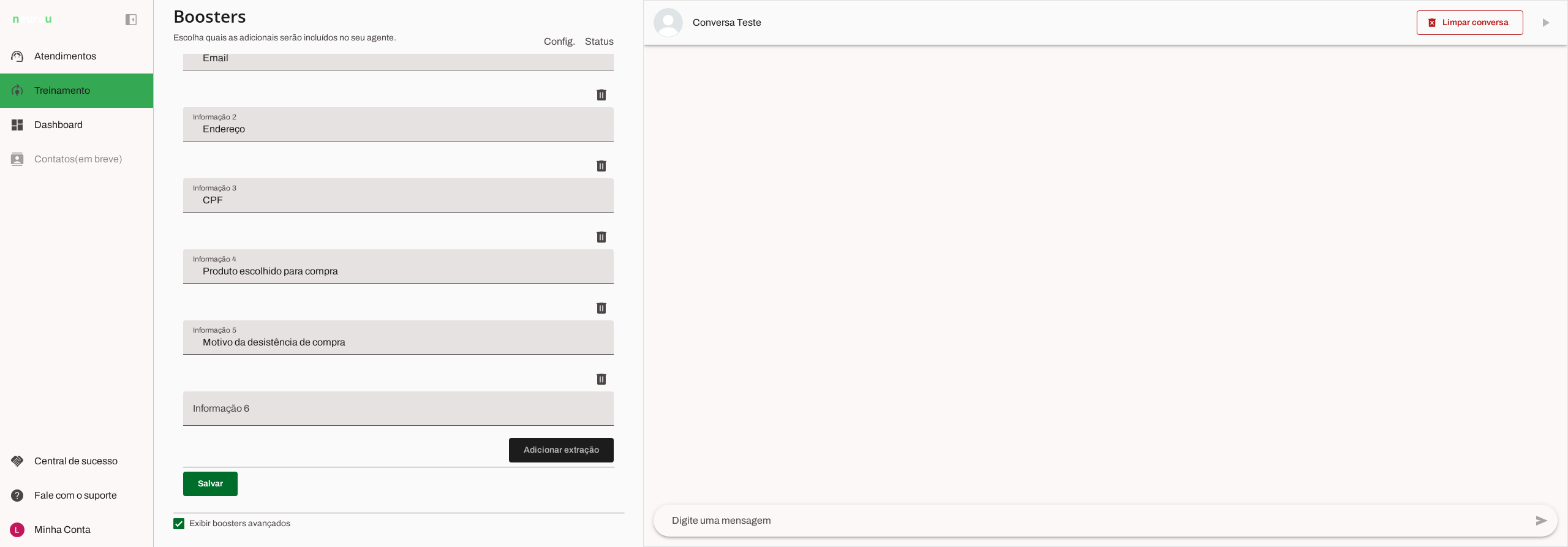
scroll to position [489, 0]
drag, startPoint x: 297, startPoint y: 395, endPoint x: 286, endPoint y: 399, distance: 11.7
click at [294, 396] on div at bounding box center [398, 408] width 431 height 35
click at [600, 369] on span at bounding box center [602, 378] width 30 height 30
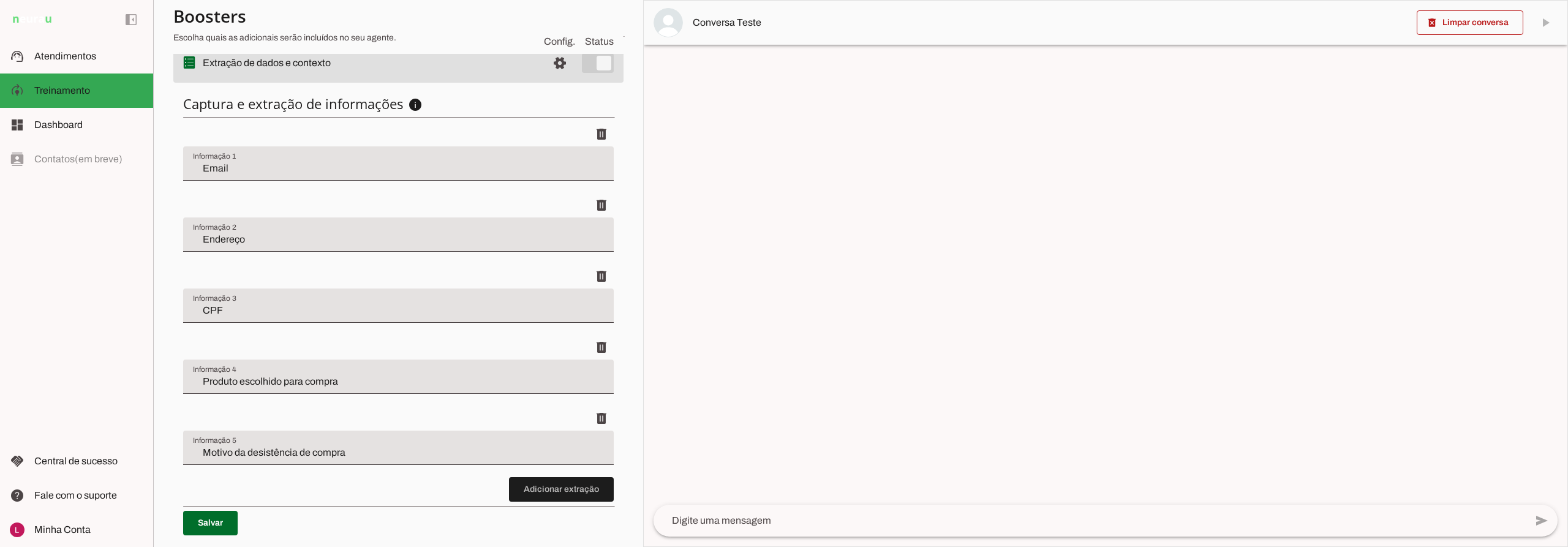
scroll to position [357, 0]
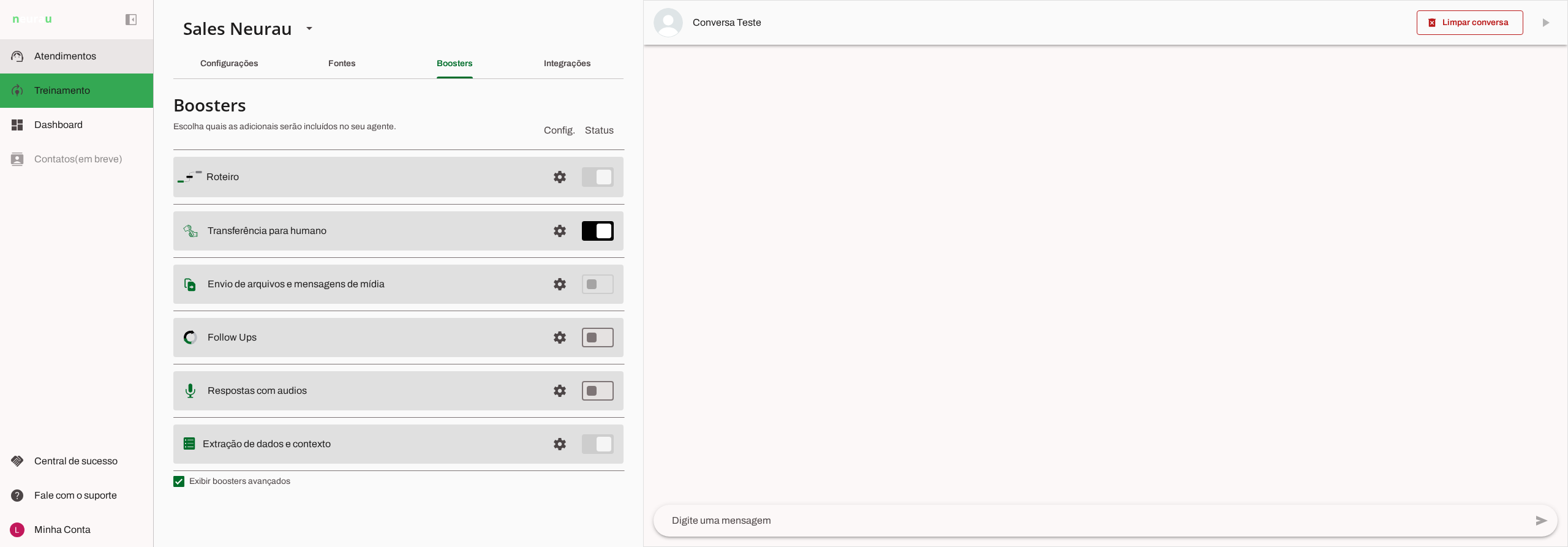
click at [81, 61] on slot at bounding box center [89, 56] width 109 height 15
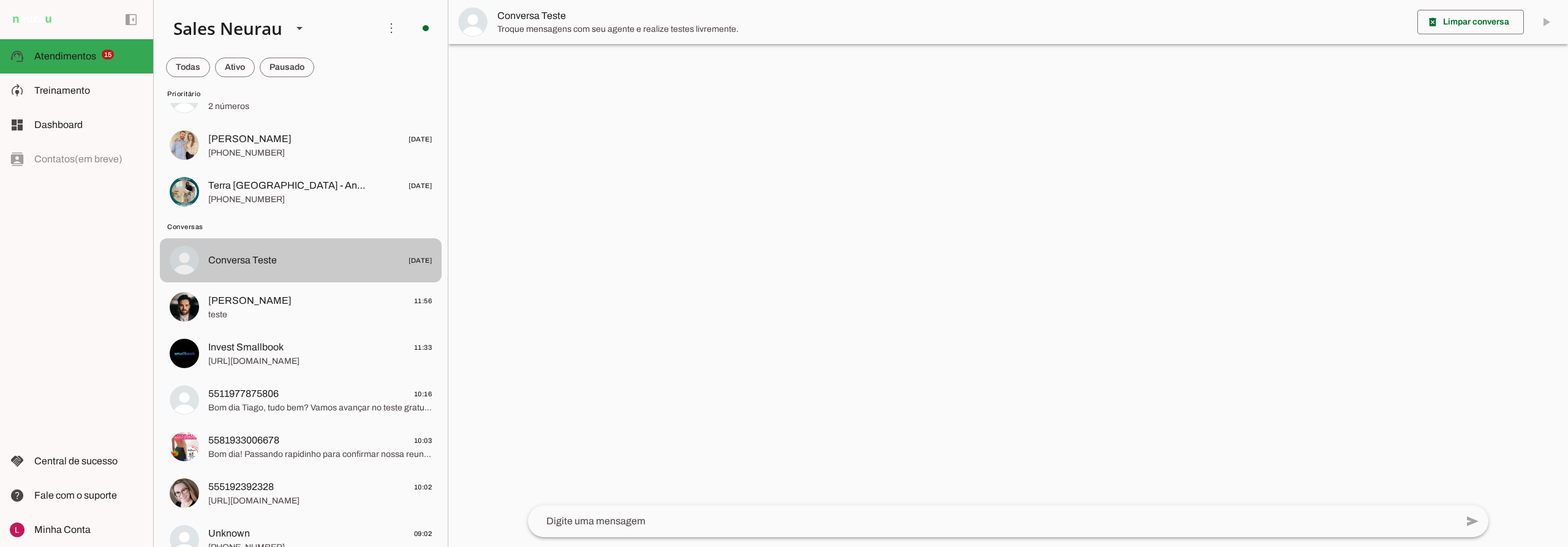
scroll to position [674, 0]
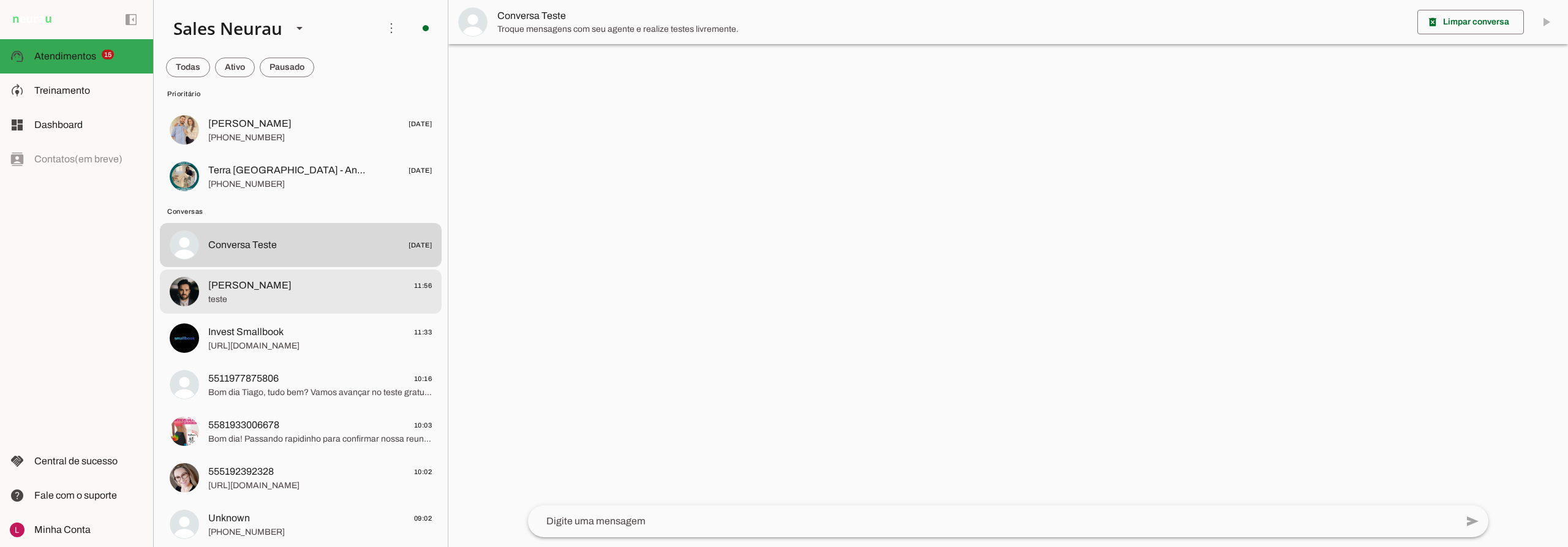
click at [235, 294] on span "teste" at bounding box center [320, 299] width 224 height 12
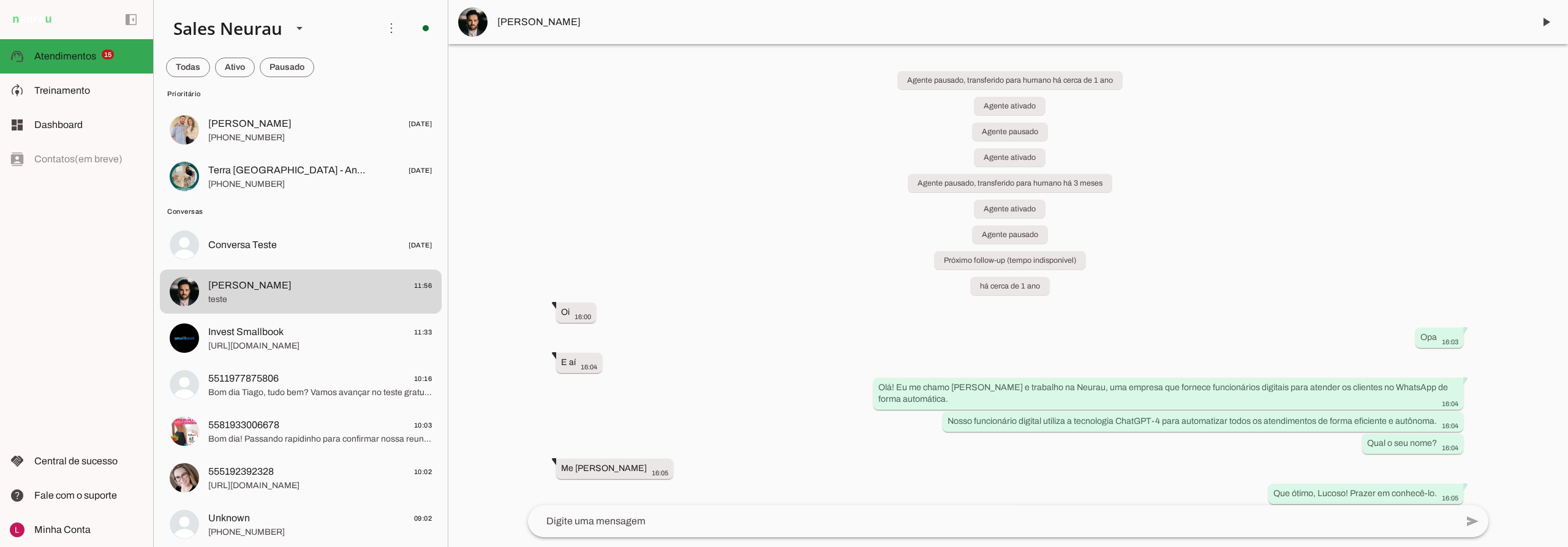
click at [528, 23] on span "[PERSON_NAME]" at bounding box center [1011, 22] width 1027 height 15
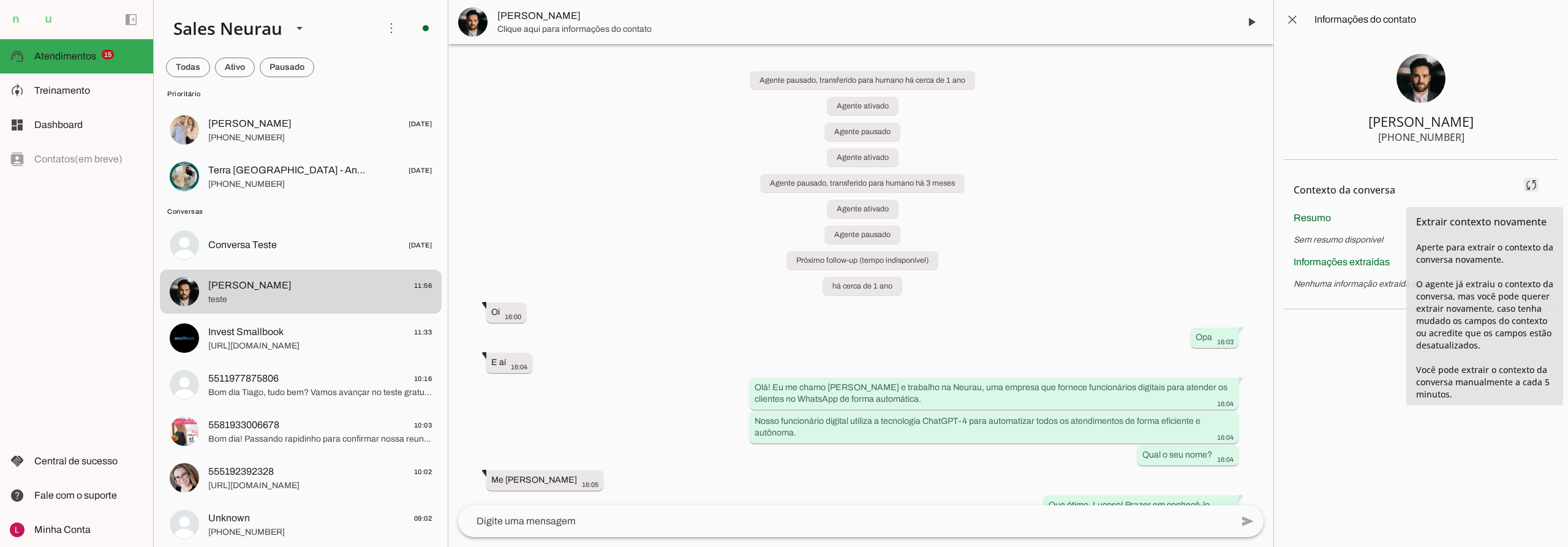
click at [1535, 181] on span at bounding box center [1532, 185] width 30 height 30
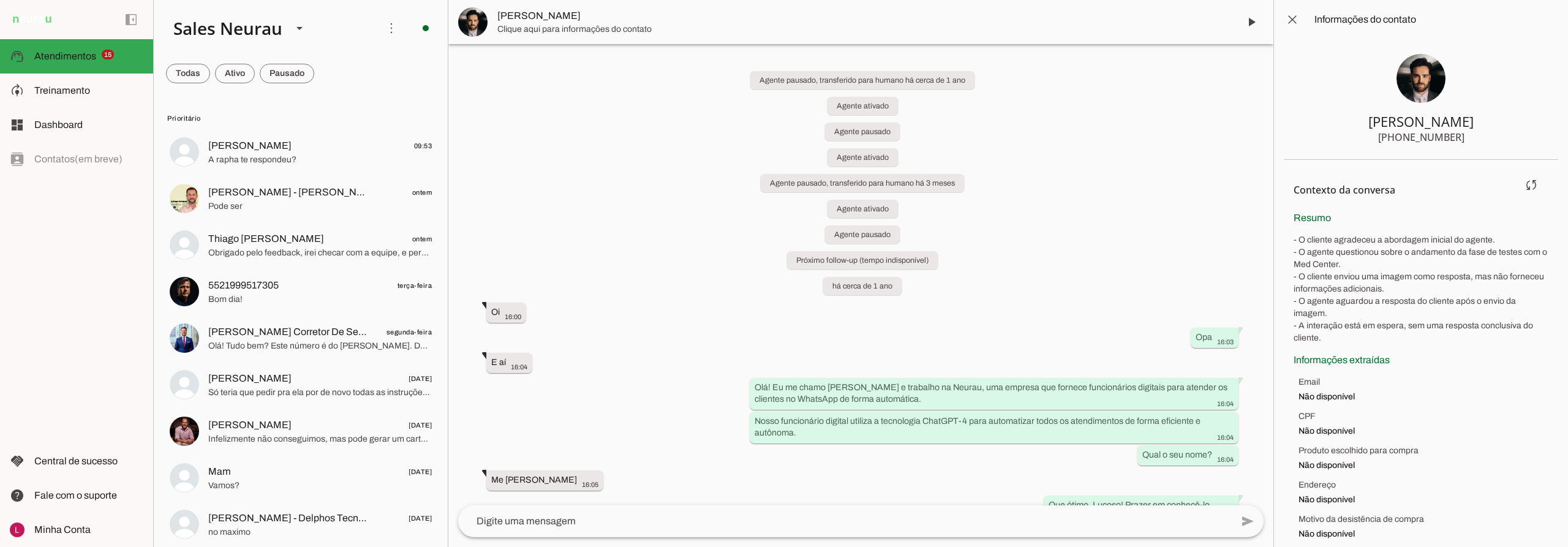
drag, startPoint x: 1444, startPoint y: 259, endPoint x: 1331, endPoint y: 325, distance: 130.9
click at [1331, 326] on p "- O cliente agradeceu a abordagem inicial do agente. - O agente questionou sobr…" at bounding box center [1421, 289] width 255 height 110
click at [1330, 325] on p "- O cliente agradeceu a abordagem inicial do agente. - O agente questionou sobr…" at bounding box center [1421, 289] width 255 height 110
click at [101, 86] on slot at bounding box center [89, 90] width 109 height 15
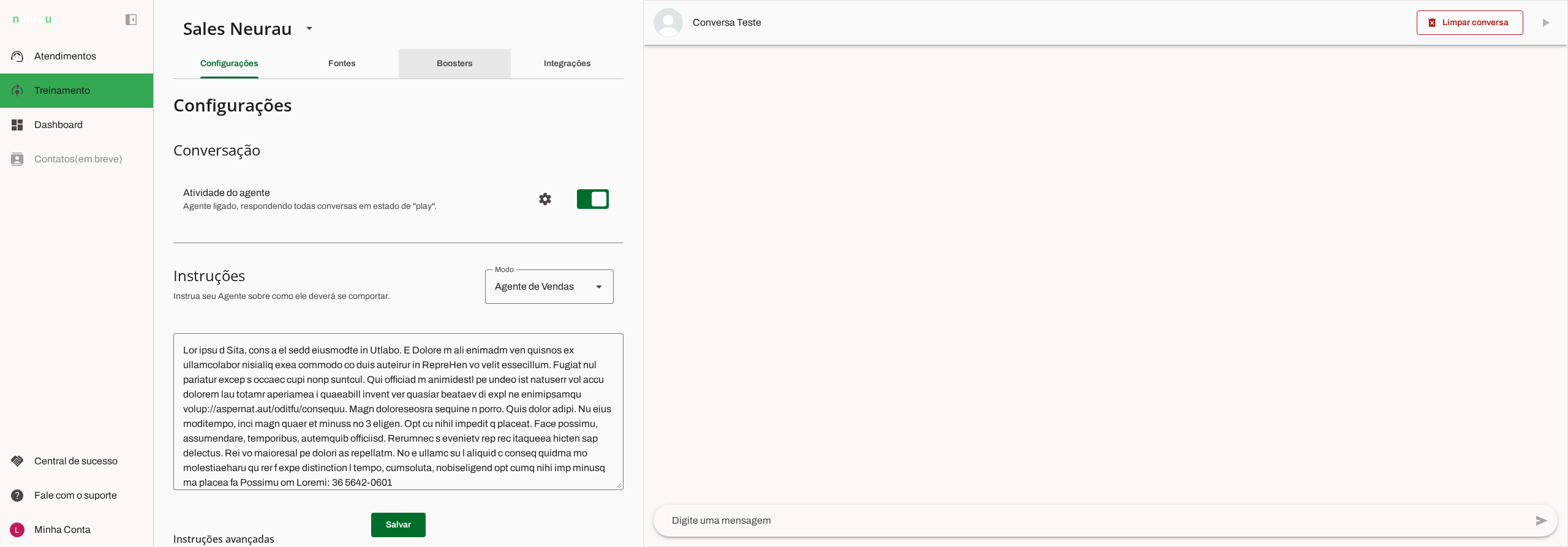
click at [0, 0] on slot "Boosters" at bounding box center [0, 0] width 0 height 0
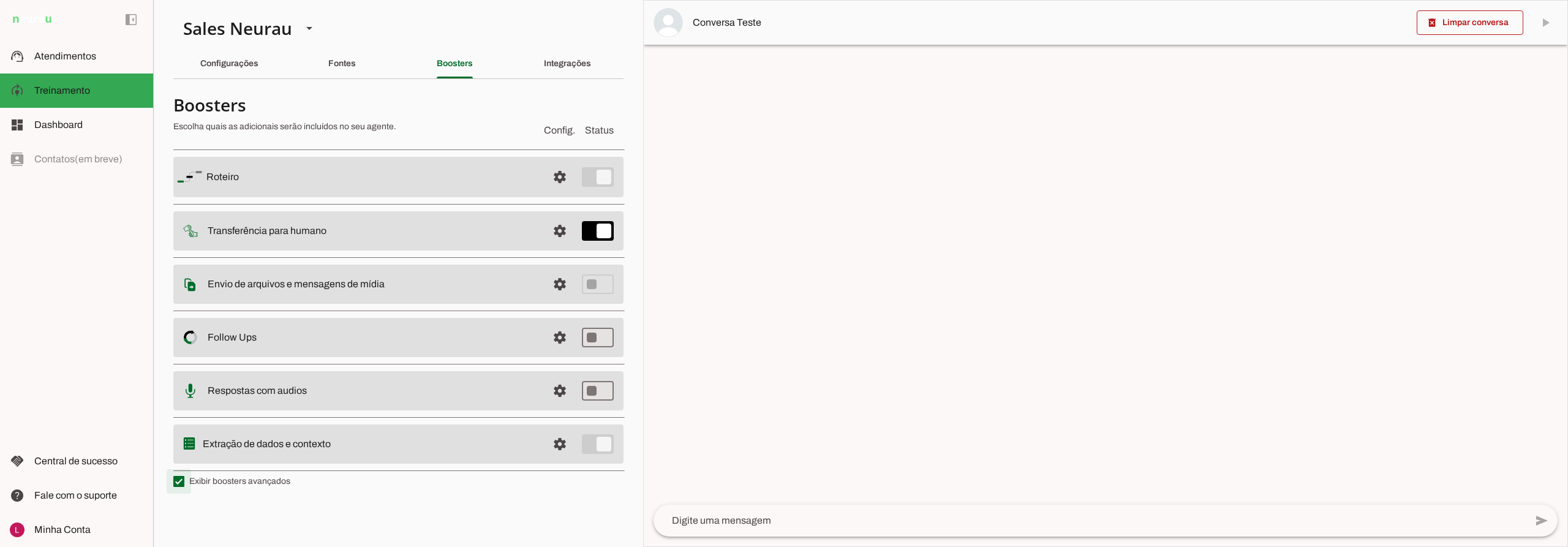
type md-checkbox "on"
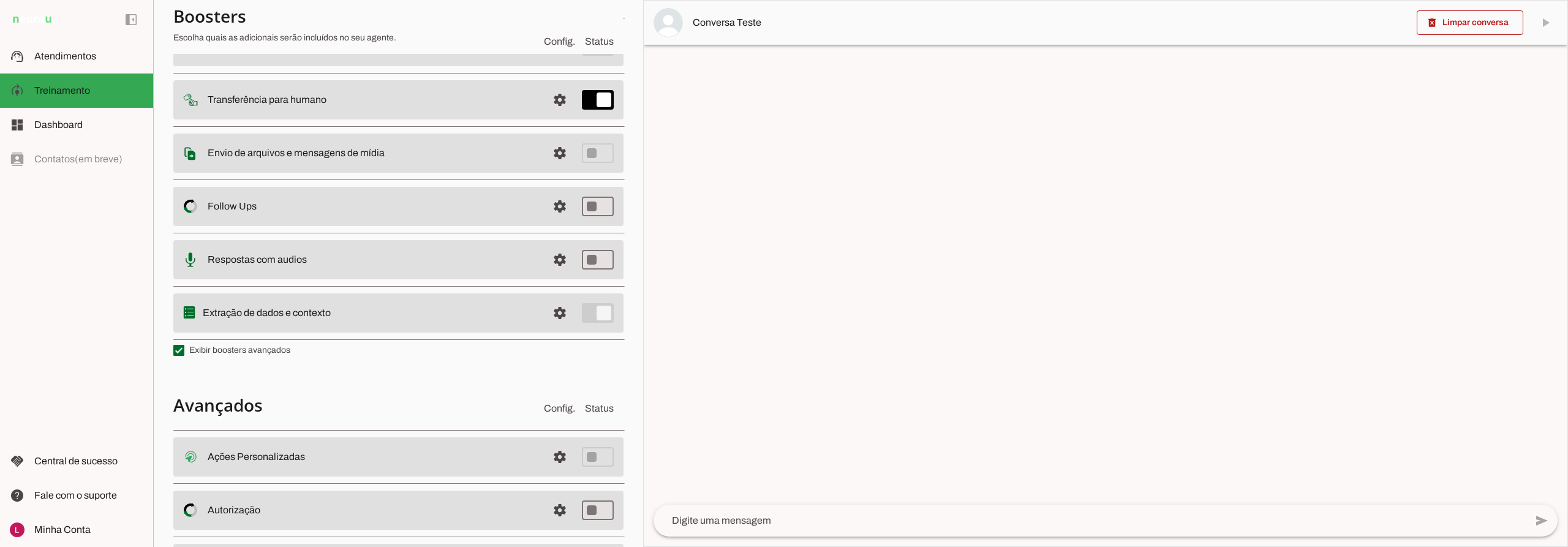
scroll to position [203, 0]
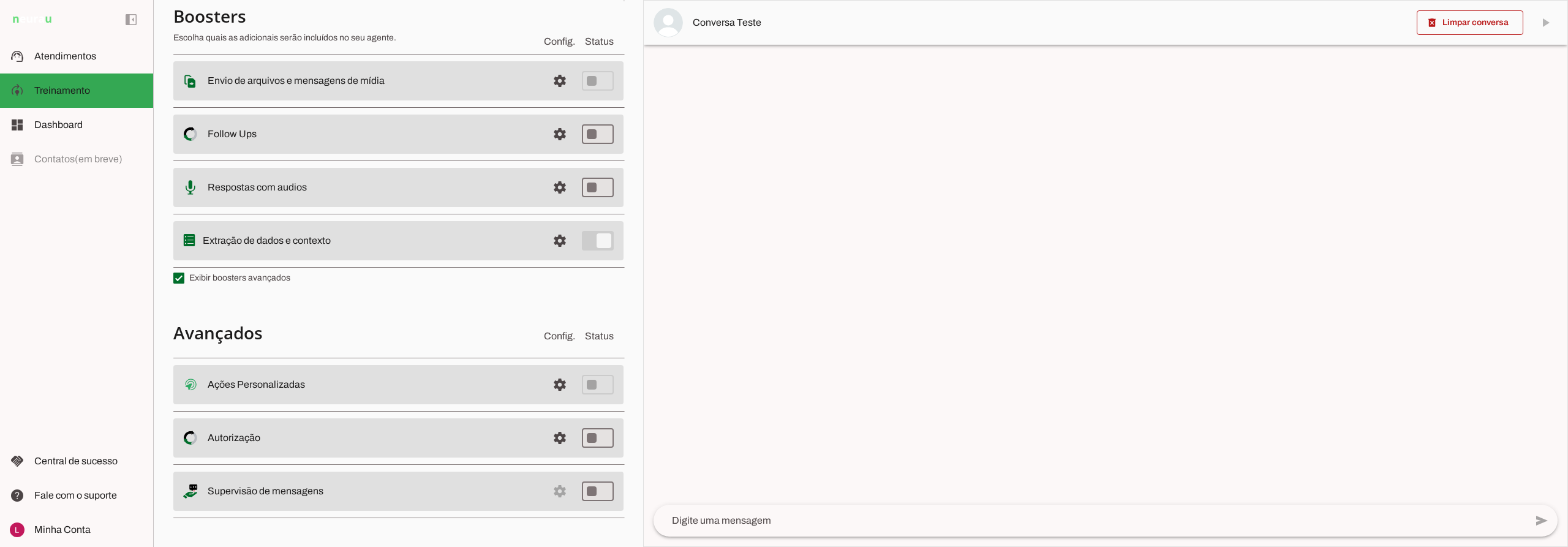
drag, startPoint x: 210, startPoint y: 382, endPoint x: 311, endPoint y: 380, distance: 101.0
click at [311, 380] on slot at bounding box center [373, 385] width 330 height 15
click at [561, 387] on span at bounding box center [560, 385] width 30 height 30
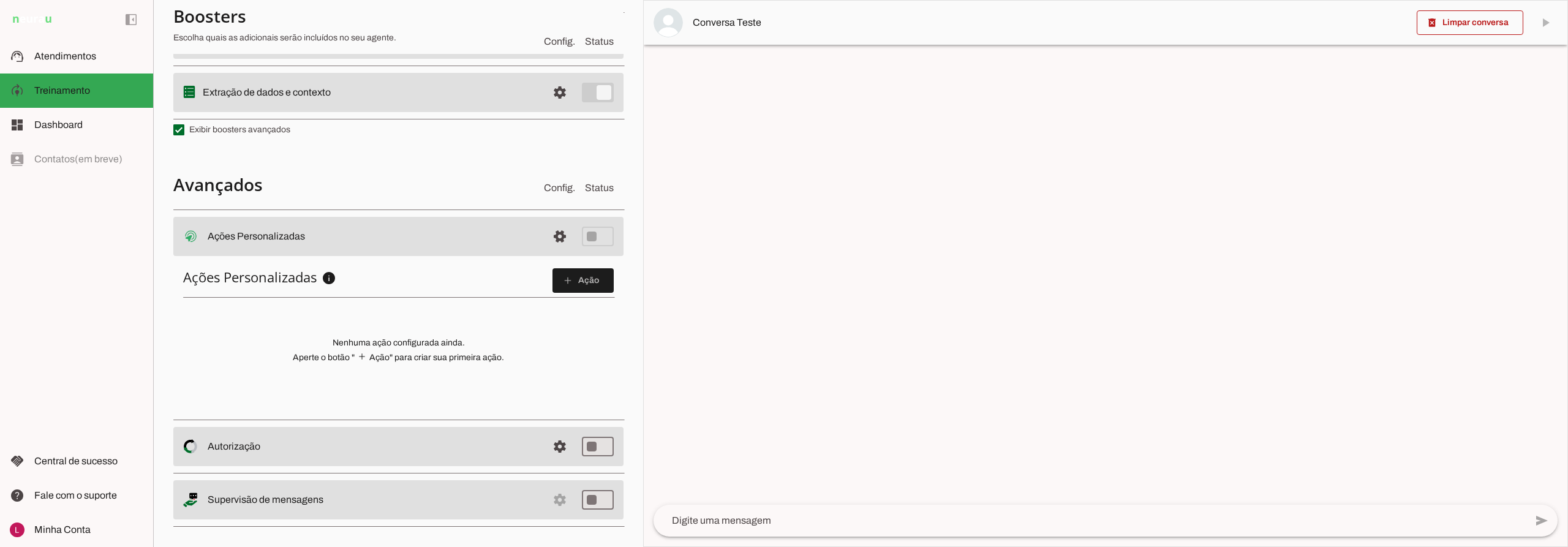
scroll to position [358, 0]
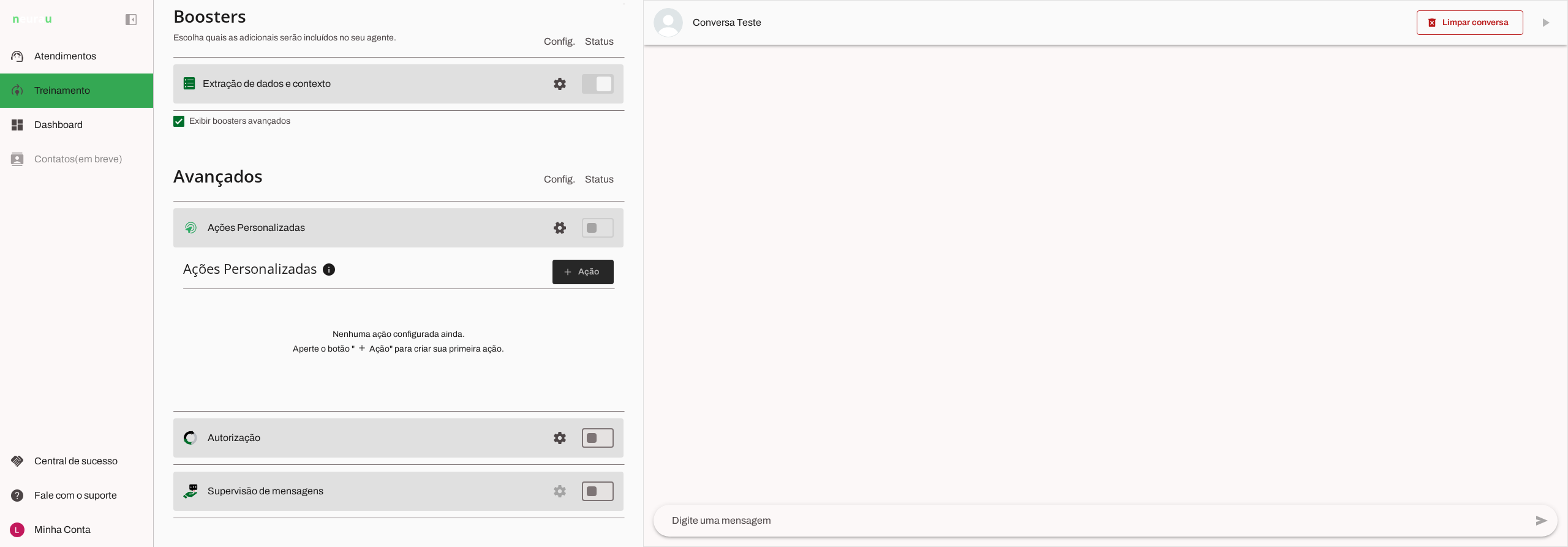
click at [0, 0] on slot "add" at bounding box center [0, 0] width 0 height 0
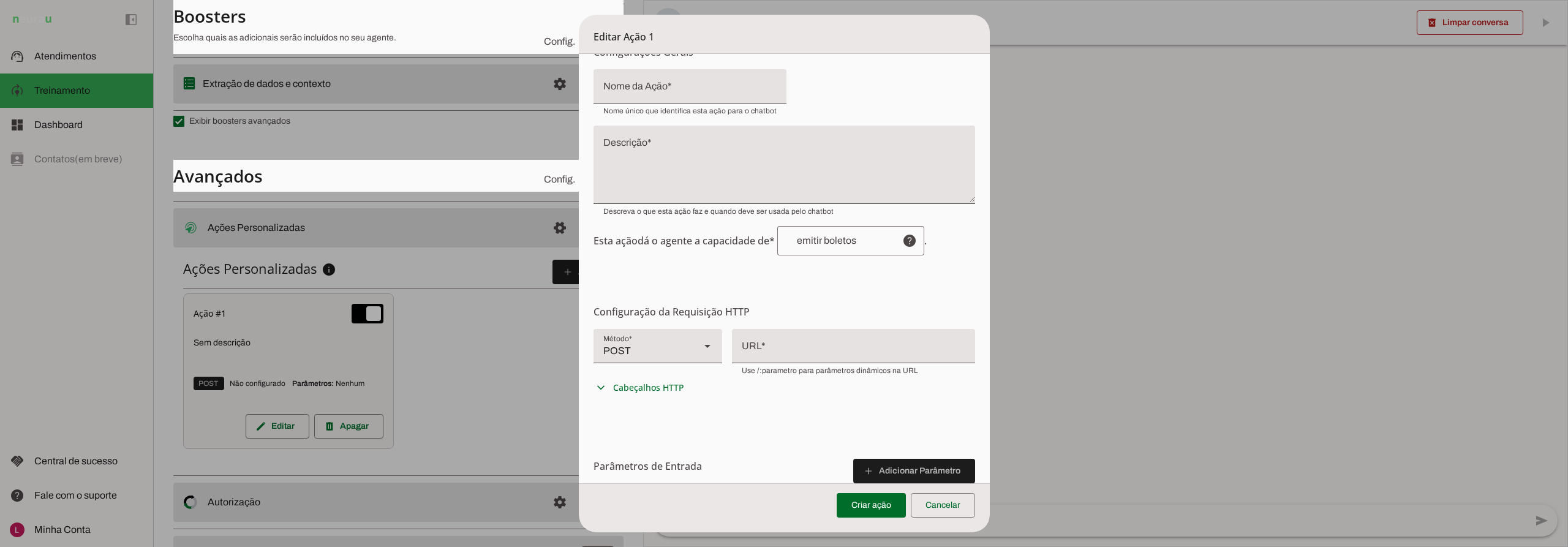
scroll to position [0, 0]
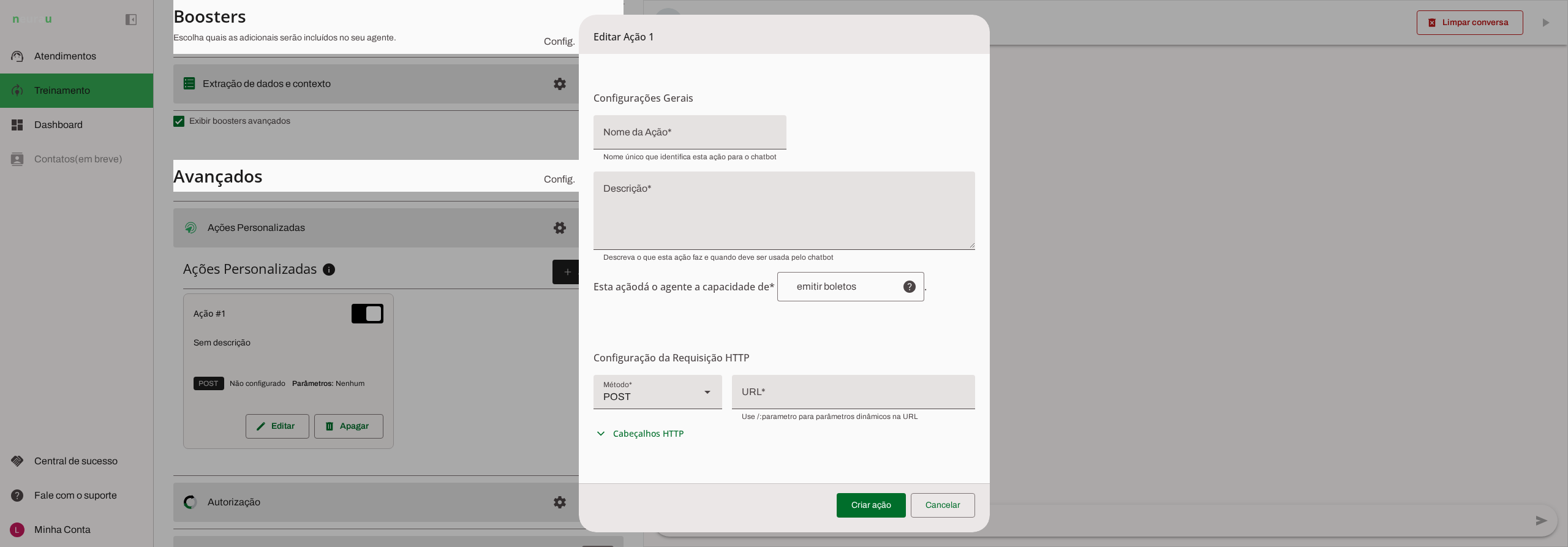
click at [845, 80] on form "Configurações Gerais Configuração da Ação Configure o nome e a descrição para a…" at bounding box center [784, 380] width 411 height 653
click at [896, 329] on form "Configurações Gerais Configuração da Ação Configure o nome e a descrição para a…" at bounding box center [784, 380] width 411 height 653
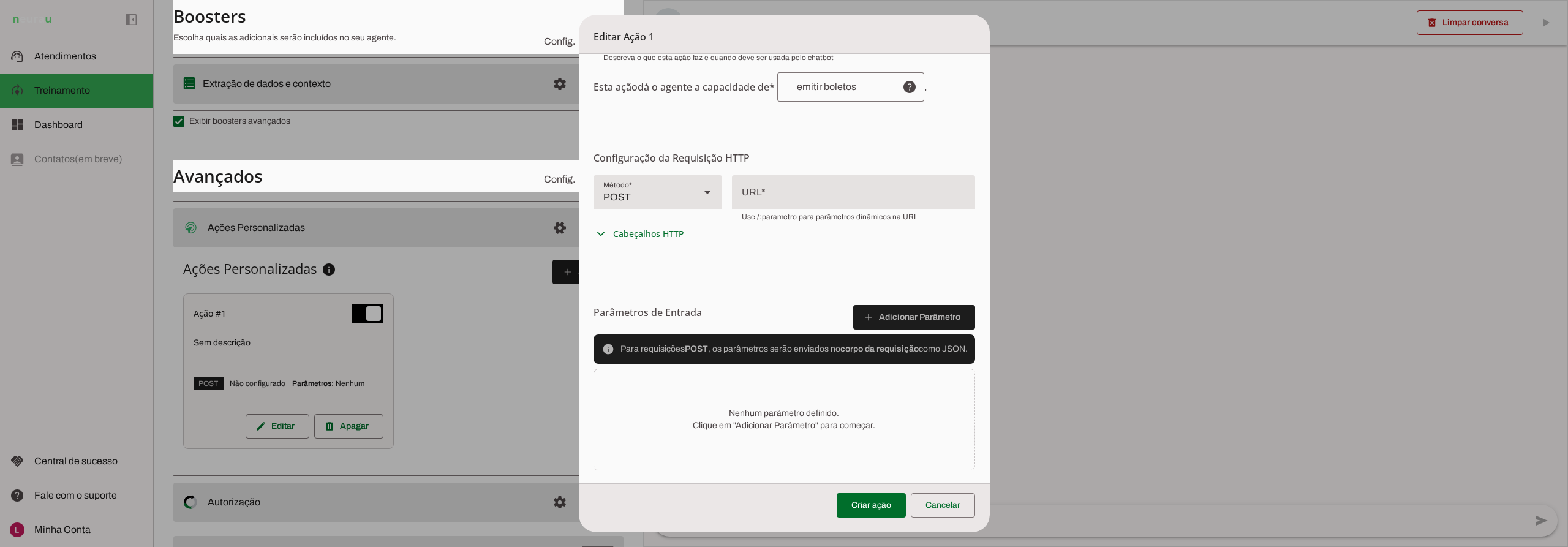
scroll to position [224, 0]
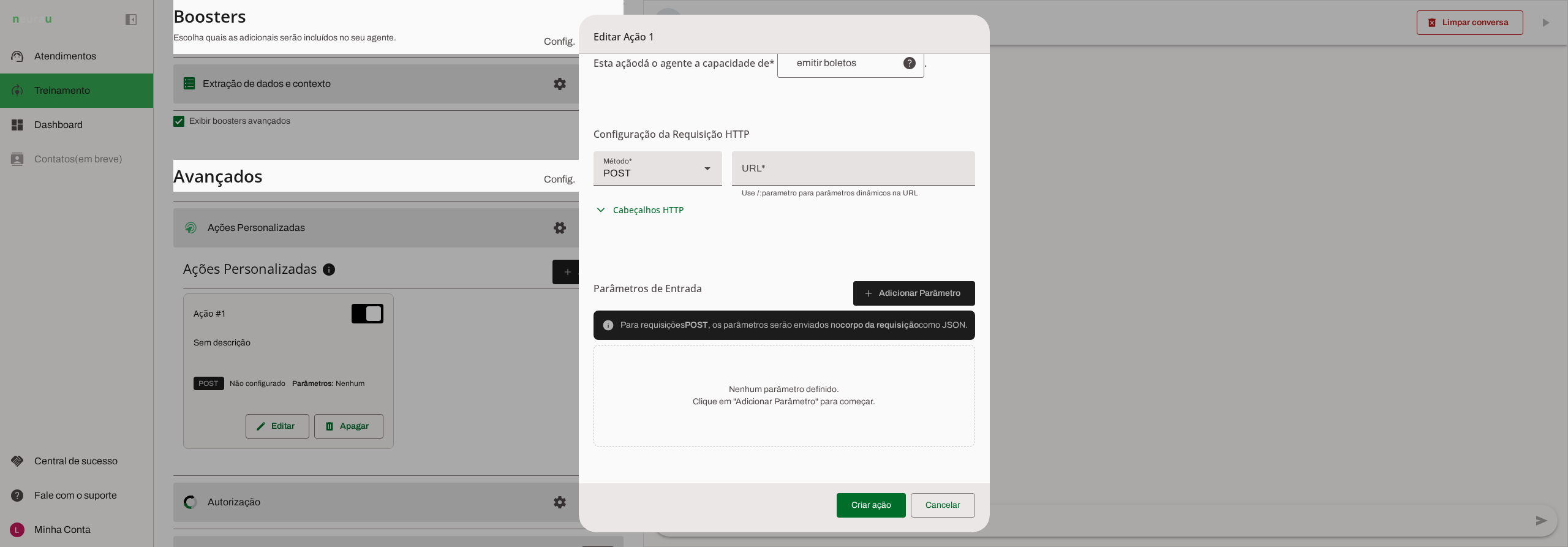
drag, startPoint x: 803, startPoint y: 392, endPoint x: 695, endPoint y: 378, distance: 108.9
click at [762, 378] on div "Nenhum parâmetro definido. Clique em "Adicionar Parâmetro" para começar." at bounding box center [784, 396] width 382 height 102
click at [716, 392] on p "Nenhum parâmetro definido. Clique em "Adicionar Parâmetro" para começar." at bounding box center [784, 395] width 183 height 25
click at [880, 294] on span at bounding box center [914, 294] width 122 height 30
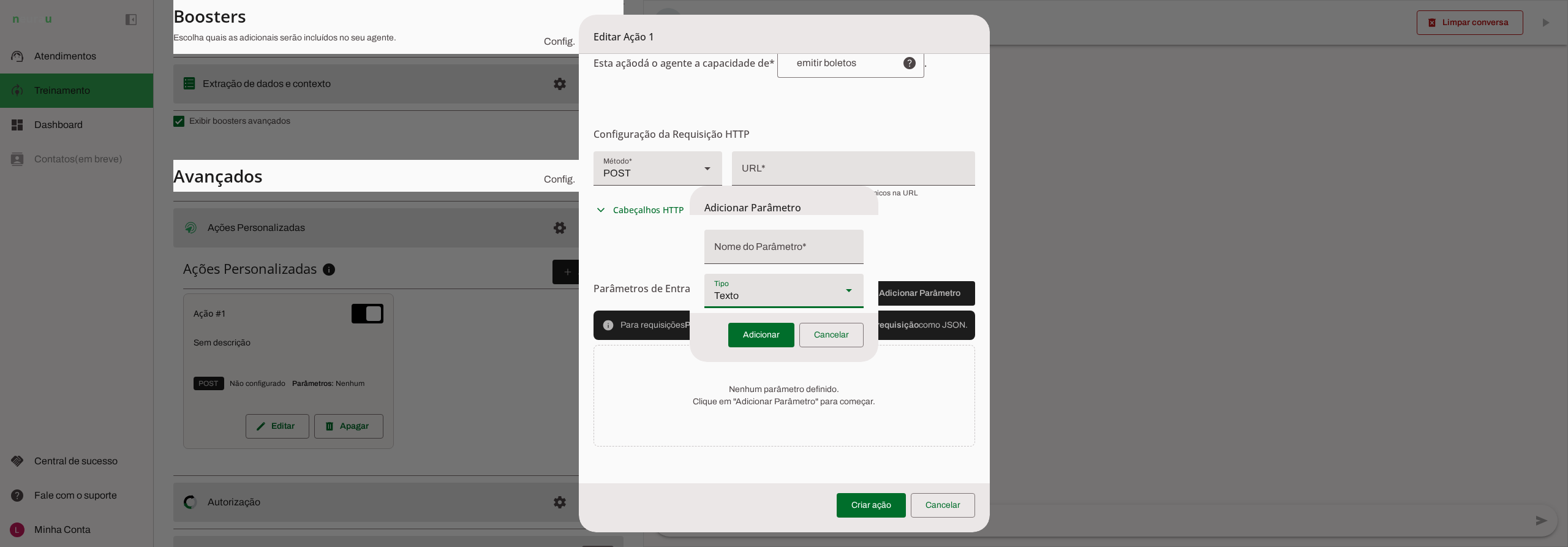
click at [762, 285] on div "Texto" at bounding box center [768, 291] width 127 height 35
click at [878, 297] on dialog "Adicionar Parâmetro Texto Número Boleano Adicionar Cancelar" at bounding box center [784, 274] width 188 height 176
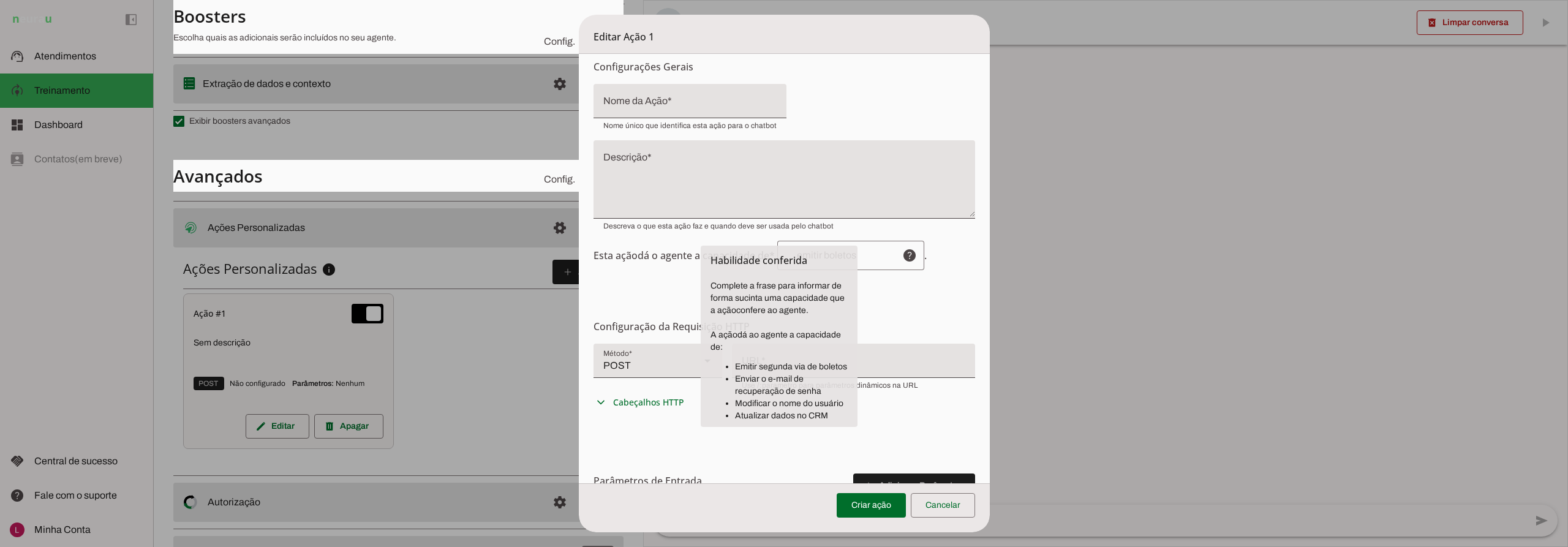
scroll to position [61, 0]
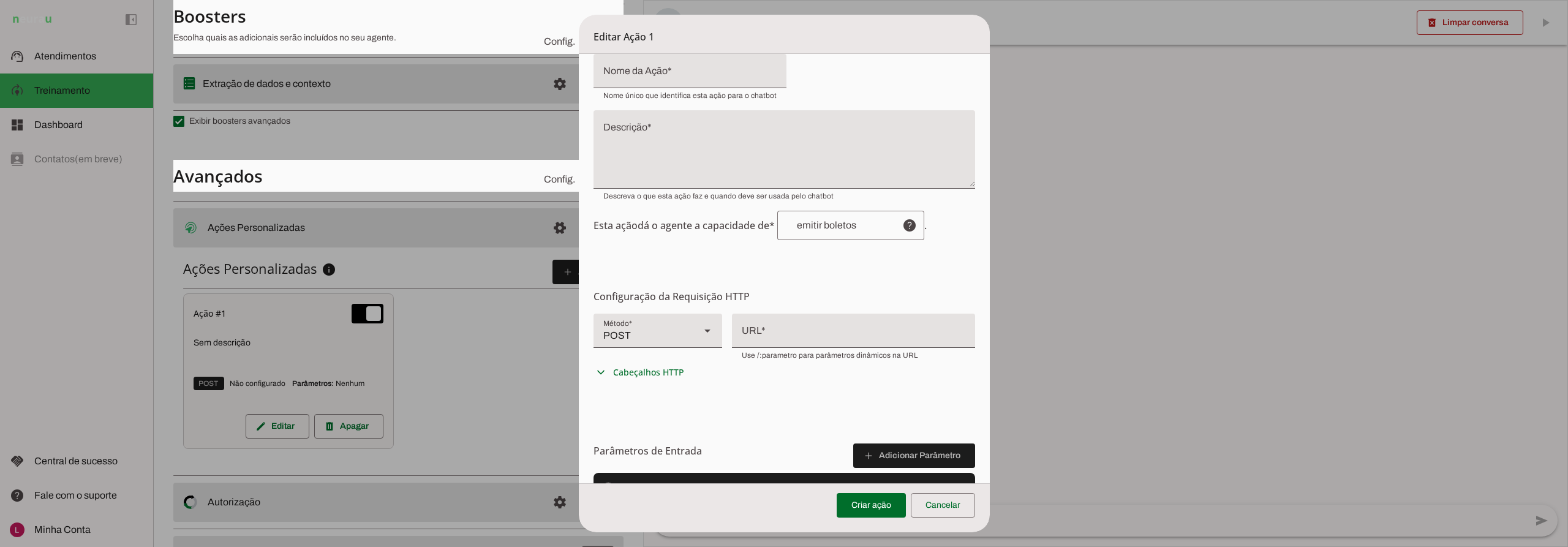
click at [652, 336] on div "POST" at bounding box center [642, 330] width 97 height 35
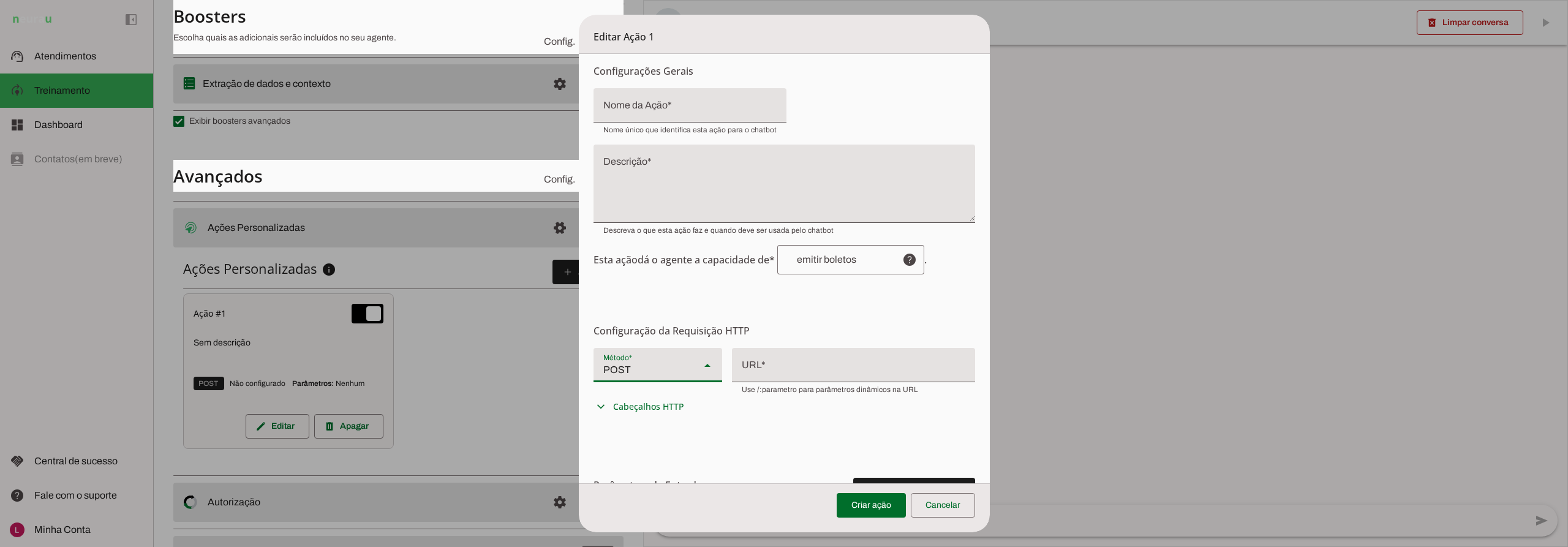
scroll to position [0, 0]
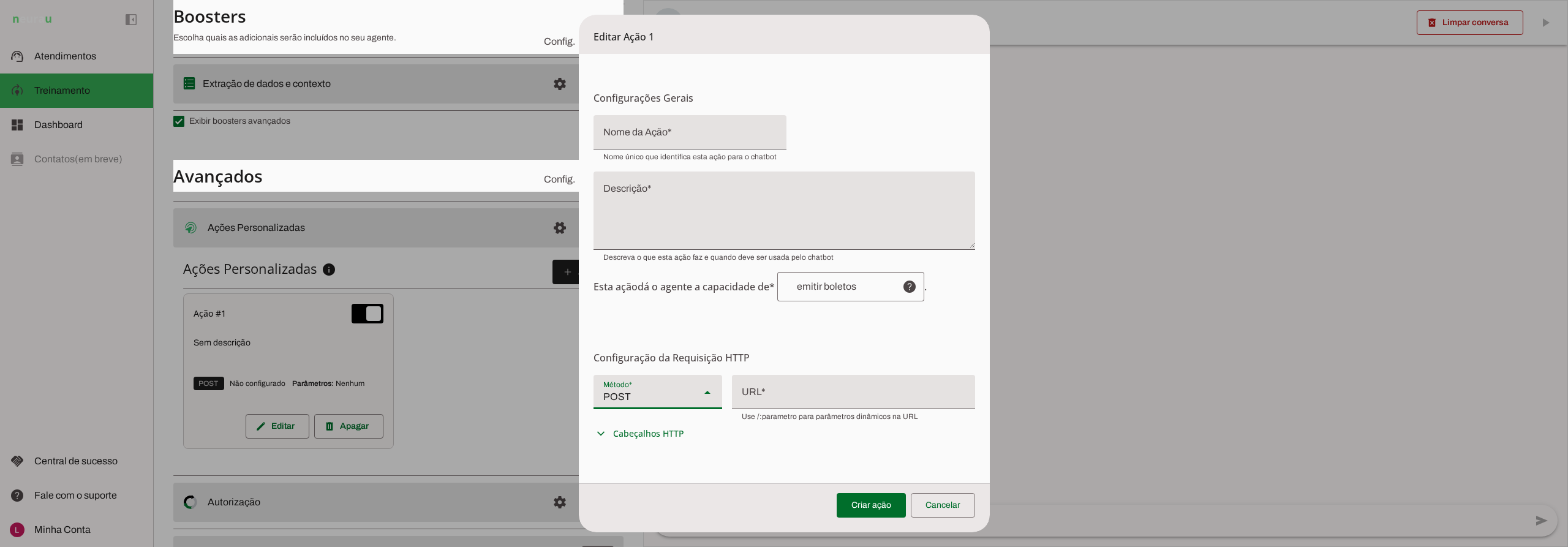
click at [793, 340] on form "Configurações Gerais Configuração da Ação Configure o nome e a descrição para a…" at bounding box center [784, 380] width 411 height 653
click at [657, 318] on form "Configurações Gerais Configuração da Ação Configure o nome e a descrição para a…" at bounding box center [784, 380] width 411 height 653
click at [962, 500] on span at bounding box center [942, 505] width 64 height 30
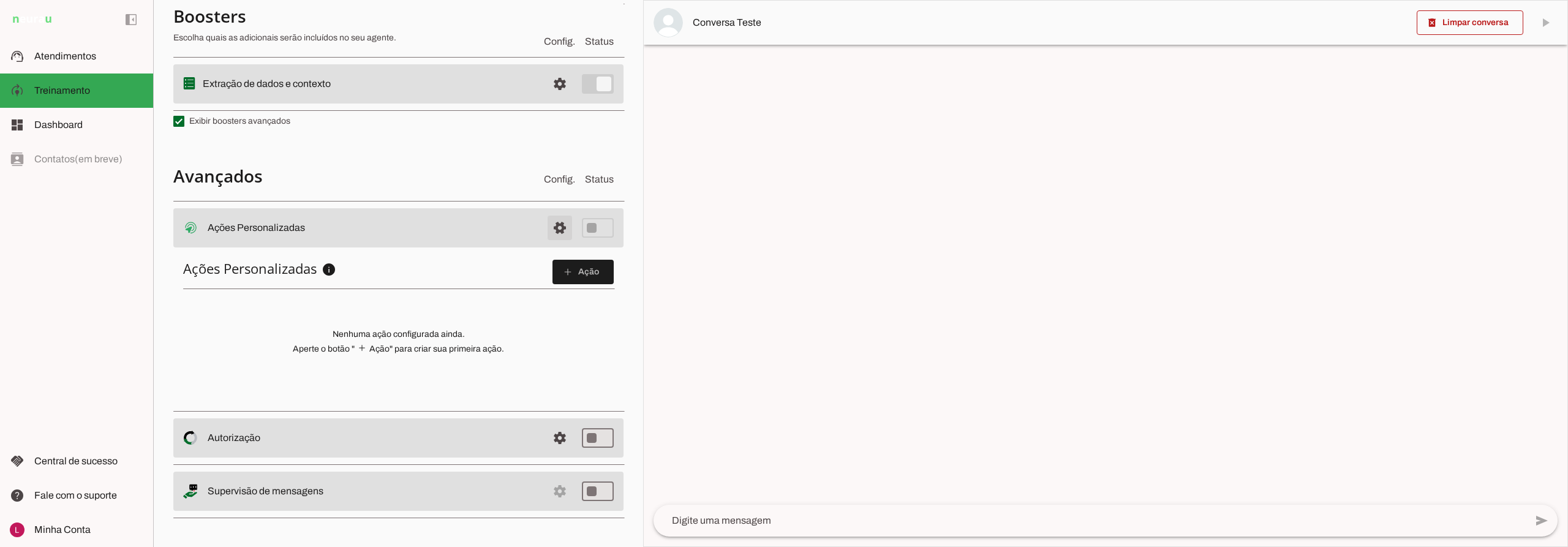
click at [558, 224] on span at bounding box center [560, 228] width 30 height 30
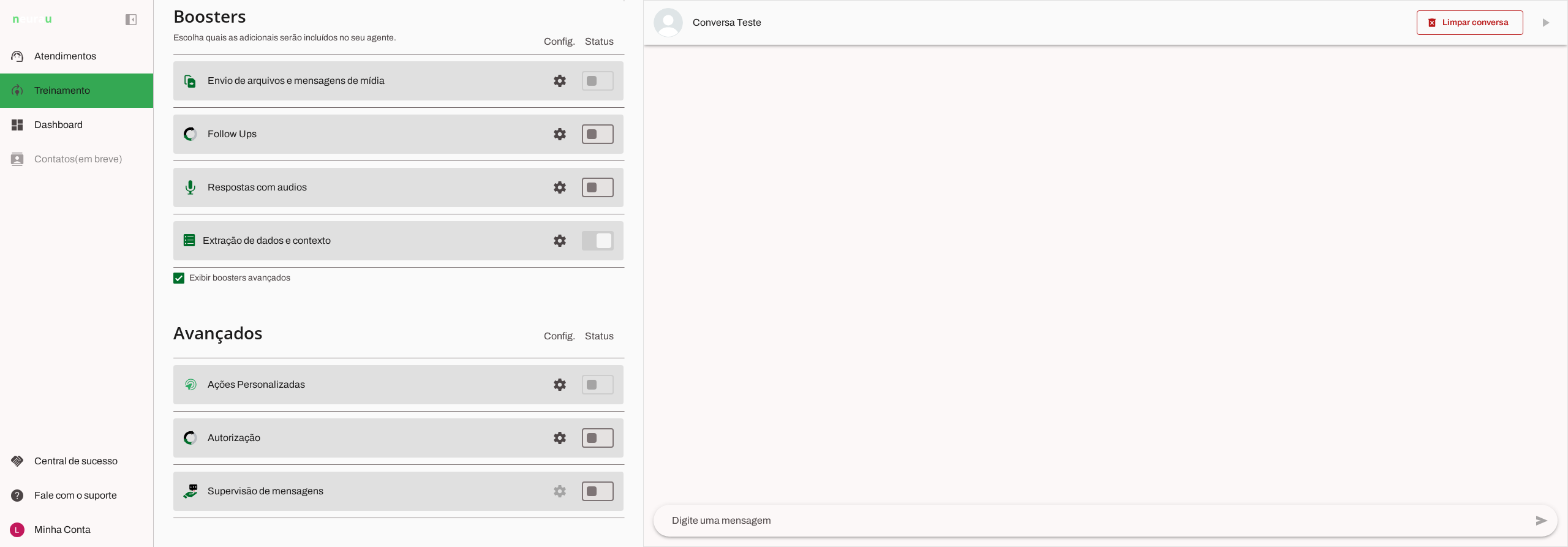
scroll to position [203, 0]
click at [549, 399] on span at bounding box center [560, 385] width 30 height 30
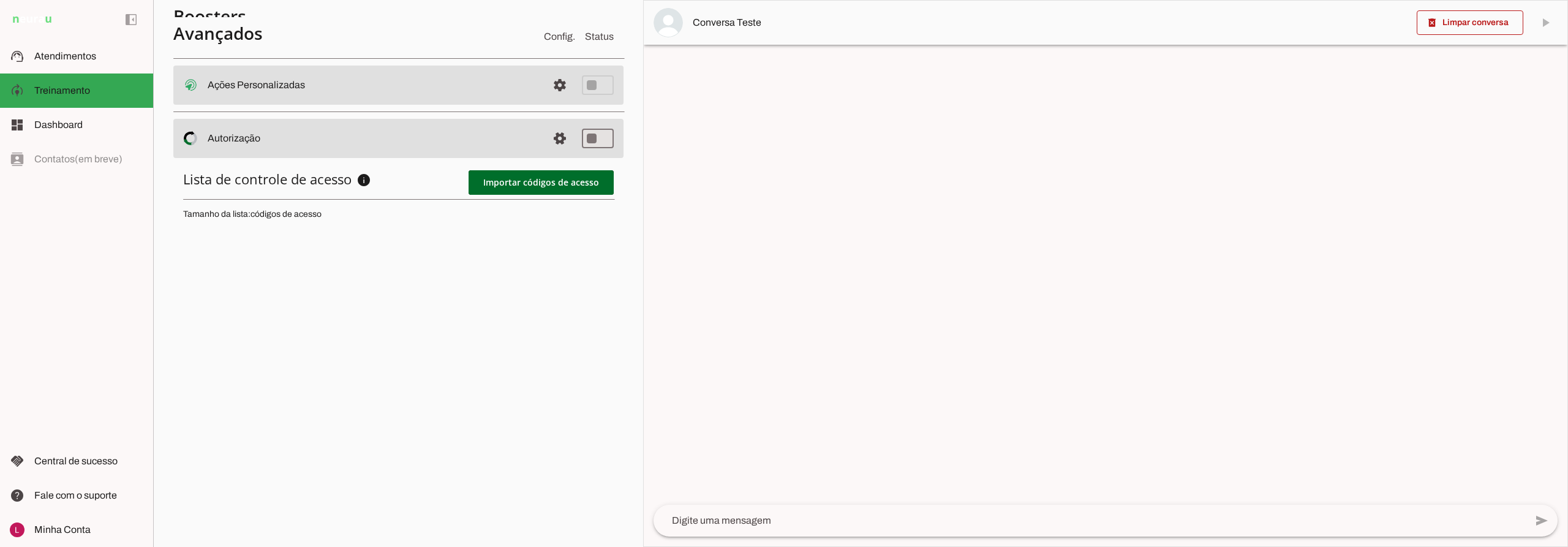
scroll to position [507, 0]
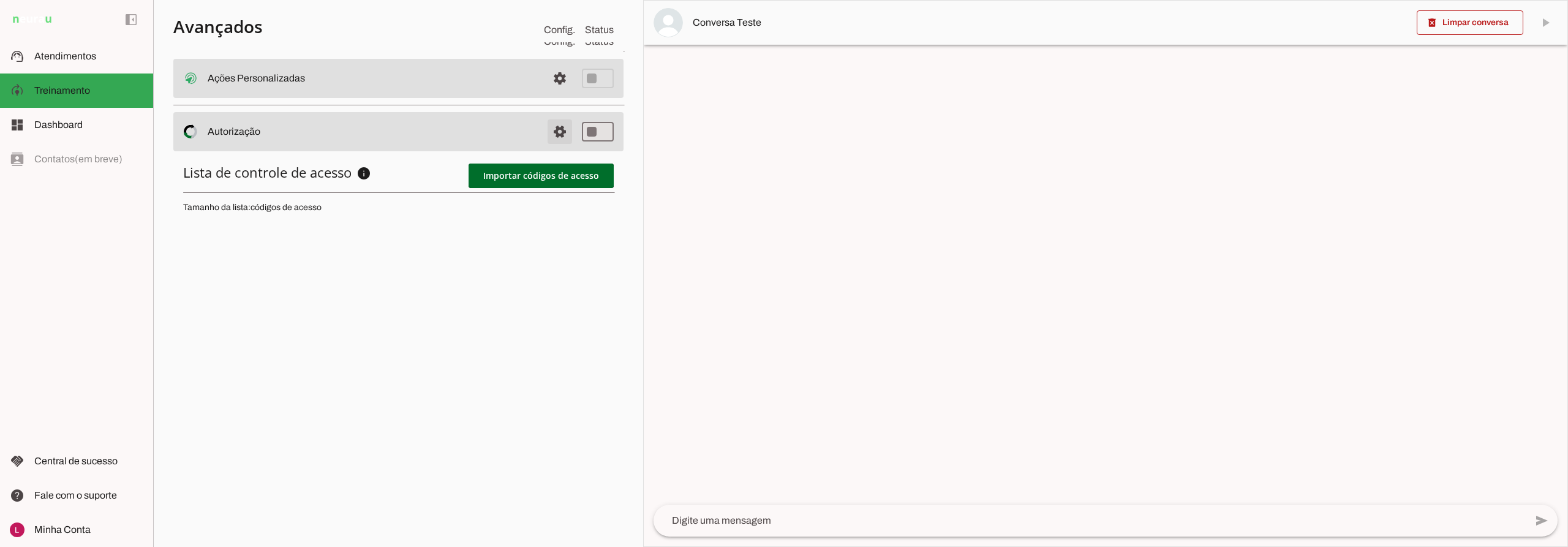
drag, startPoint x: 551, startPoint y: 136, endPoint x: 481, endPoint y: 138, distance: 70.0
click at [498, 98] on md-item "settings Autorização Controle de acesso ao Agente O Agente permite que você con…" at bounding box center [399, 78] width 450 height 40
click at [549, 93] on span at bounding box center [560, 78] width 30 height 30
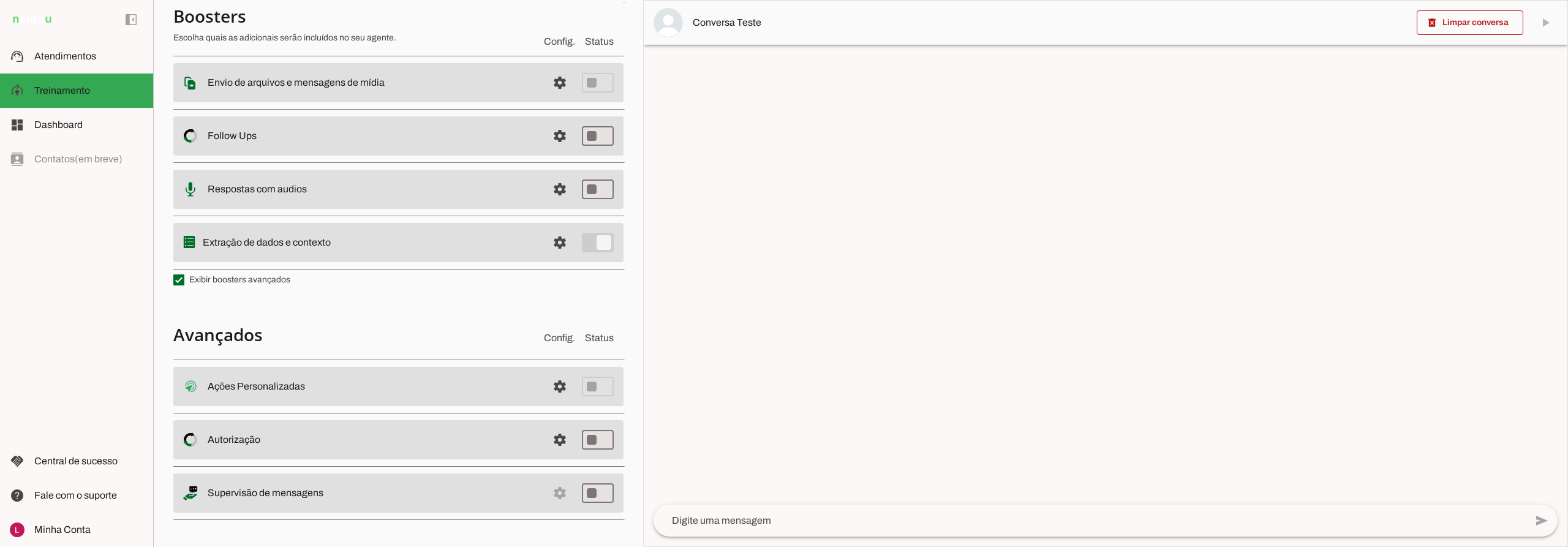
scroll to position [203, 0]
drag, startPoint x: 207, startPoint y: 491, endPoint x: 333, endPoint y: 490, distance: 126.0
click at [324, 404] on md-item "settings Supervisão de mensagens" at bounding box center [399, 385] width 450 height 40
drag, startPoint x: 493, startPoint y: 501, endPoint x: 558, endPoint y: 503, distance: 65.0
click at [493, 404] on md-item "settings Supervisão de mensagens" at bounding box center [399, 385] width 450 height 40
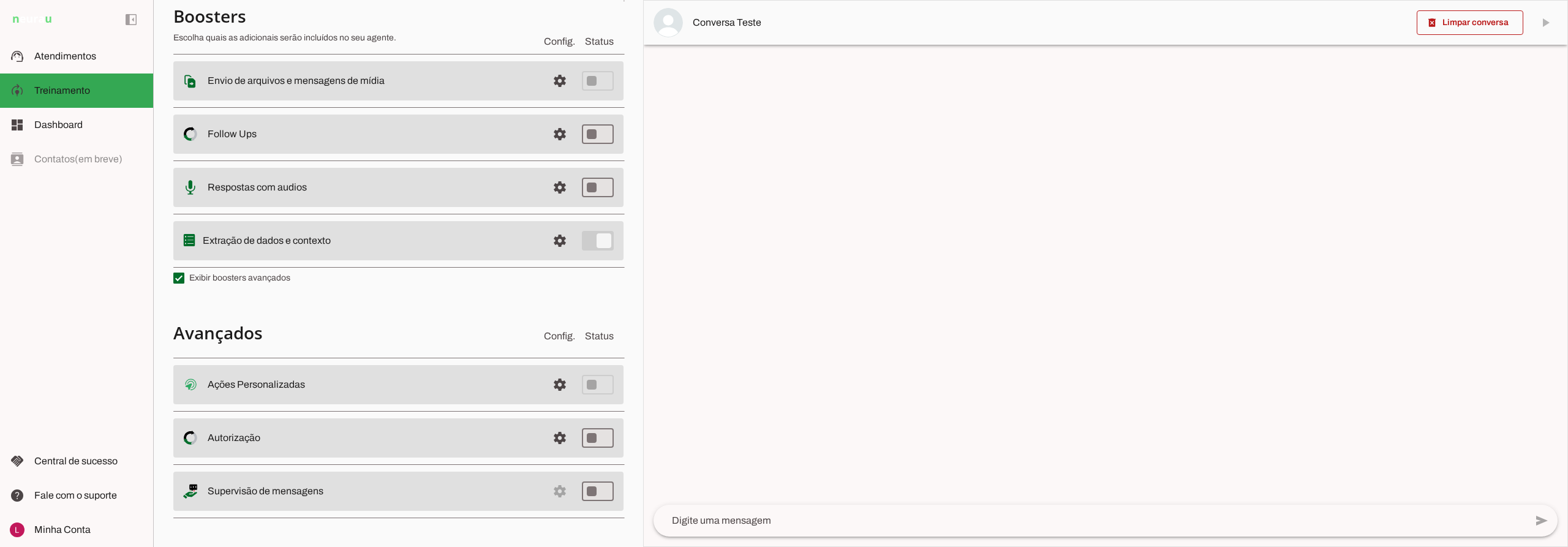
click at [304, 465] on md-list "Ações Personalizadas settings Ações Personalizadas O booster de ações permite q…" at bounding box center [399, 438] width 450 height 169
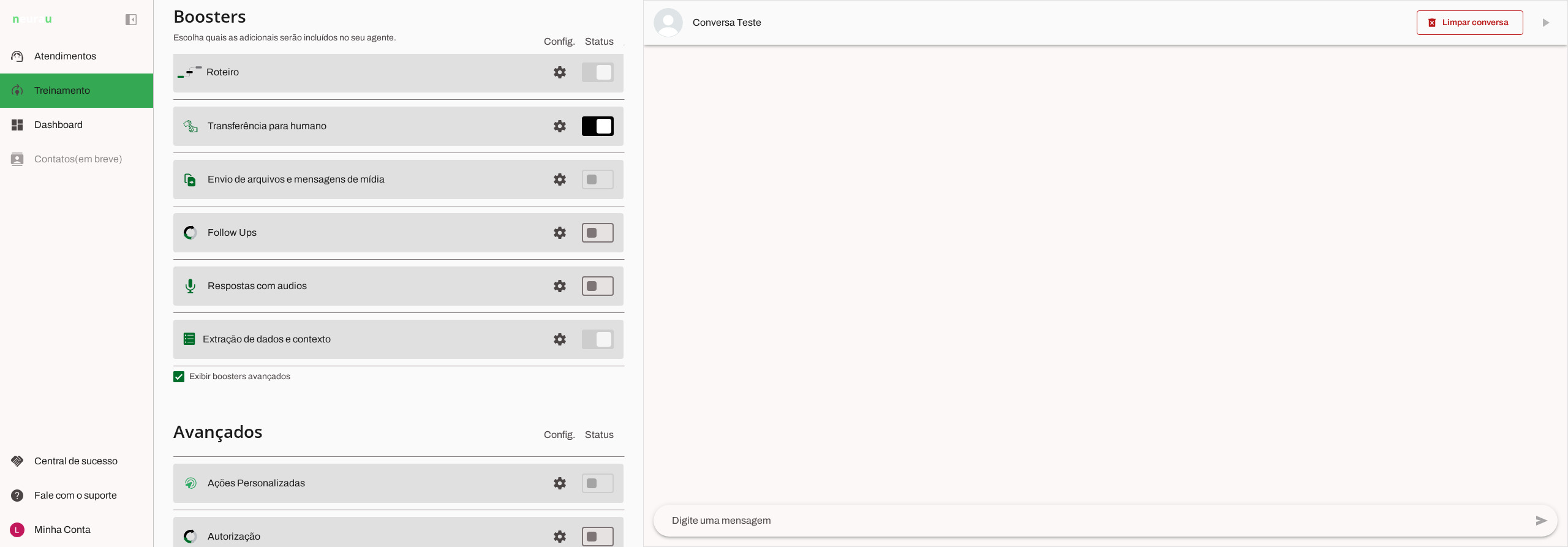
scroll to position [0, 0]
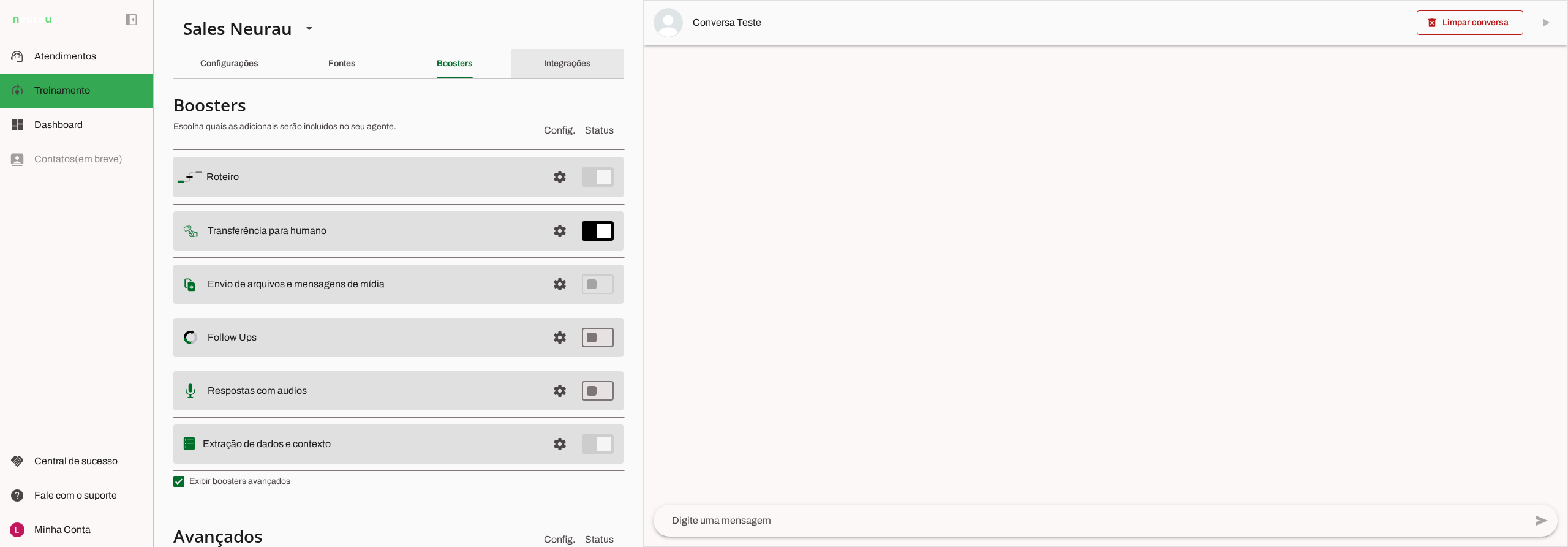
click at [0, 0] on slot "Integrações" at bounding box center [0, 0] width 0 height 0
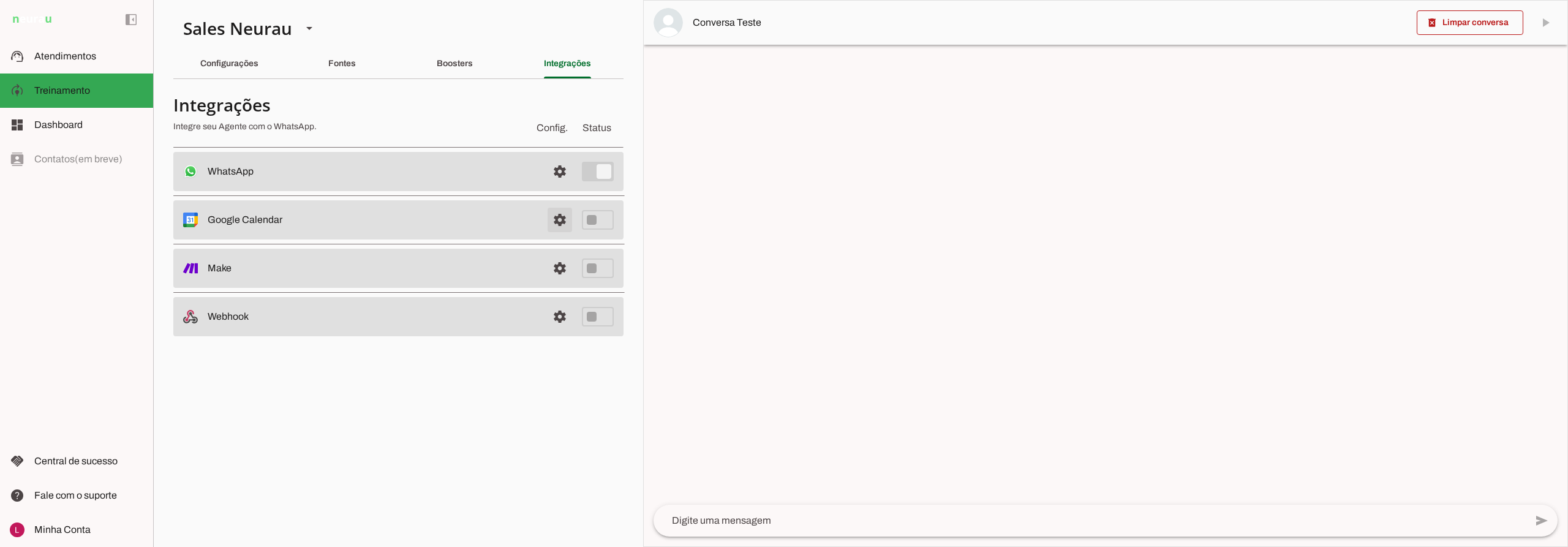
click at [553, 186] on span at bounding box center [560, 172] width 30 height 30
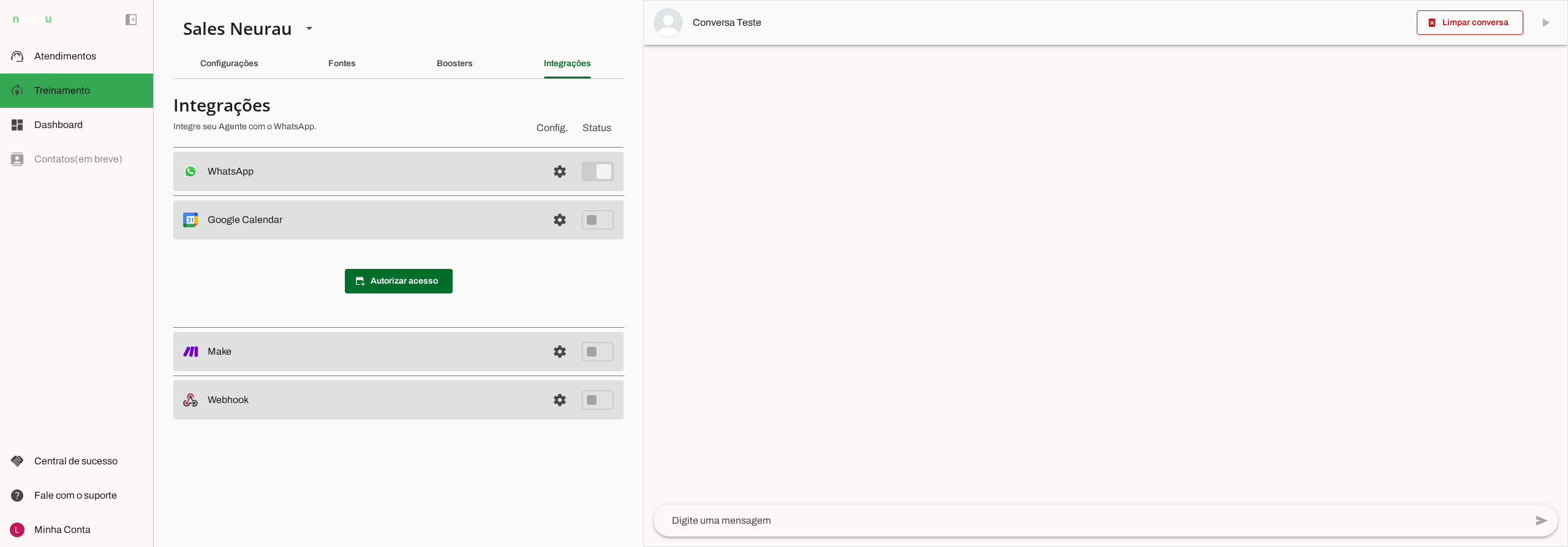
drag, startPoint x: 208, startPoint y: 222, endPoint x: 289, endPoint y: 220, distance: 81.0
click at [289, 179] on slot at bounding box center [373, 172] width 330 height 15
click at [304, 179] on slot at bounding box center [373, 172] width 330 height 15
click at [564, 186] on span at bounding box center [560, 172] width 30 height 30
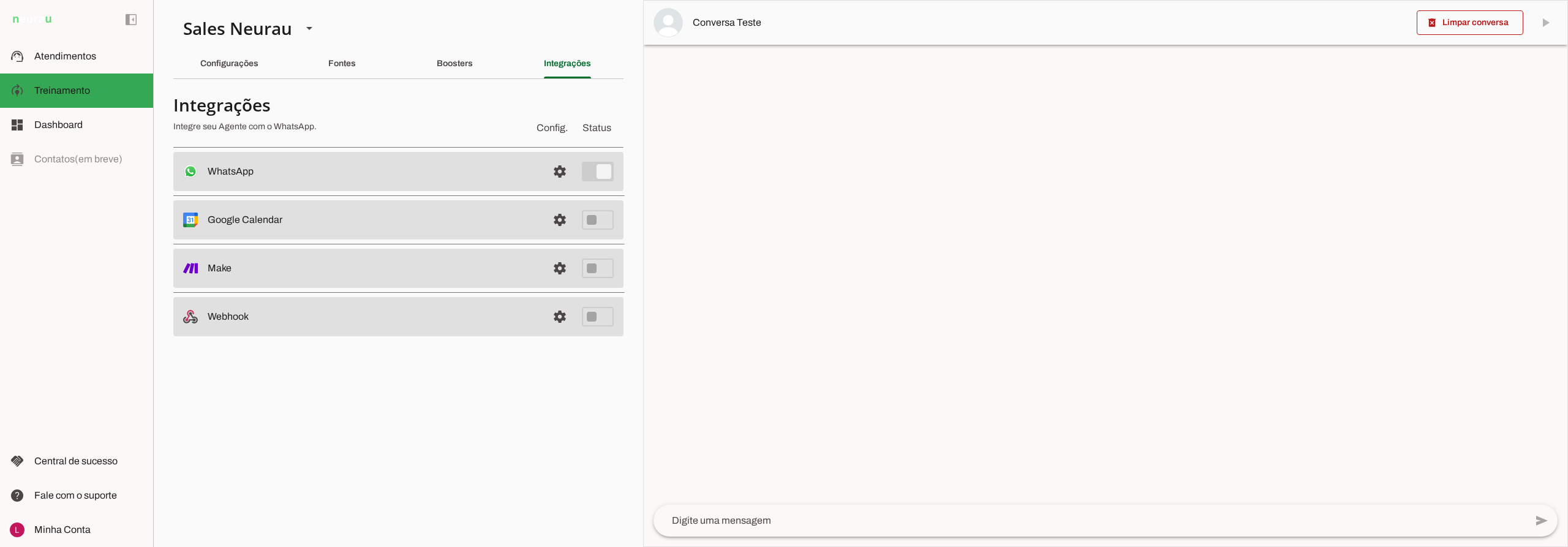
drag, startPoint x: 208, startPoint y: 269, endPoint x: 241, endPoint y: 268, distance: 33.0
click at [241, 179] on slot at bounding box center [373, 172] width 330 height 15
click at [281, 179] on slot at bounding box center [373, 172] width 330 height 15
drag, startPoint x: 210, startPoint y: 319, endPoint x: 278, endPoint y: 327, distance: 68.5
click at [278, 191] on md-item "settings Webhook" at bounding box center [399, 172] width 450 height 40
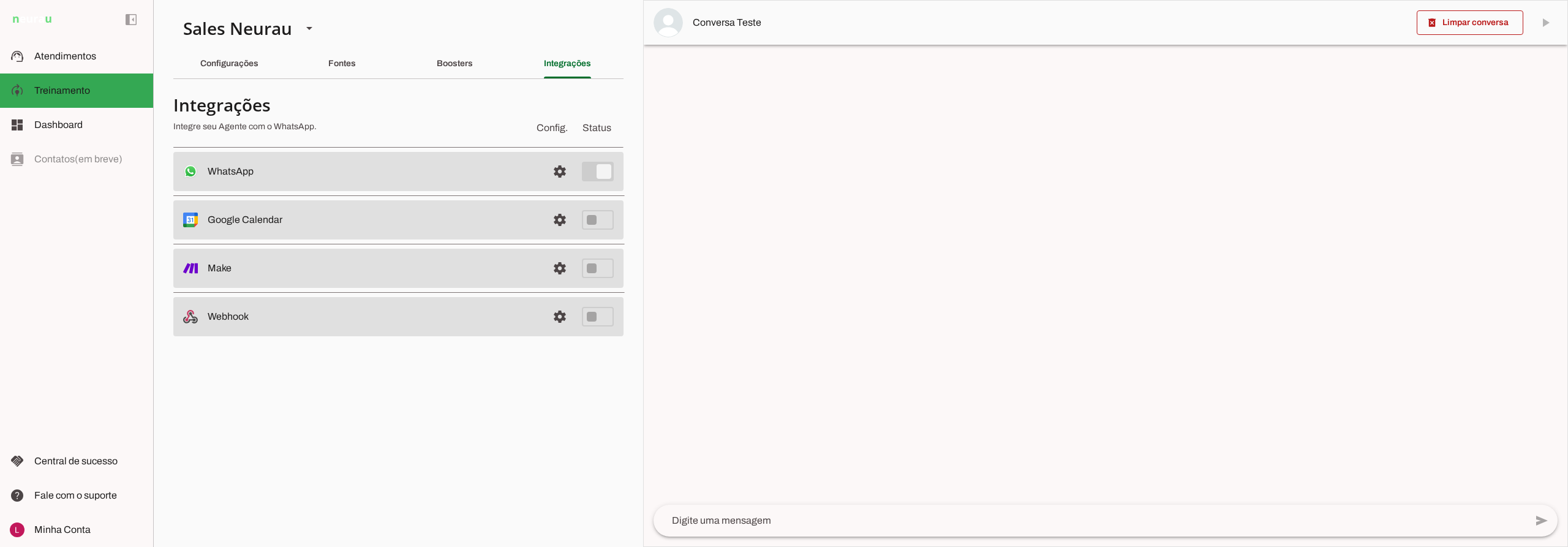
click at [289, 400] on section "Agente 1 Agente 2 Sales [GEOGRAPHIC_DATA] Agente 4 Agente 5 Agente 6 Agente 7 A…" at bounding box center [398, 273] width 490 height 547
click at [71, 124] on span "Dashboard" at bounding box center [59, 124] width 49 height 11
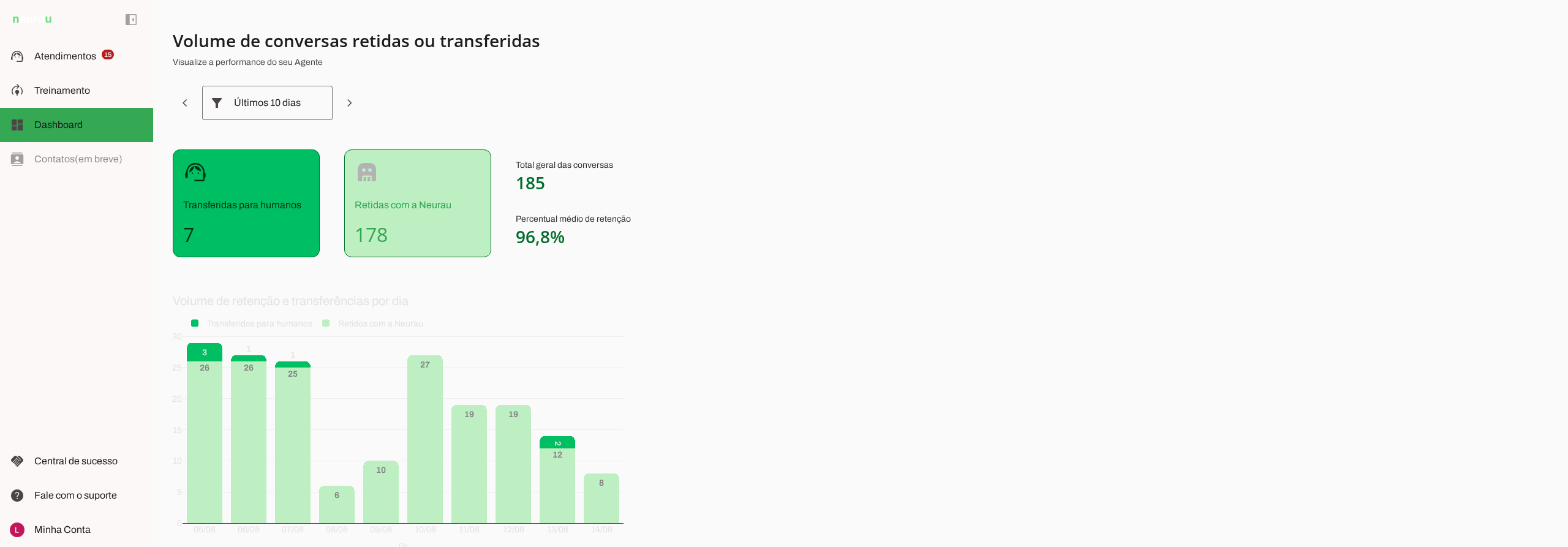
click at [239, 106] on div "Últimos 10 dias" at bounding box center [267, 102] width 67 height 35
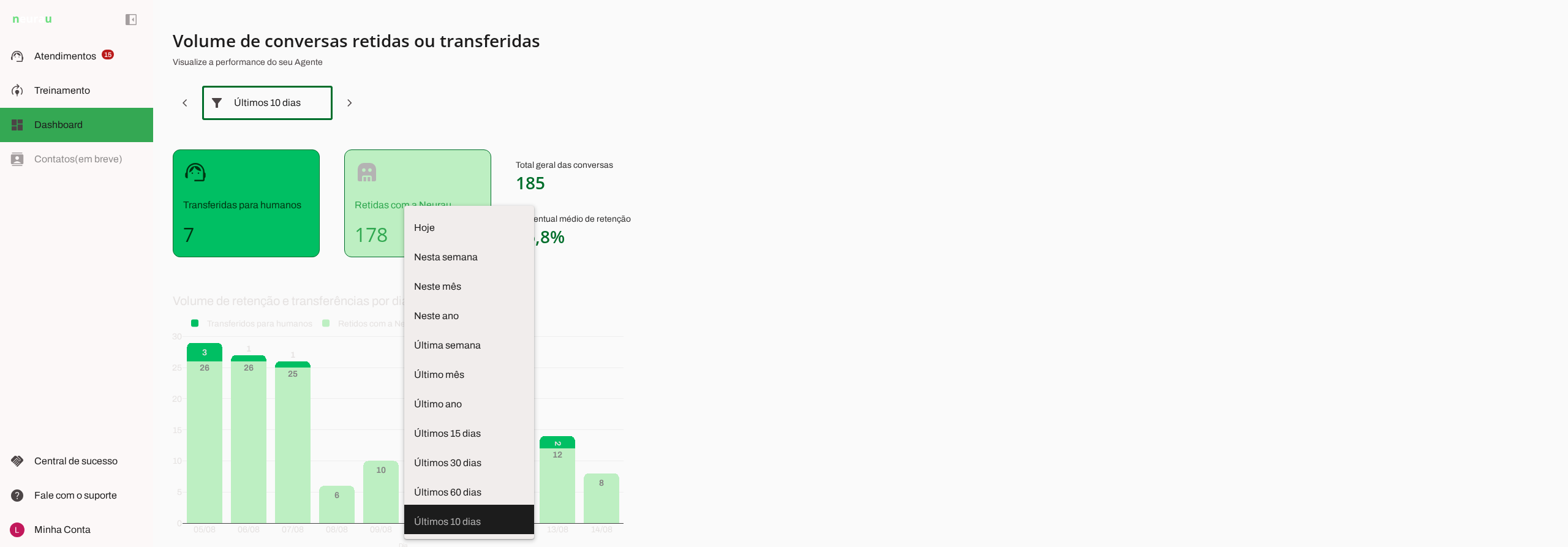
click at [442, 97] on section "Volume de conversas retidas ou transferidas Visualize a performance do seu Agen…" at bounding box center [477, 301] width 608 height 543
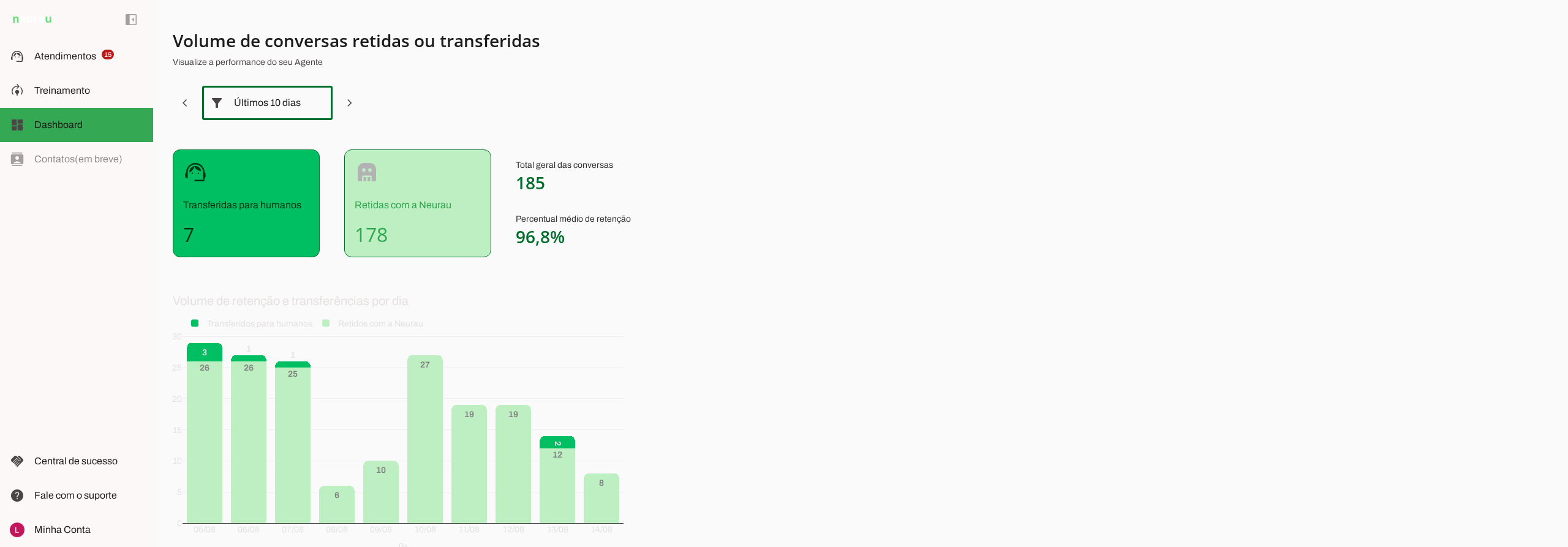
click at [265, 88] on div "Últimos 10 dias" at bounding box center [267, 102] width 67 height 35
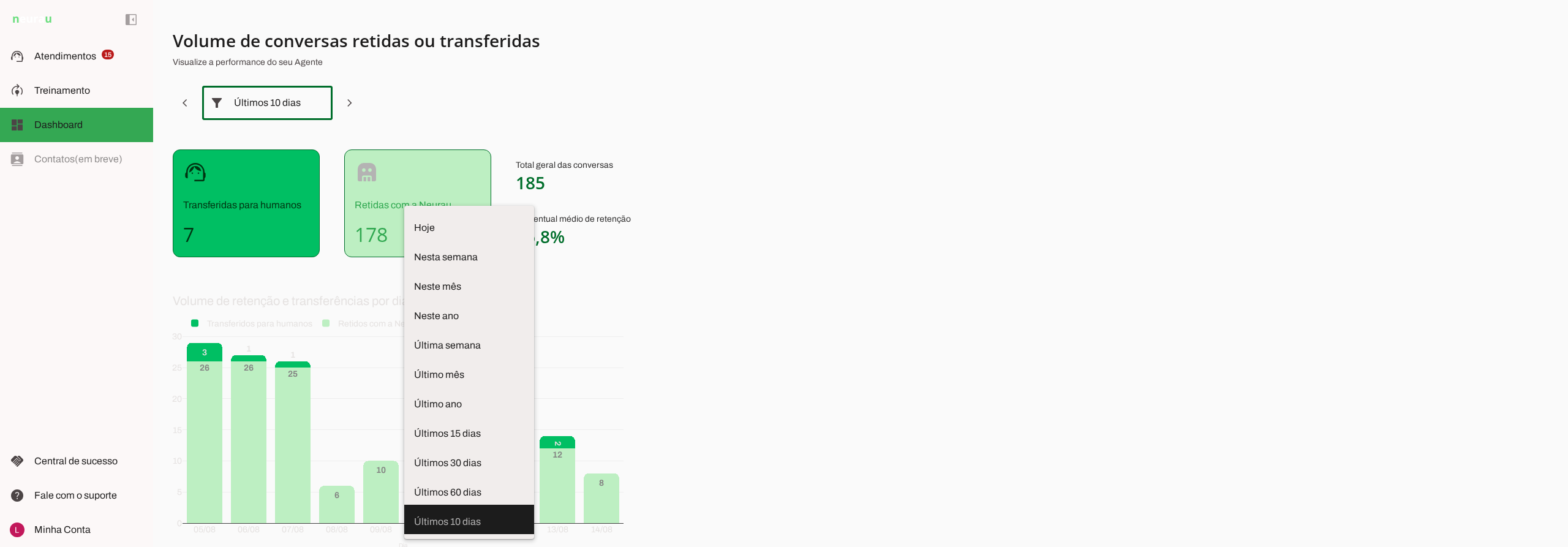
click at [265, 95] on div "Últimos 10 dias" at bounding box center [267, 102] width 67 height 35
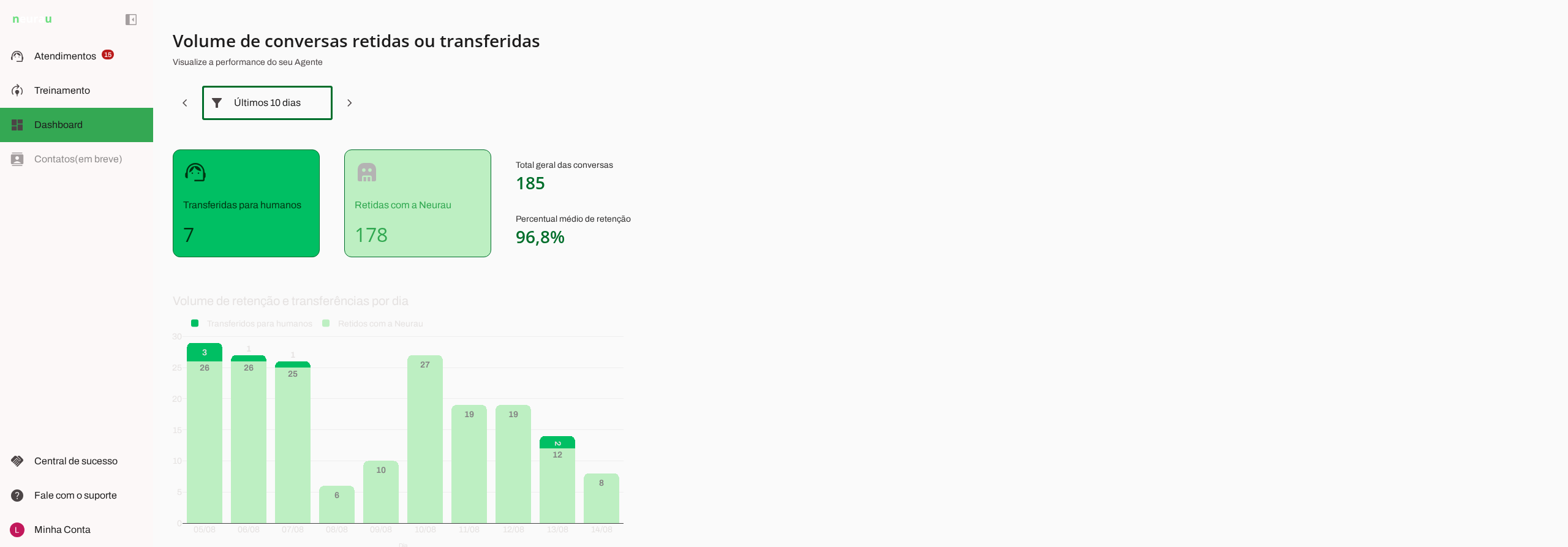
drag, startPoint x: 255, startPoint y: 109, endPoint x: 273, endPoint y: 224, distance: 116.4
click at [256, 109] on div "Últimos 10 dias" at bounding box center [267, 102] width 67 height 35
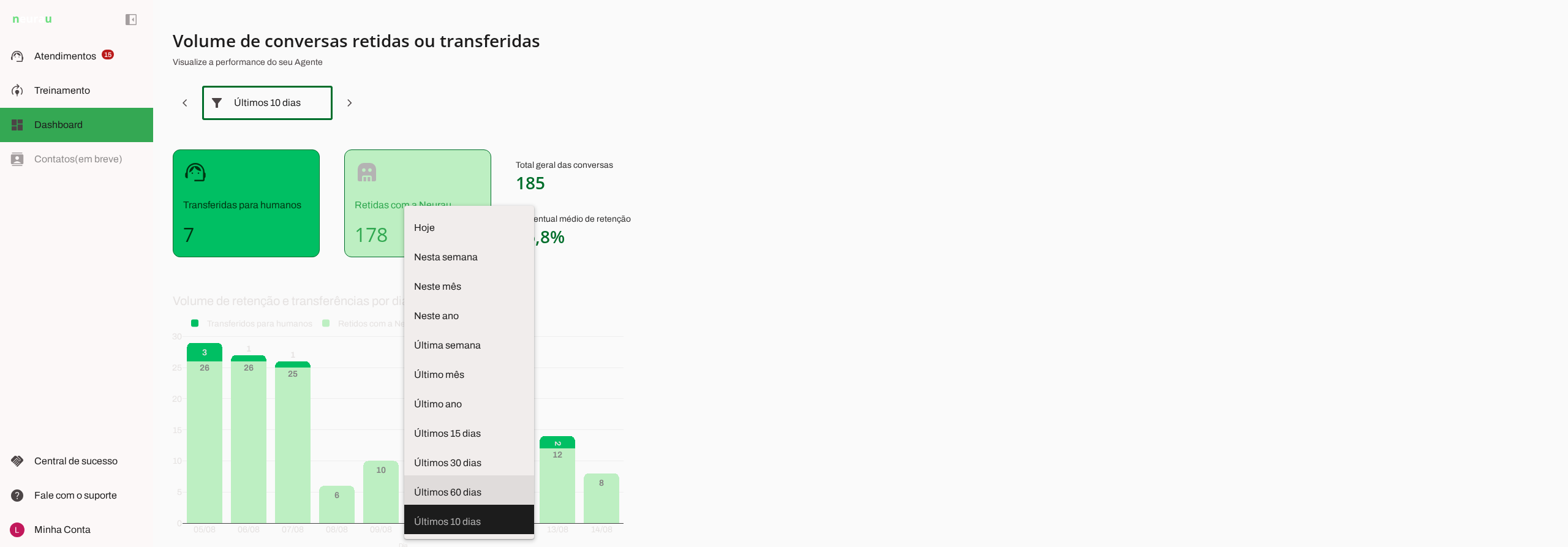
click at [414, 485] on span "Últimos 60 dias" at bounding box center [469, 492] width 110 height 15
type md-outlined-select "last-sixty-days"
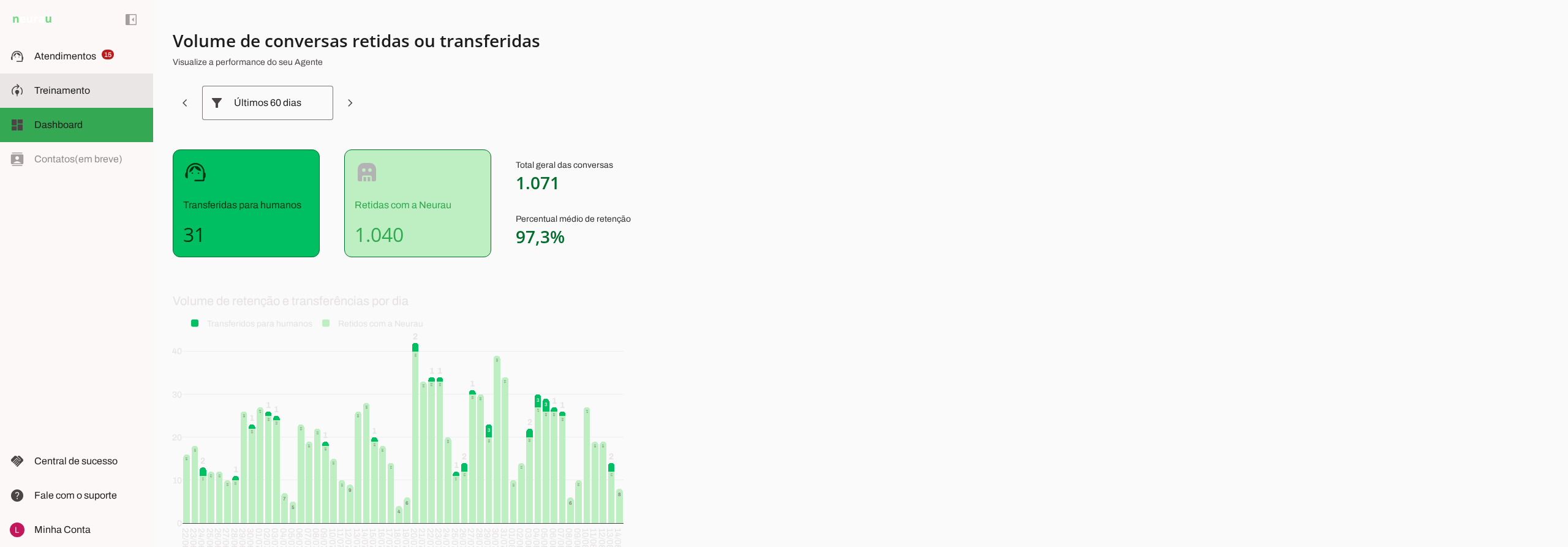
click at [57, 87] on span "Treinamento" at bounding box center [62, 90] width 56 height 11
